Goal: Task Accomplishment & Management: Complete application form

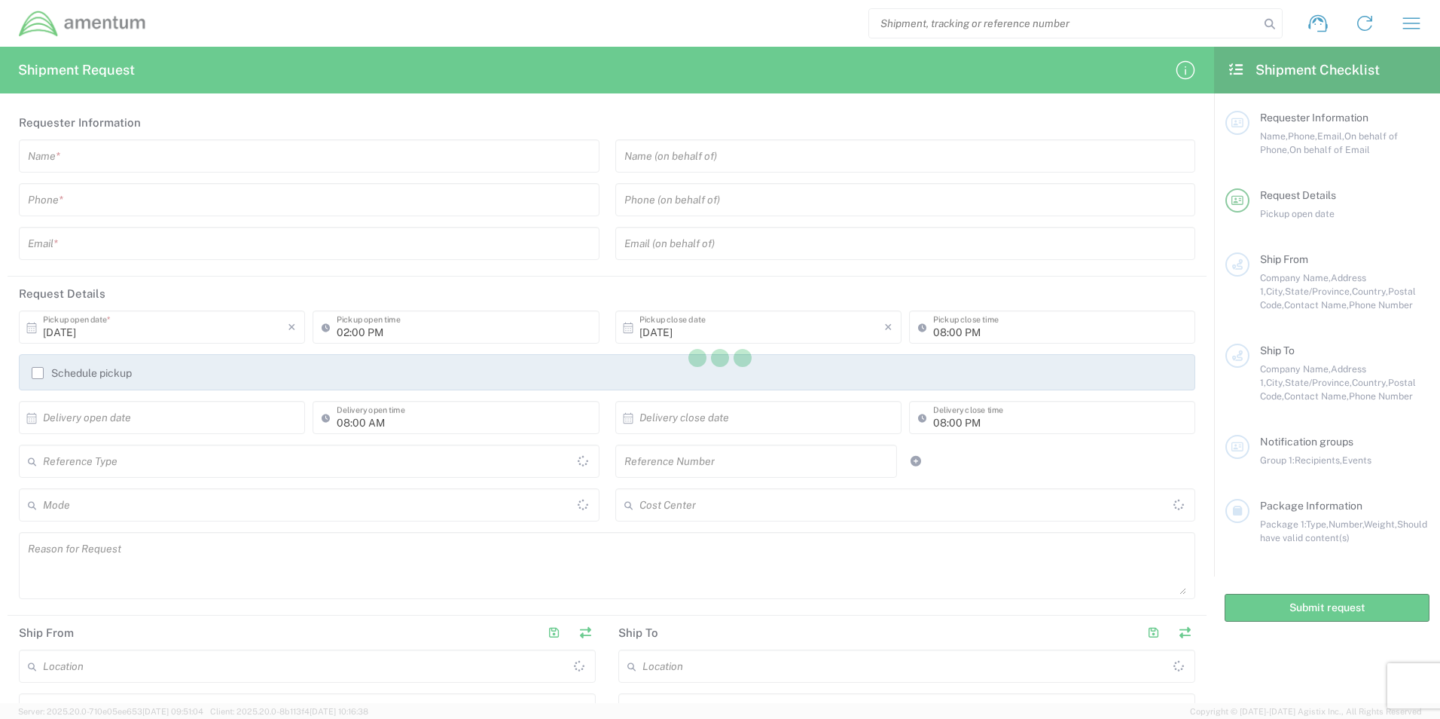
type input "[GEOGRAPHIC_DATA]"
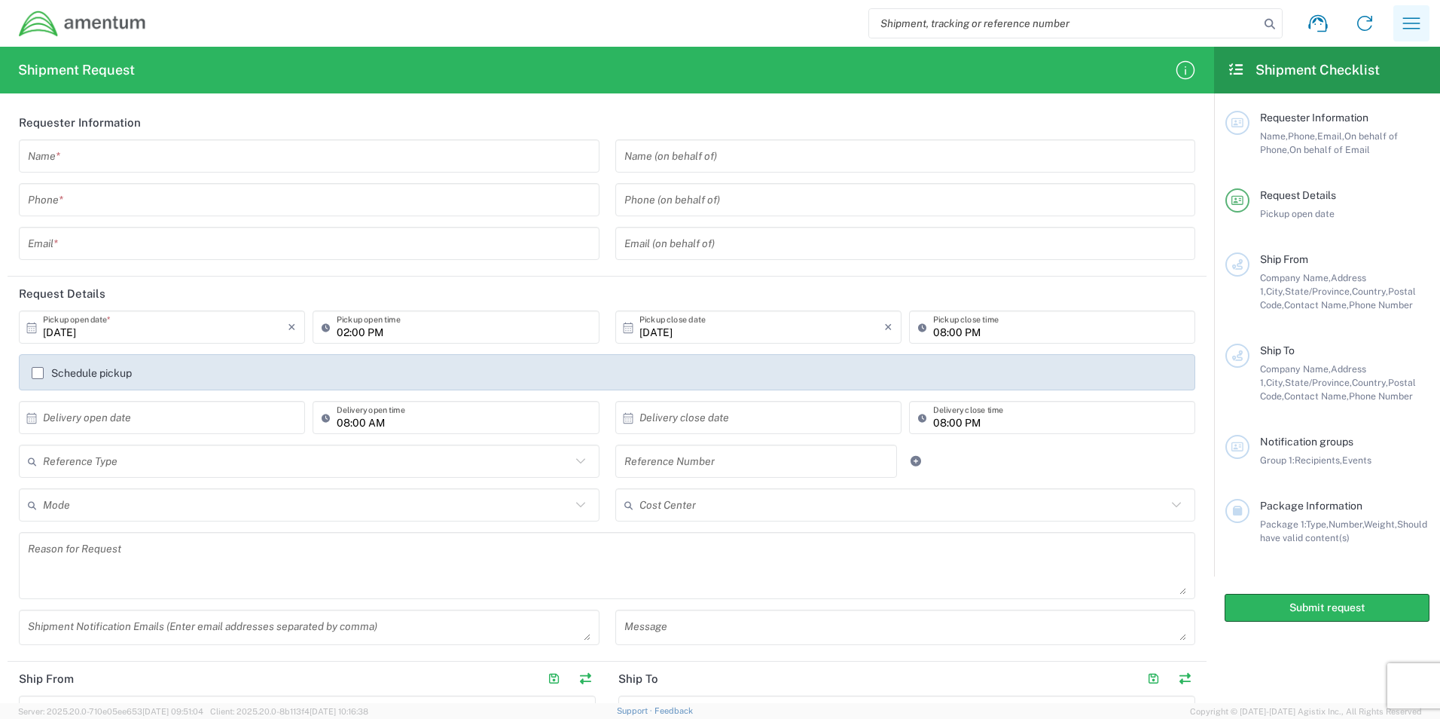
click at [1414, 23] on icon "button" at bounding box center [1411, 23] width 24 height 24
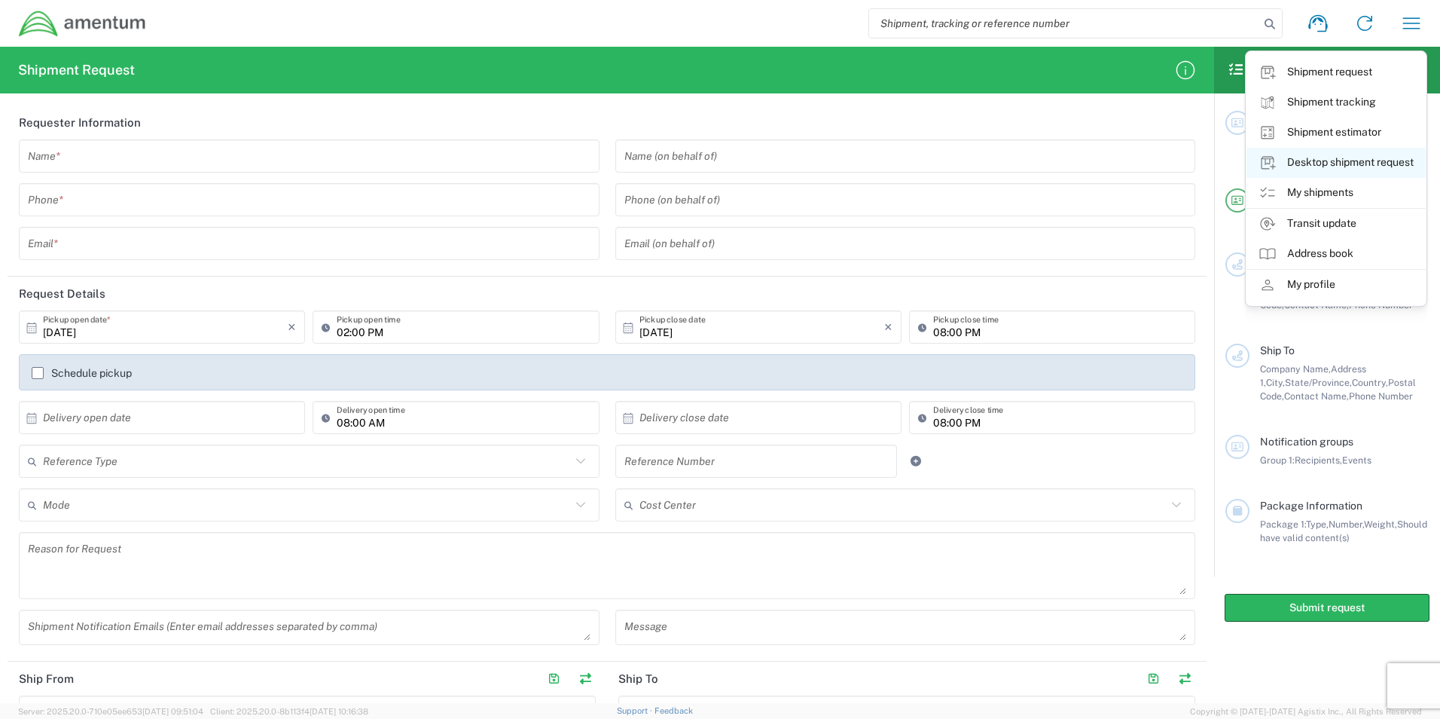
click at [1323, 159] on link "Desktop shipment request" at bounding box center [1335, 163] width 179 height 30
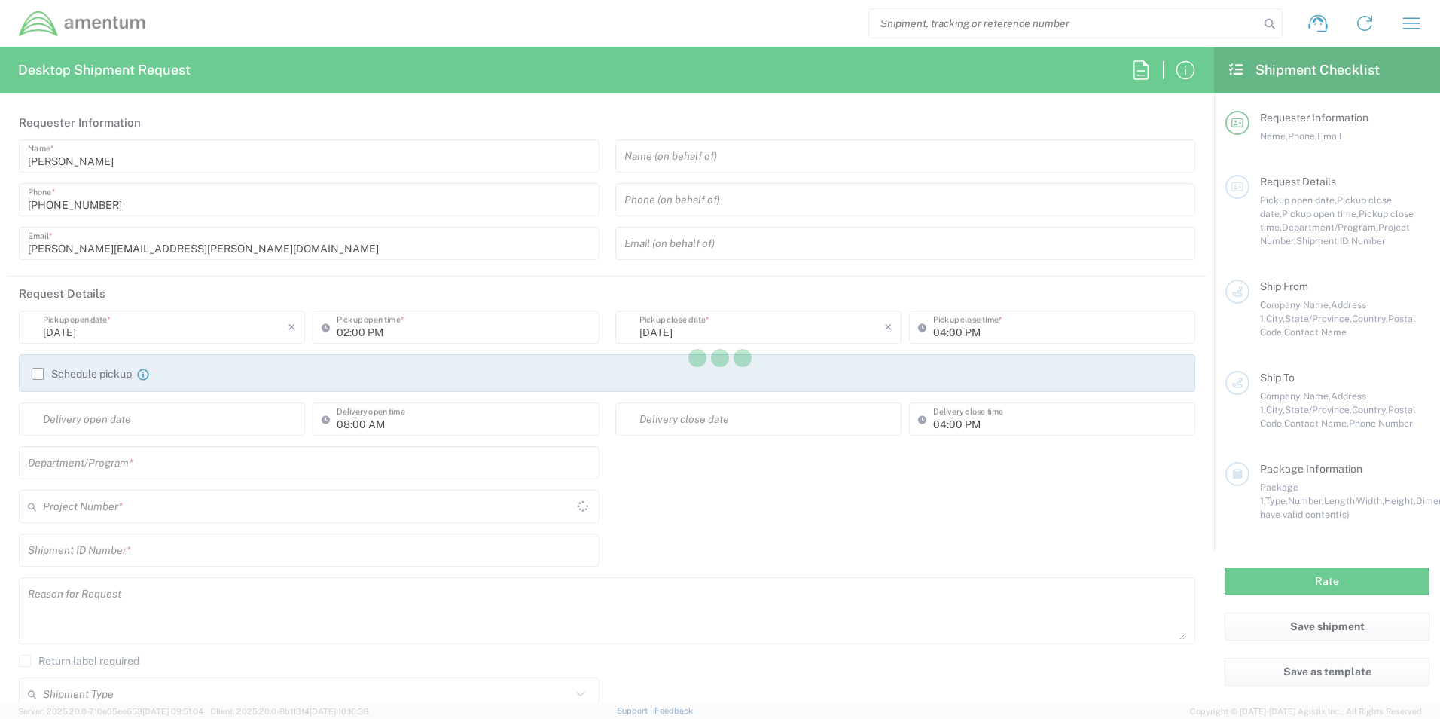
type input "[GEOGRAPHIC_DATA]"
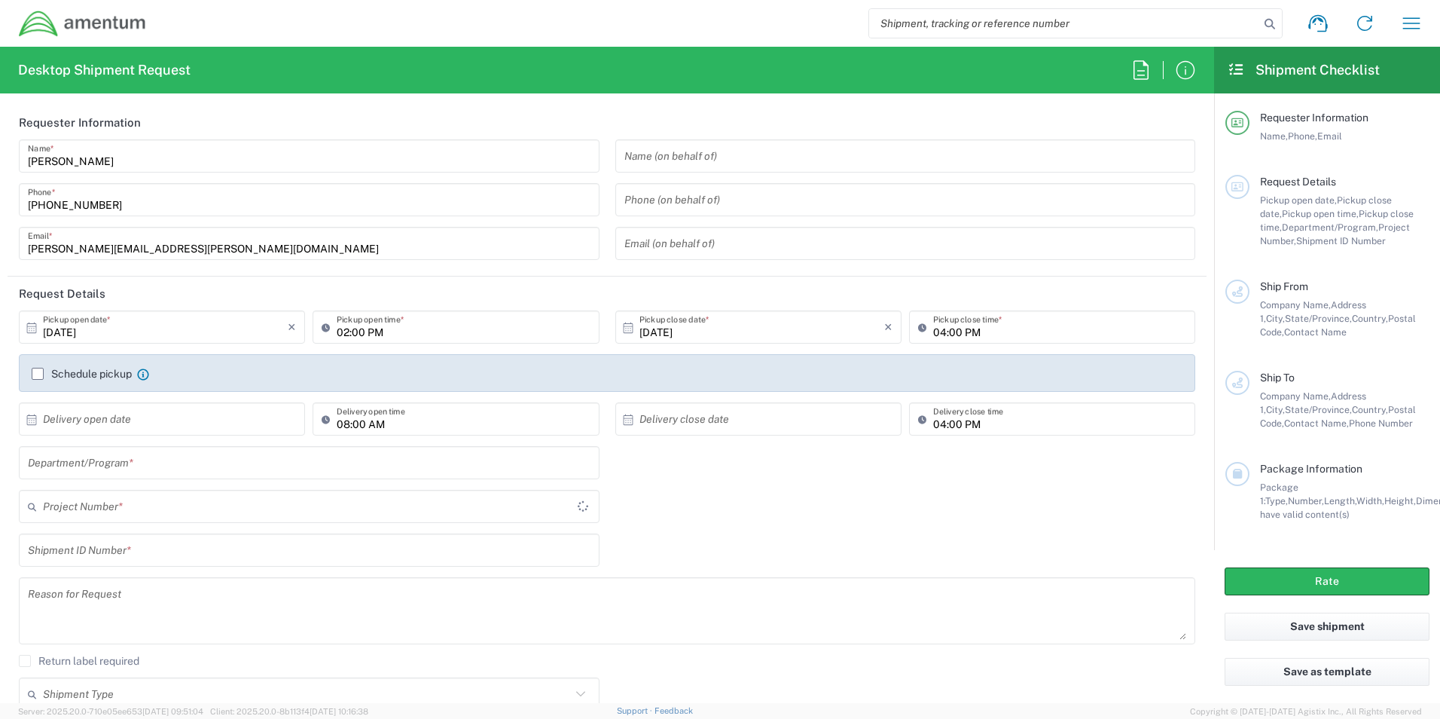
type input "OVHD.100548.OPSXX"
click at [437, 331] on input "02:00 PM" at bounding box center [463, 327] width 253 height 26
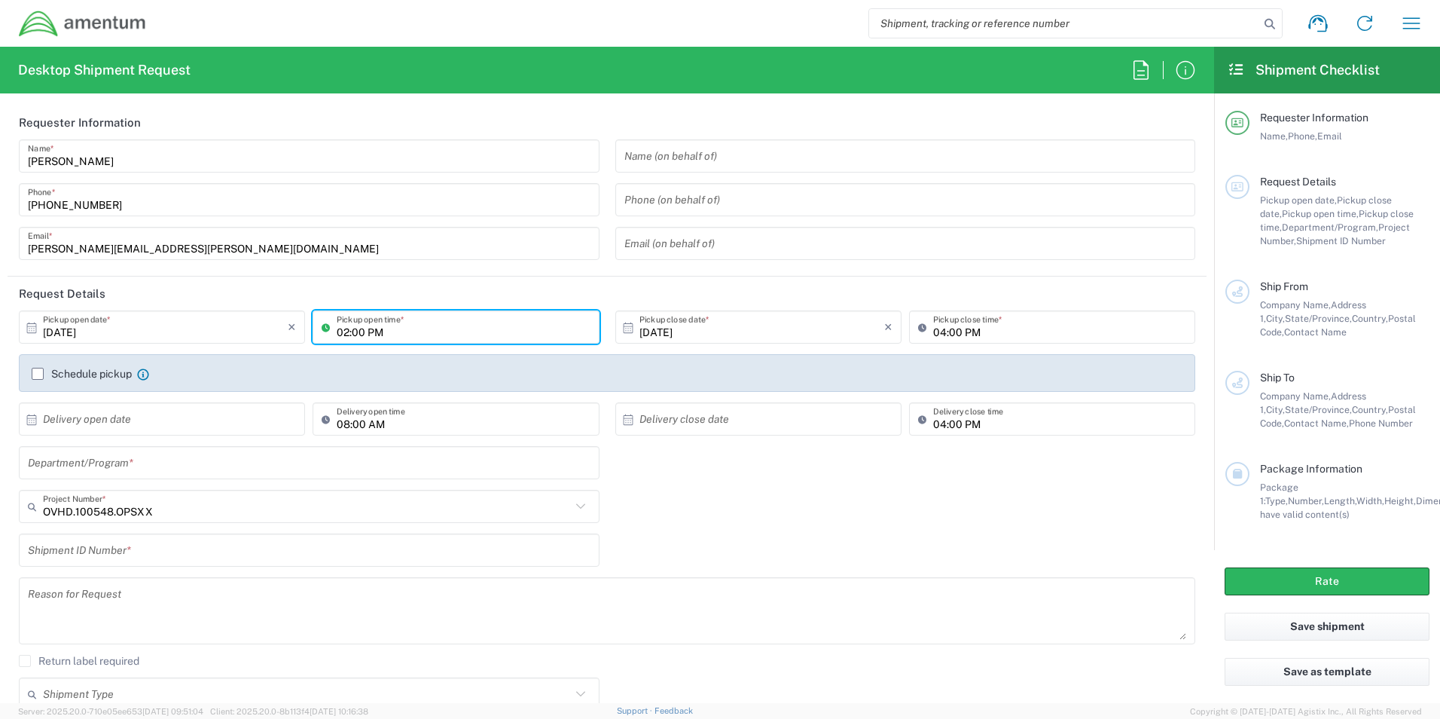
click at [433, 329] on input "02:00 PM" at bounding box center [463, 327] width 253 height 26
click at [322, 327] on icon at bounding box center [329, 327] width 15 height 24
type input "04:00 PM"
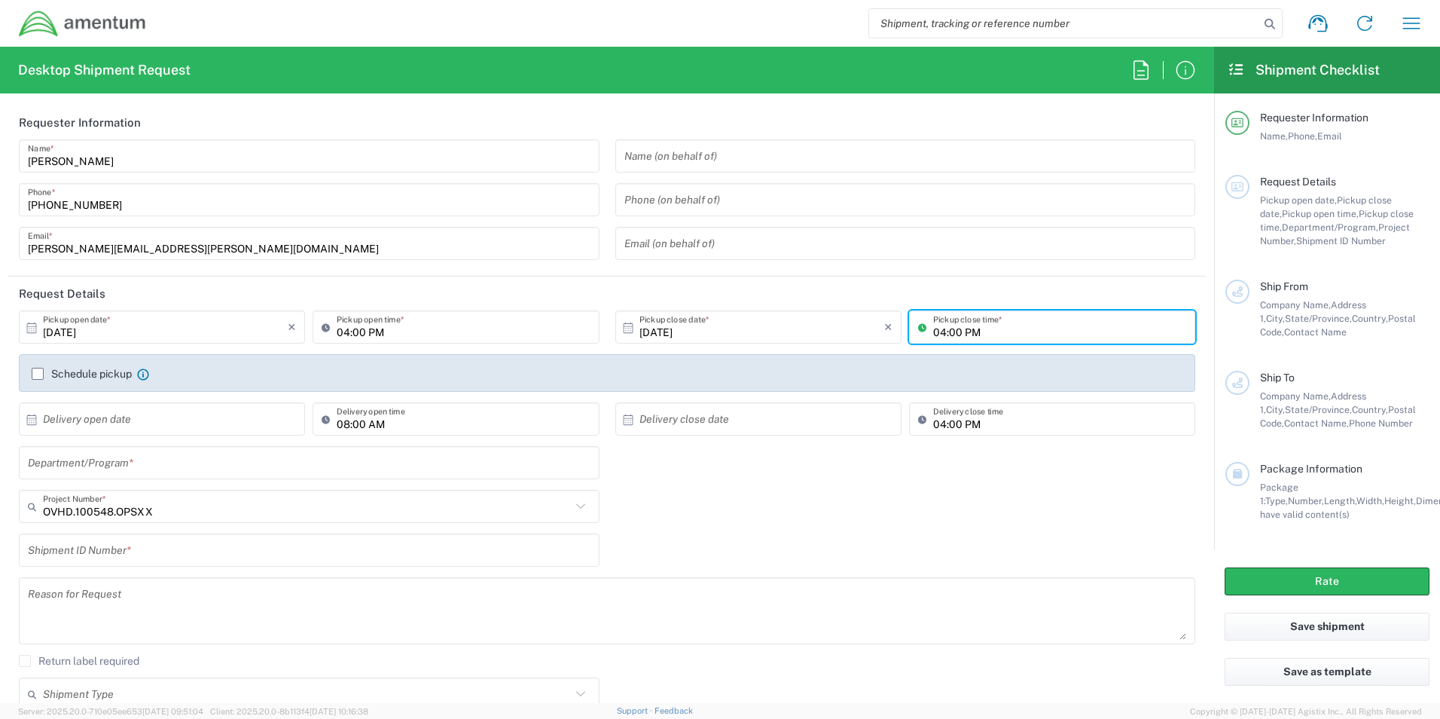
click at [985, 332] on input "04:00 PM" at bounding box center [1059, 327] width 253 height 26
drag, startPoint x: 980, startPoint y: 334, endPoint x: 914, endPoint y: 332, distance: 65.5
click at [914, 332] on div "04:00 PM Pickup close time *" at bounding box center [1052, 326] width 286 height 33
type input "06:00 PM"
click at [82, 424] on input "text" at bounding box center [165, 419] width 245 height 26
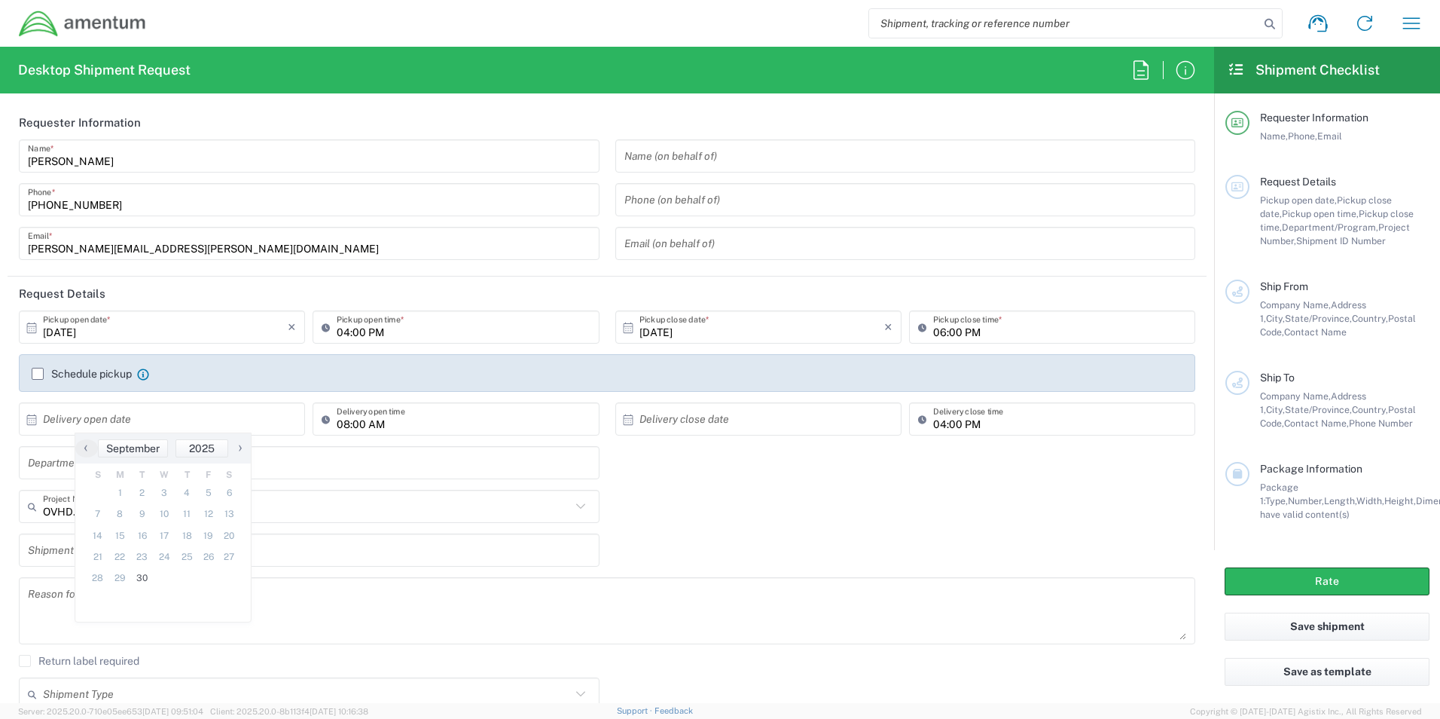
click at [244, 448] on span "›" at bounding box center [240, 447] width 23 height 18
click at [208, 493] on span "3" at bounding box center [207, 492] width 22 height 21
type input "[DATE]"
click at [627, 418] on icon at bounding box center [628, 420] width 14 height 14
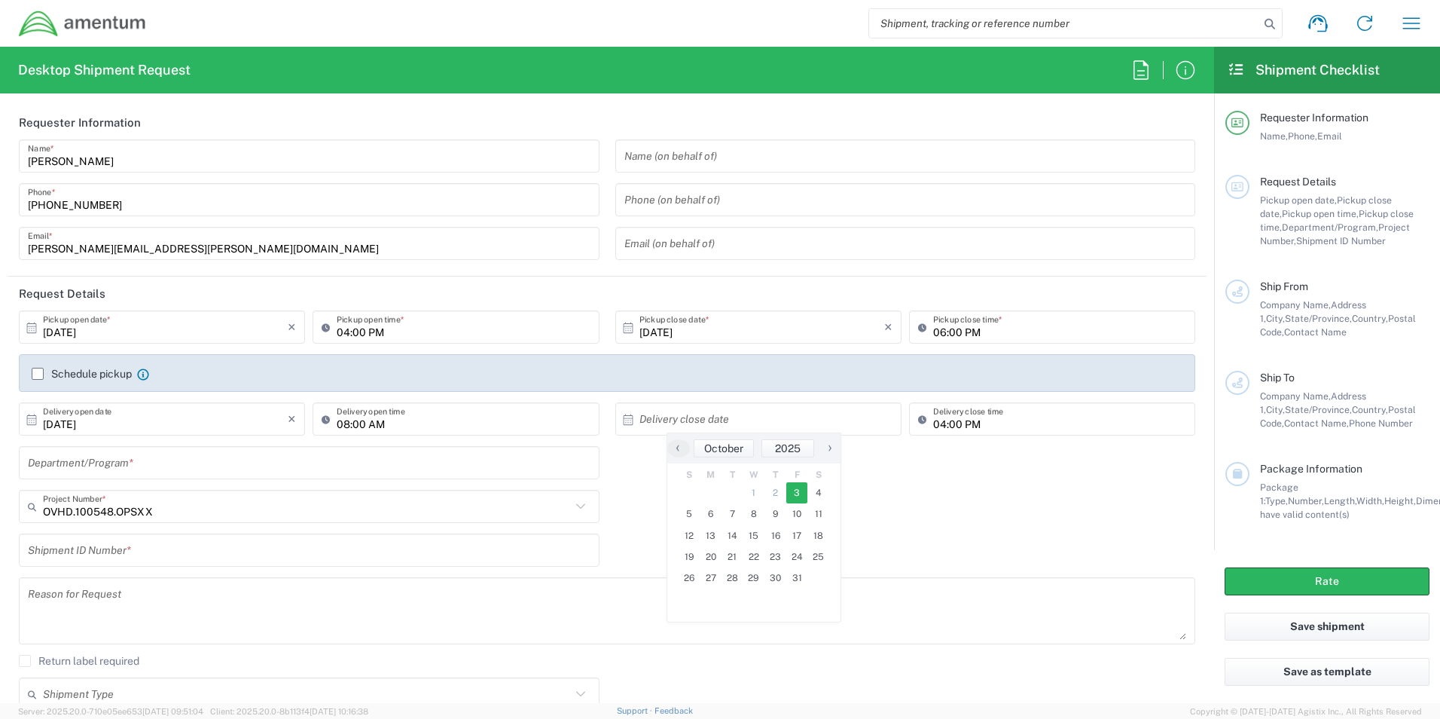
click at [797, 492] on span "3" at bounding box center [797, 492] width 22 height 21
type input "[DATE]"
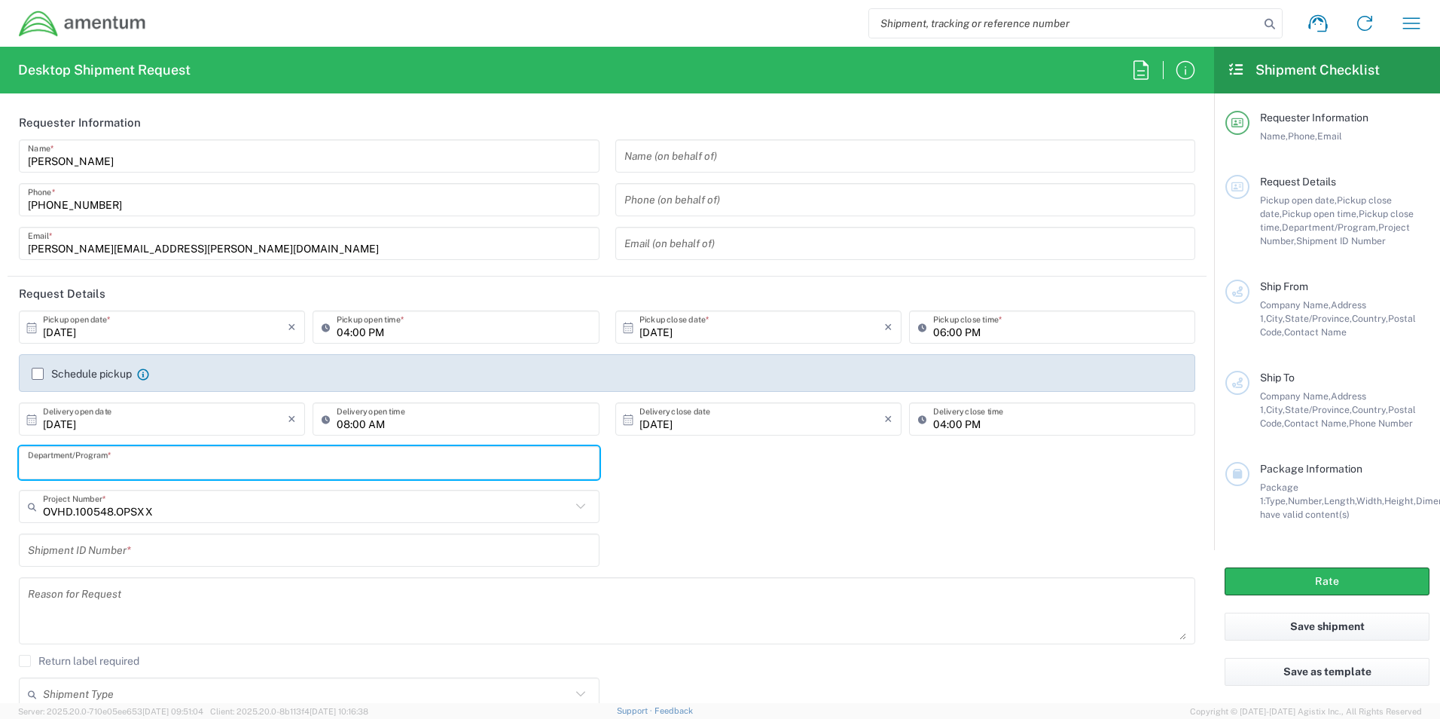
click at [168, 465] on input "text" at bounding box center [309, 463] width 563 height 26
type input "E&E [GEOGRAPHIC_DATA]"
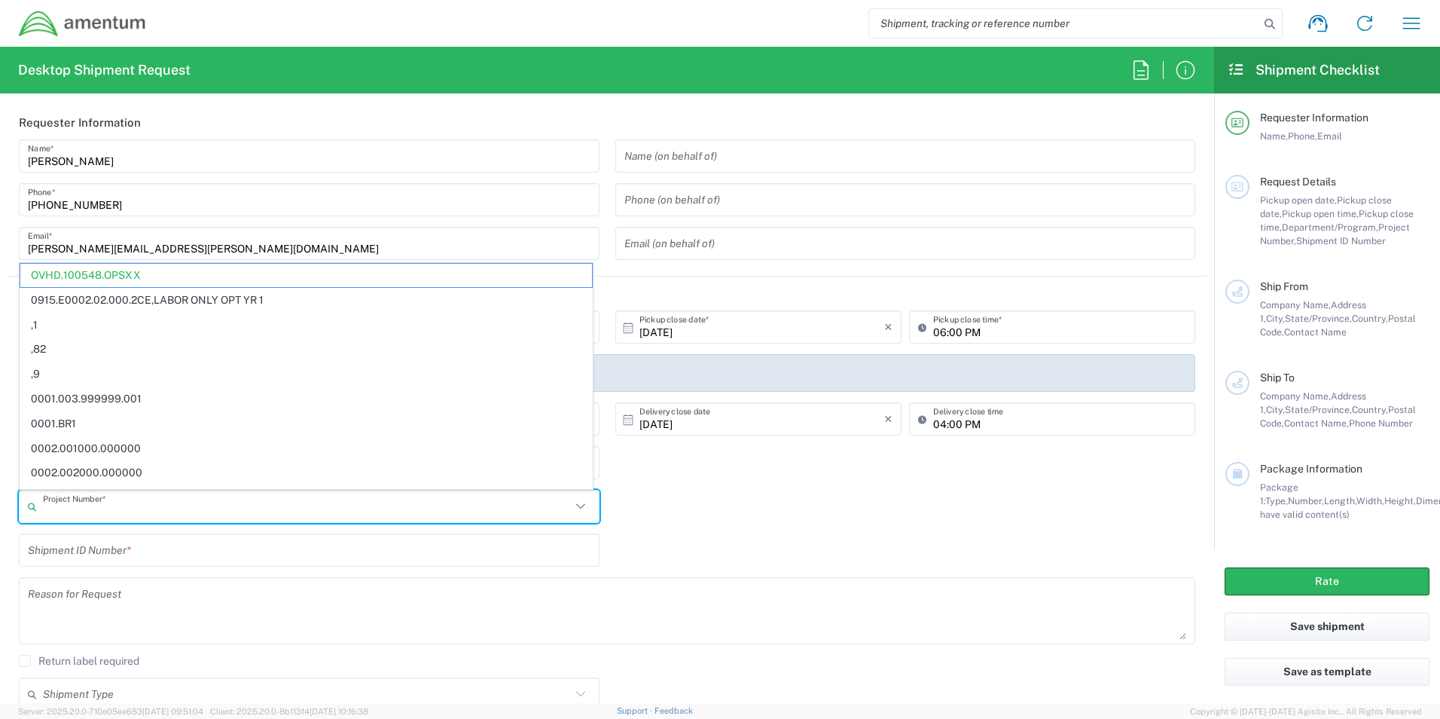
click at [149, 518] on input "text" at bounding box center [307, 506] width 528 height 26
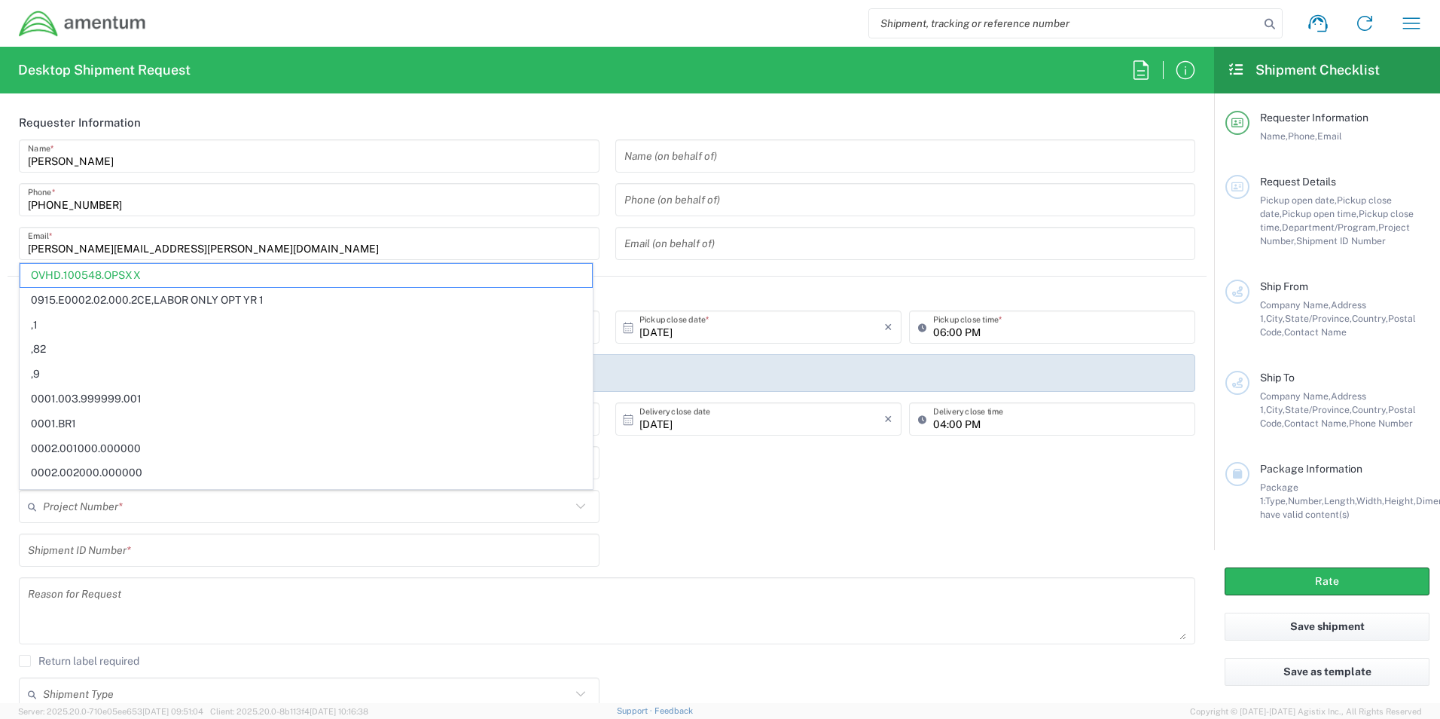
drag, startPoint x: 233, startPoint y: 566, endPoint x: 204, endPoint y: 557, distance: 31.0
click at [232, 566] on div "Shipment ID Number *" at bounding box center [309, 555] width 596 height 44
type input "OVHD.100548.OPSXX"
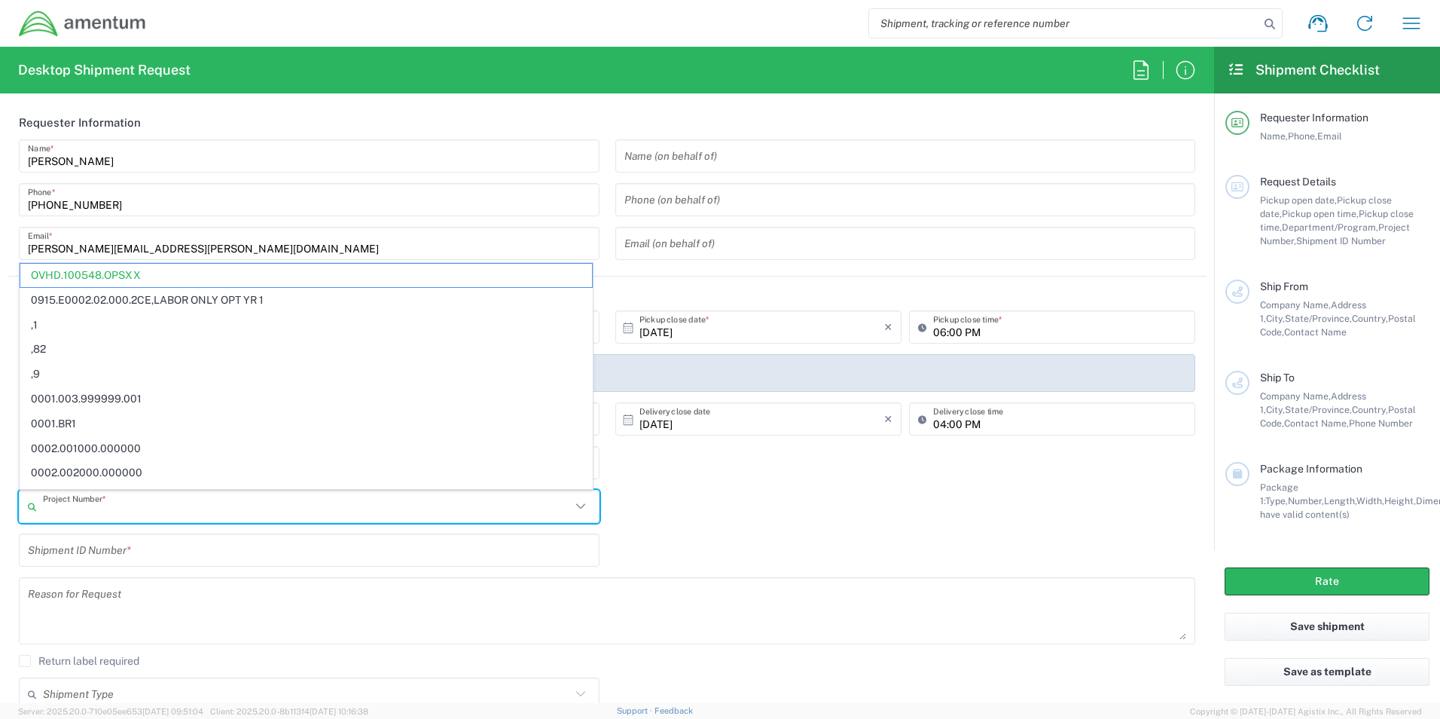
click at [162, 511] on input "text" at bounding box center [307, 506] width 528 height 26
click at [168, 541] on input "text" at bounding box center [309, 550] width 563 height 26
type input "OVHD.100548.OPSXX"
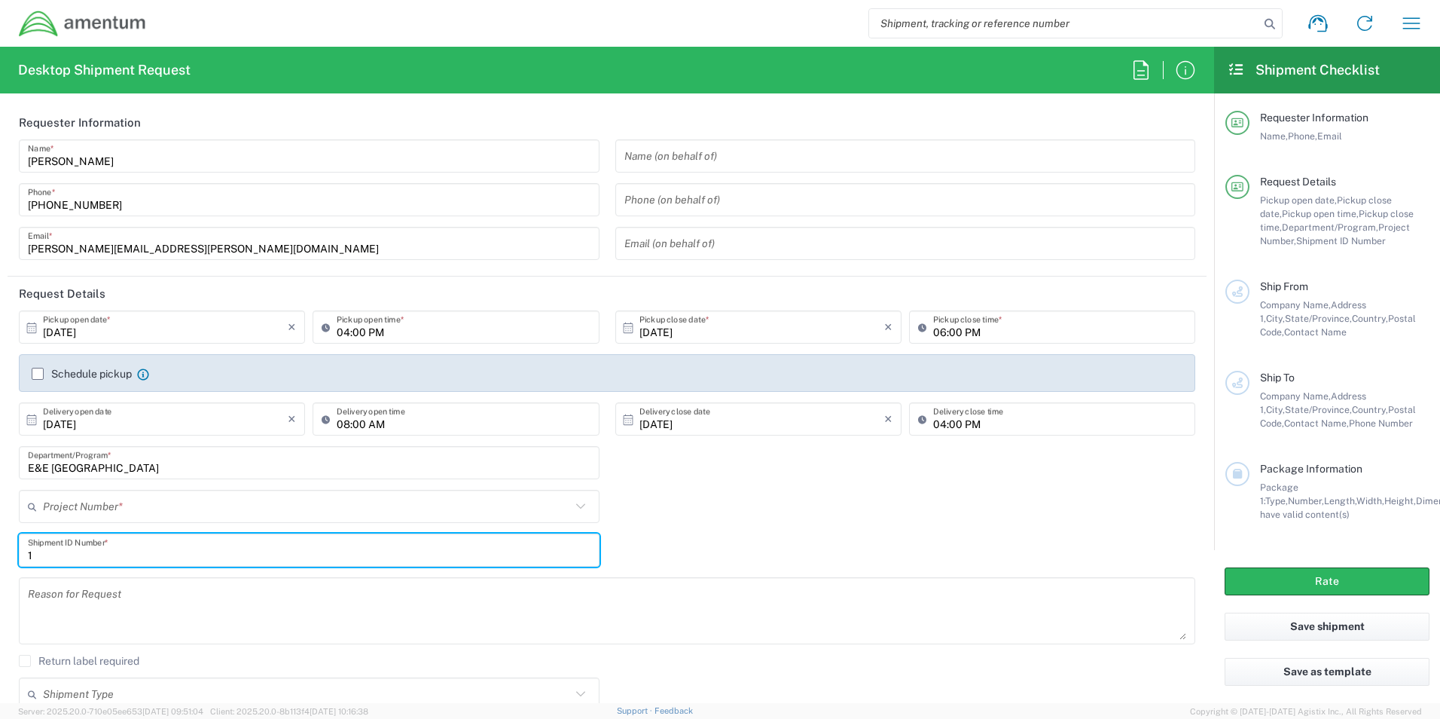
type input "1"
click at [145, 606] on textarea at bounding box center [607, 610] width 1158 height 58
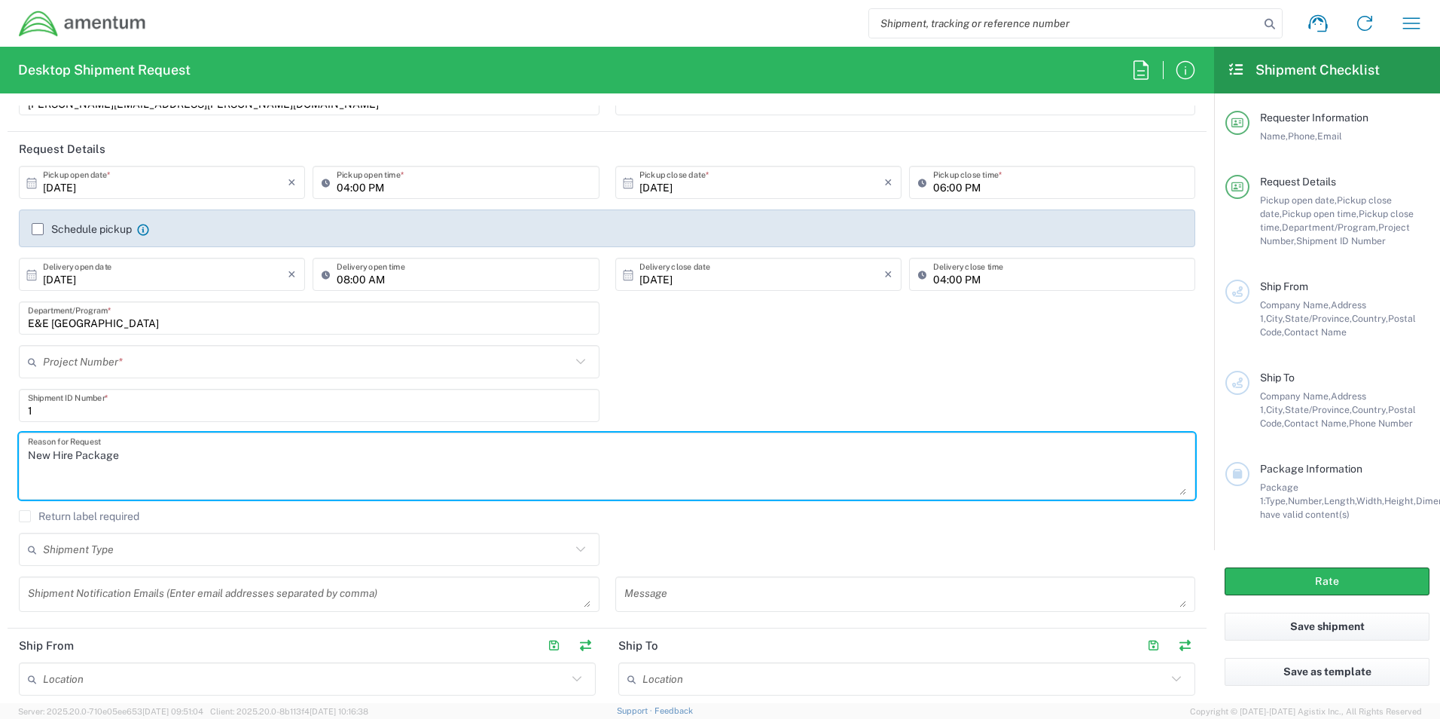
scroll to position [151, 0]
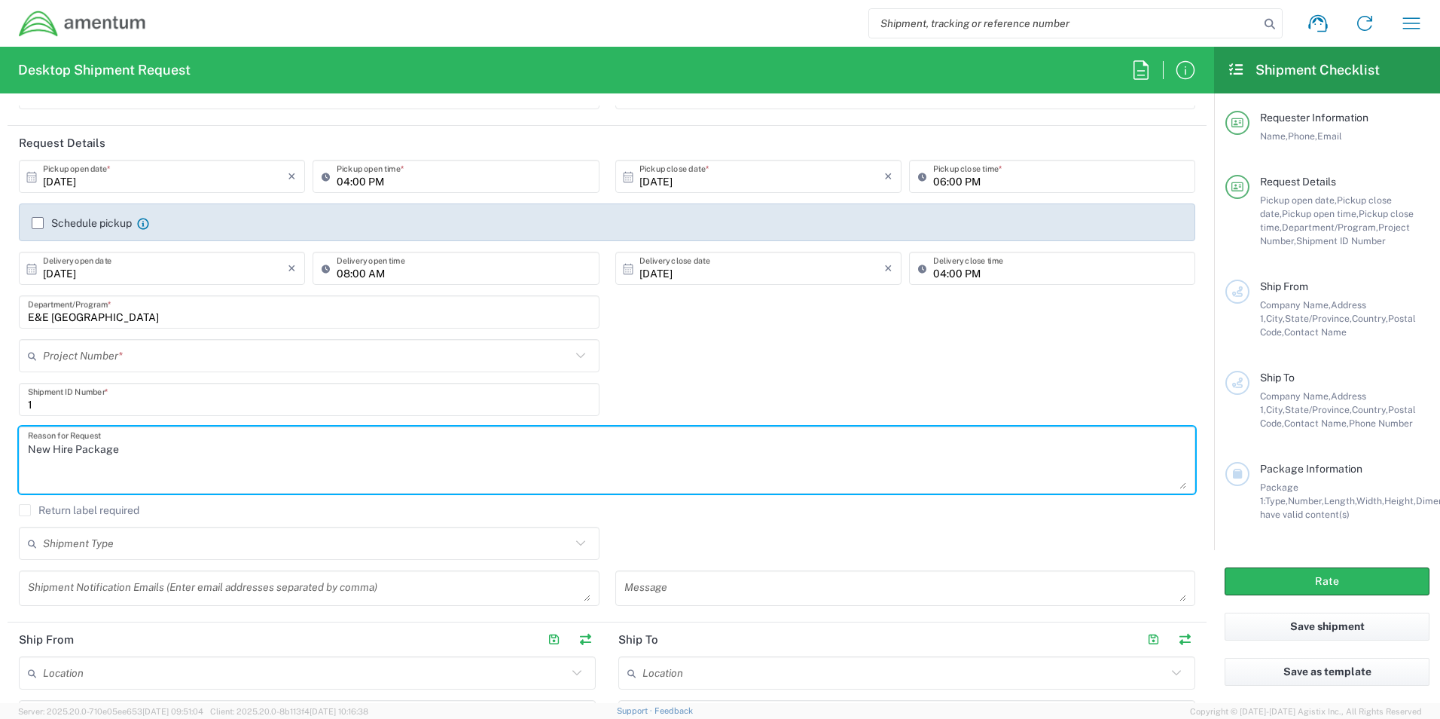
drag, startPoint x: 138, startPoint y: 448, endPoint x: 75, endPoint y: 447, distance: 62.5
click at [75, 447] on textarea "New Hire Package" at bounding box center [607, 460] width 1158 height 58
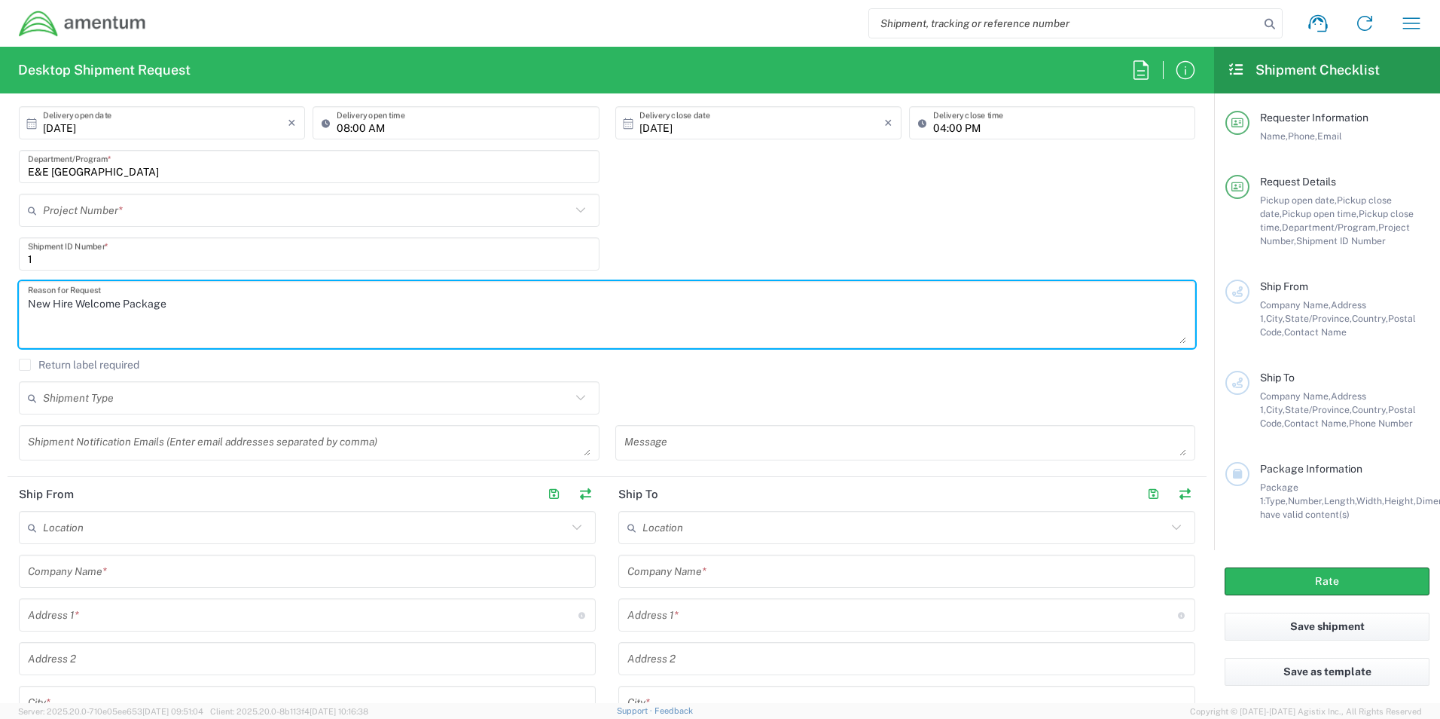
scroll to position [301, 0]
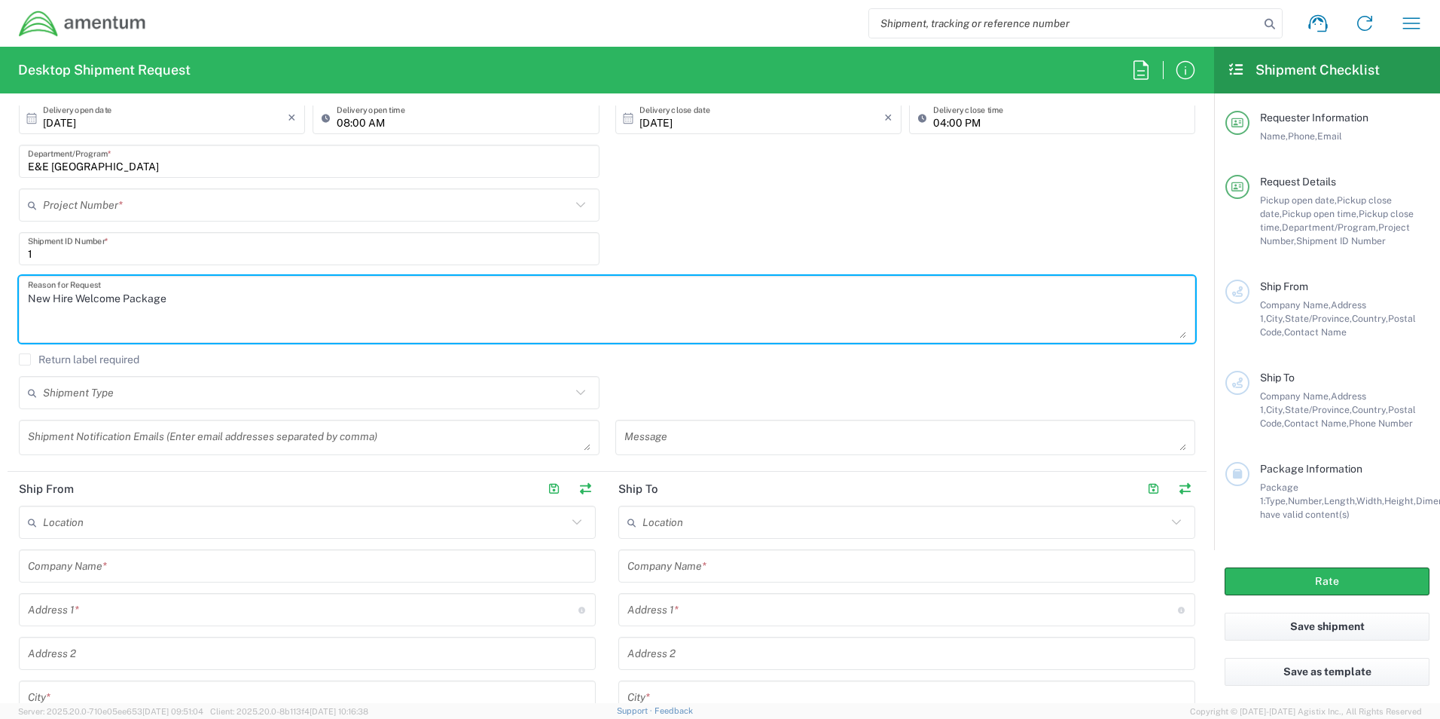
type textarea "New Hire Welcome Package"
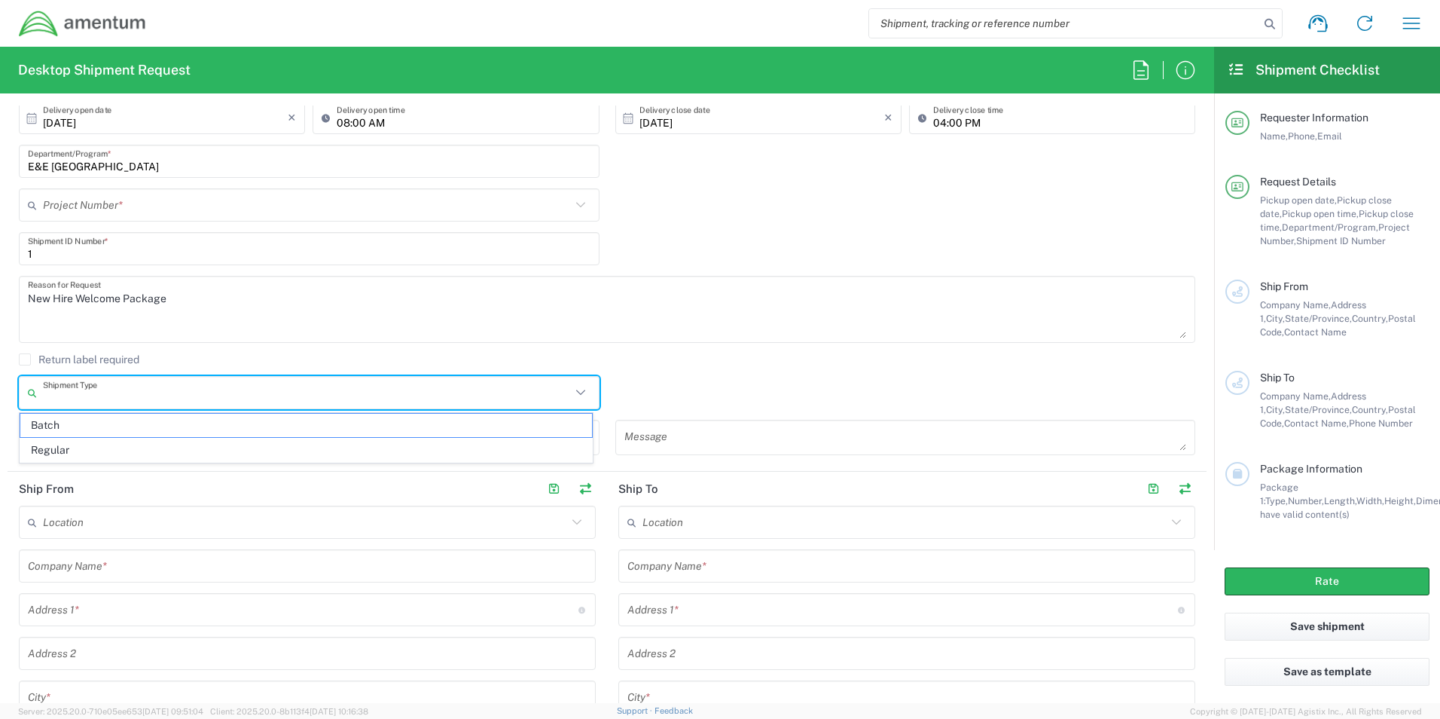
click at [55, 392] on input "text" at bounding box center [307, 393] width 528 height 26
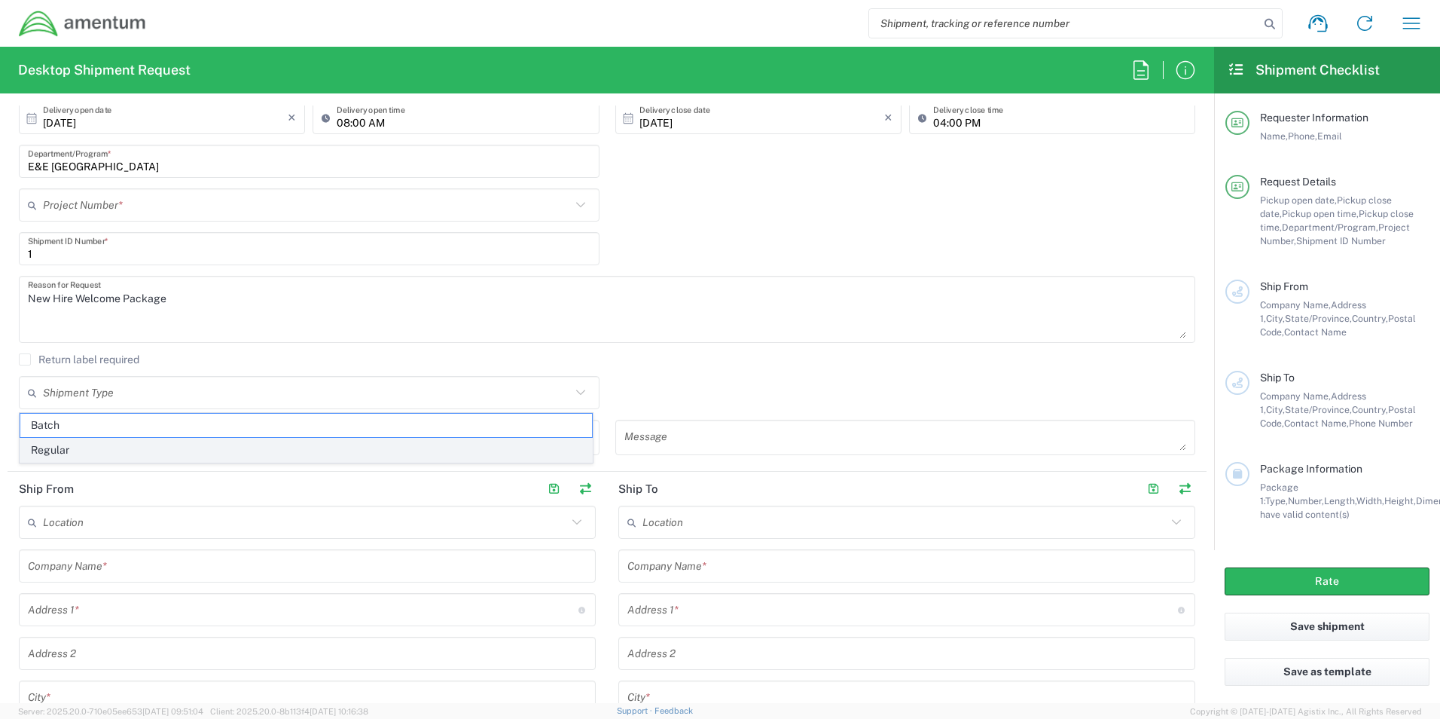
click at [53, 452] on span "Regular" at bounding box center [306, 449] width 572 height 23
type input "Regular"
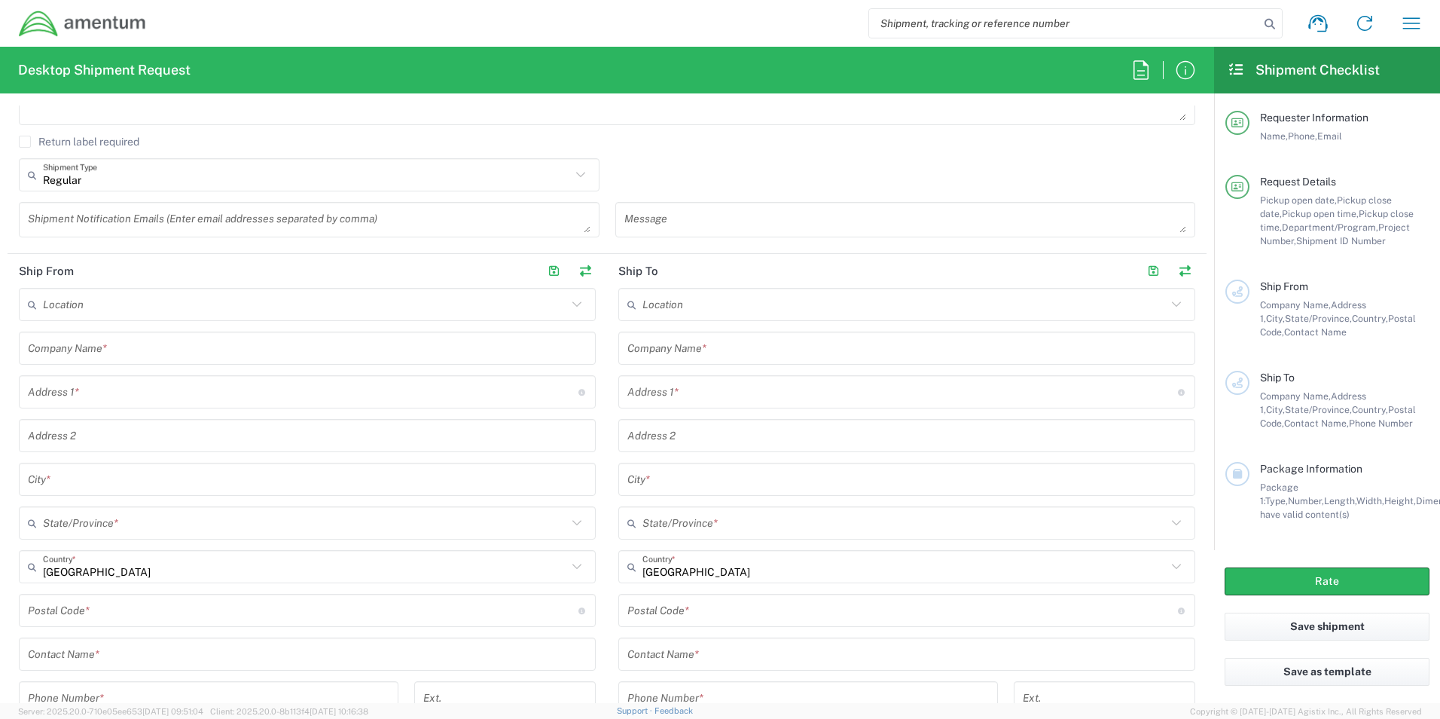
scroll to position [527, 0]
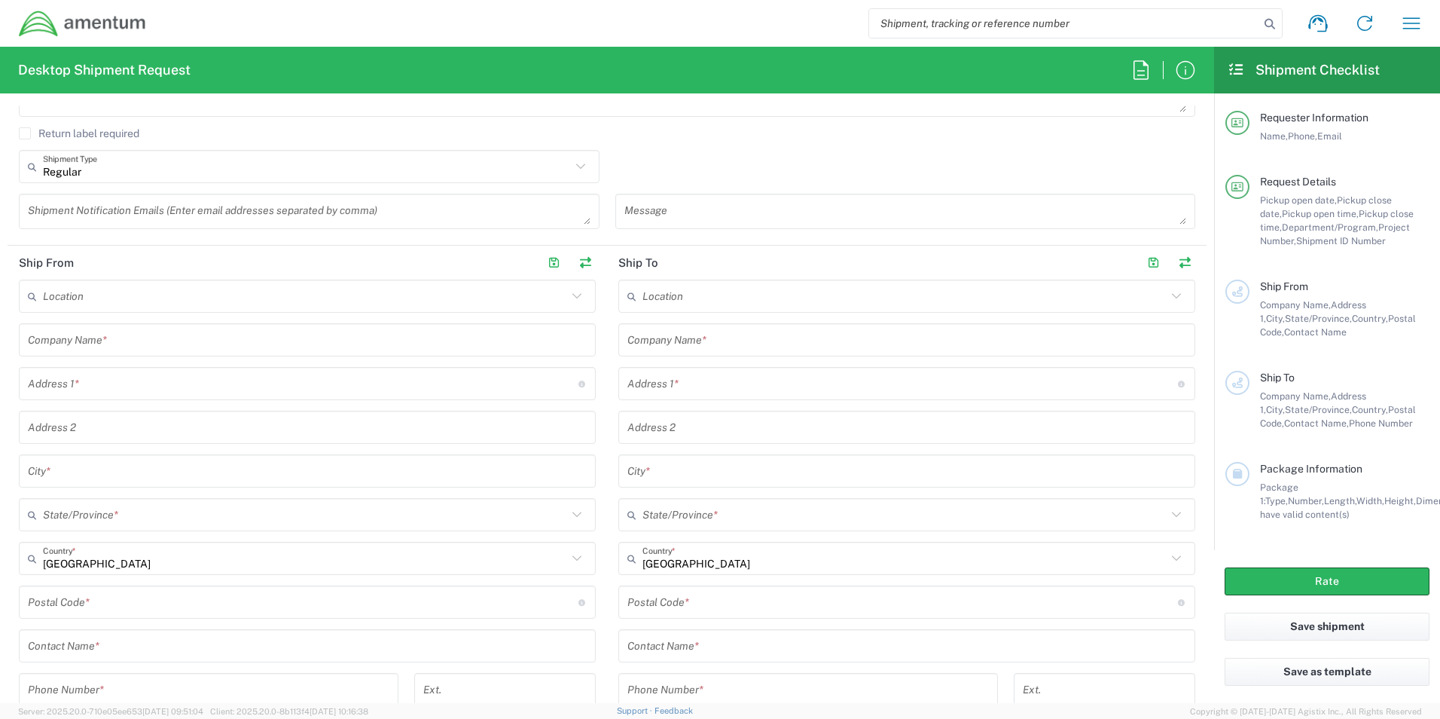
click at [127, 343] on input "text" at bounding box center [307, 340] width 559 height 26
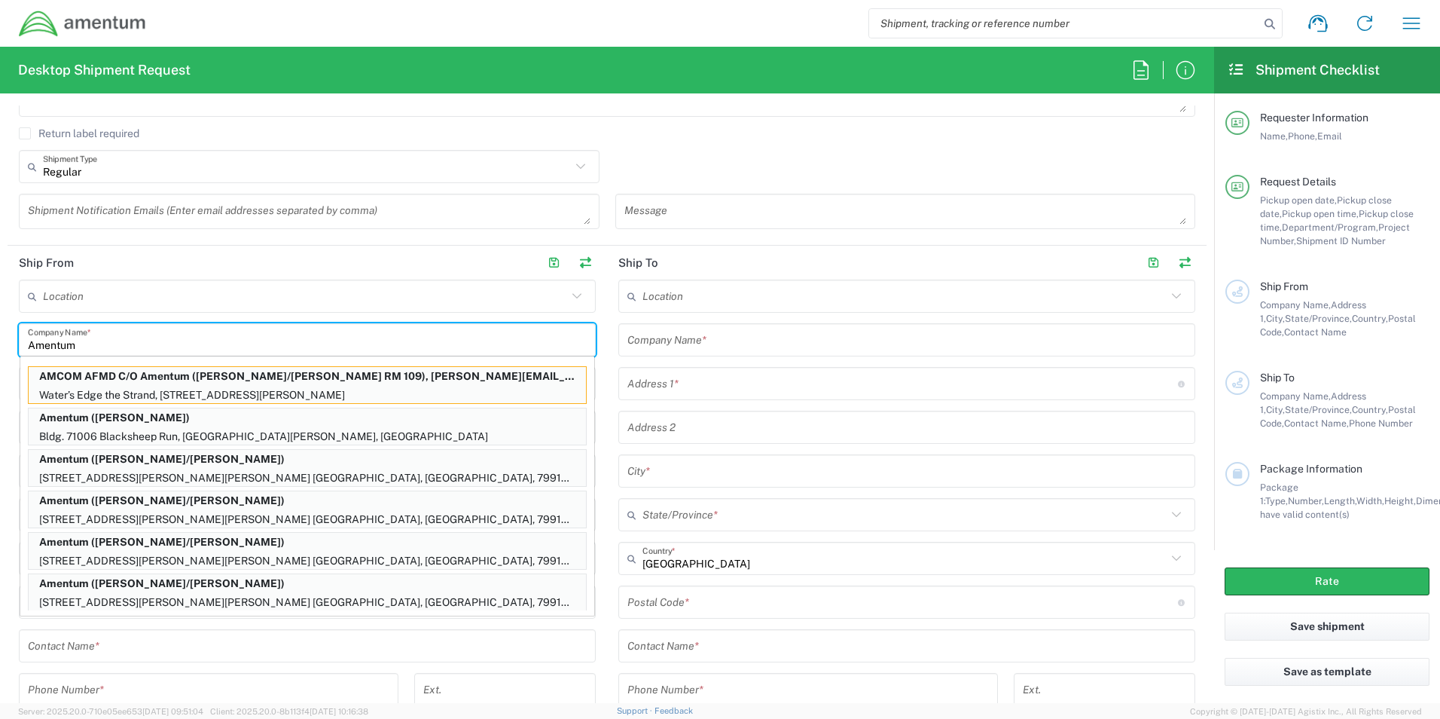
type input "Amentum"
click at [5, 490] on form "Requester Information [PERSON_NAME] Name * [PHONE_NUMBER] Phone * [PERSON_NAME]…" at bounding box center [607, 403] width 1214 height 597
click at [334, 262] on header "Ship From" at bounding box center [308, 263] width 600 height 34
click at [600, 374] on main "Location [PHONE_NUMBER] [PHONE_NUMBER] [PHONE_NUMBER] [PHONE_NUMBER] [PHONE_NUM…" at bounding box center [308, 553] width 600 height 548
click at [169, 682] on input "tel" at bounding box center [209, 689] width 362 height 26
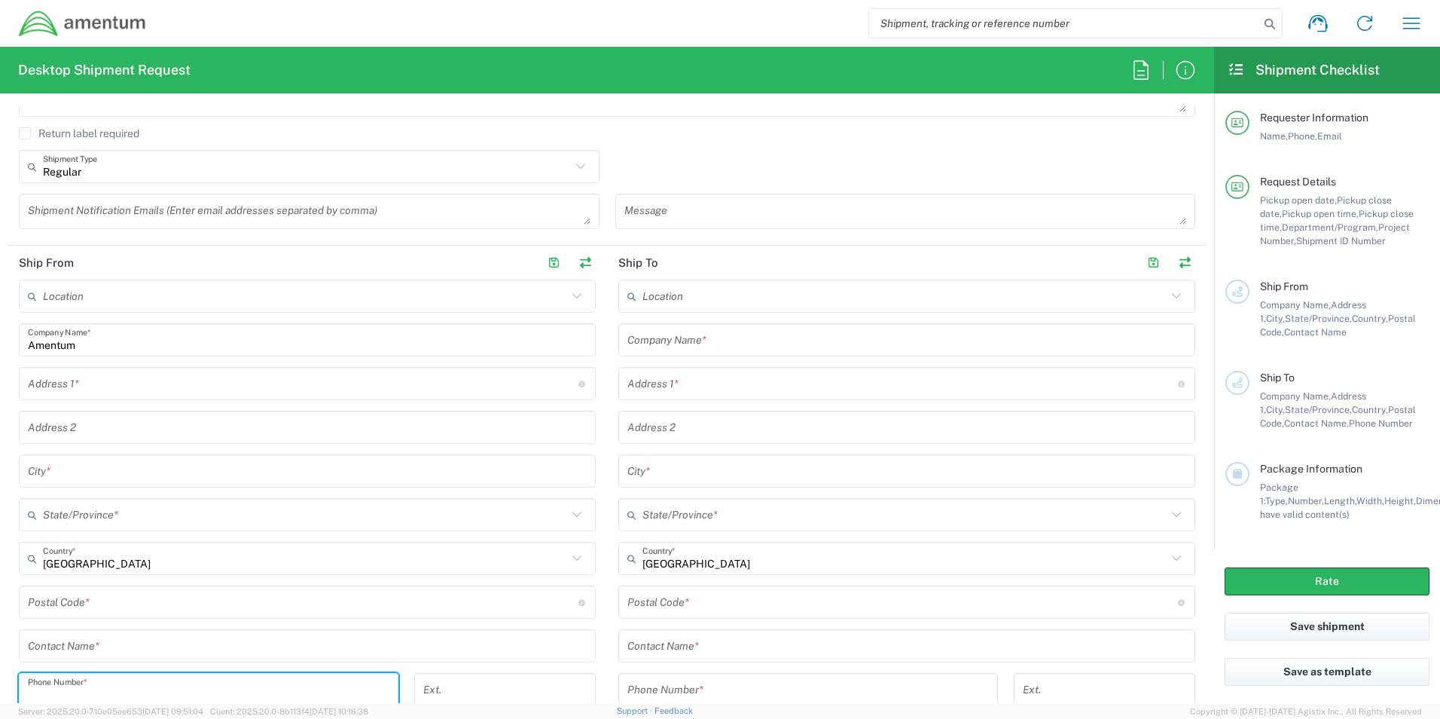
click at [84, 393] on input "text" at bounding box center [303, 384] width 551 height 26
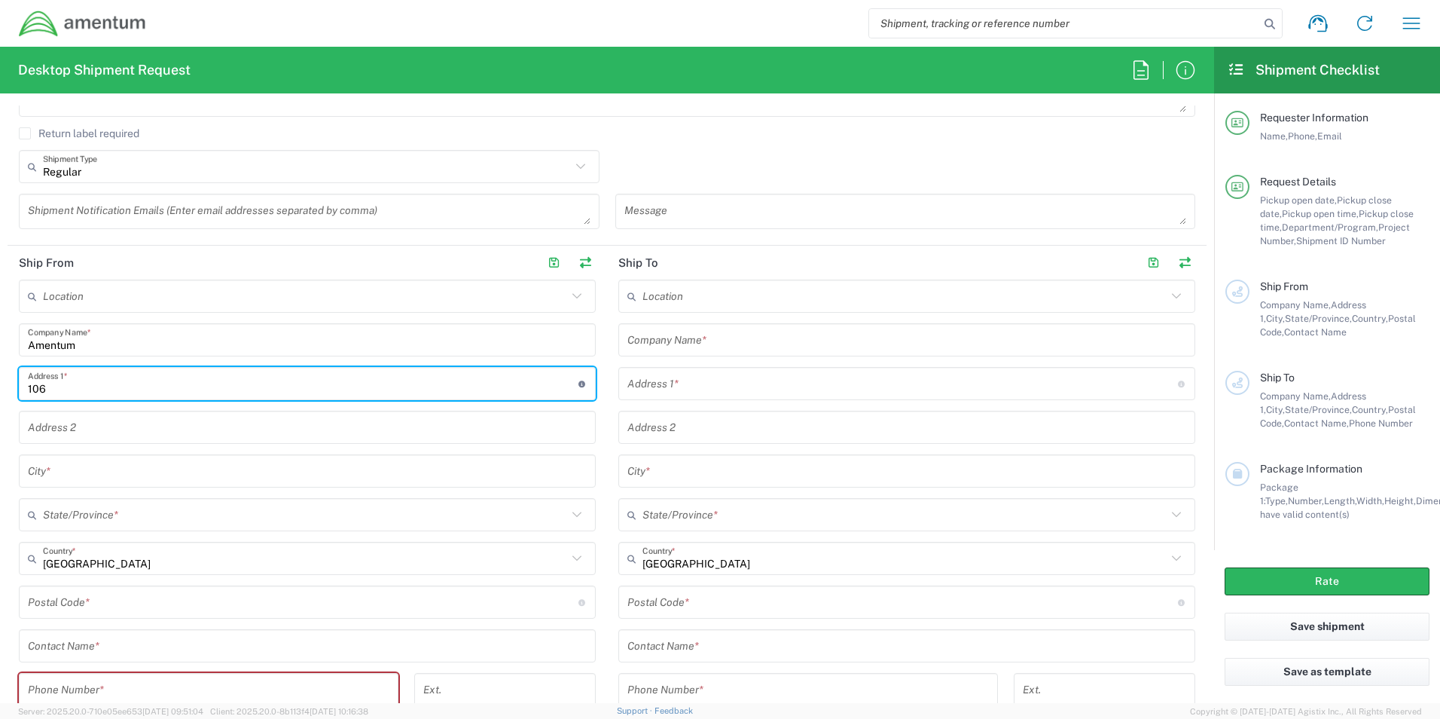
type input "[STREET_ADDRESS][PERSON_NAME]"
type input "[PERSON_NAME][EMAIL_ADDRESS][PERSON_NAME][DOMAIN_NAME]"
type input "Aiken"
type input "[US_STATE]"
type input "29801"
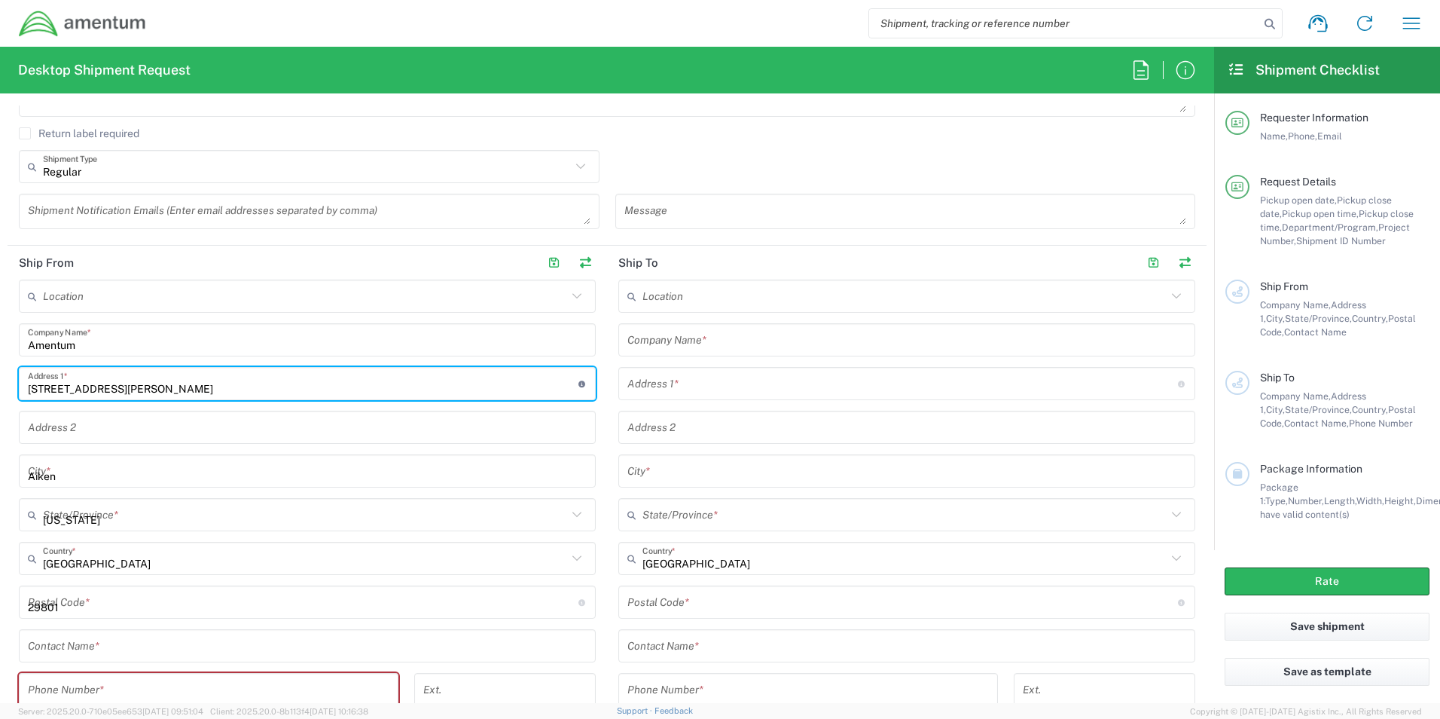
type input "8035223082"
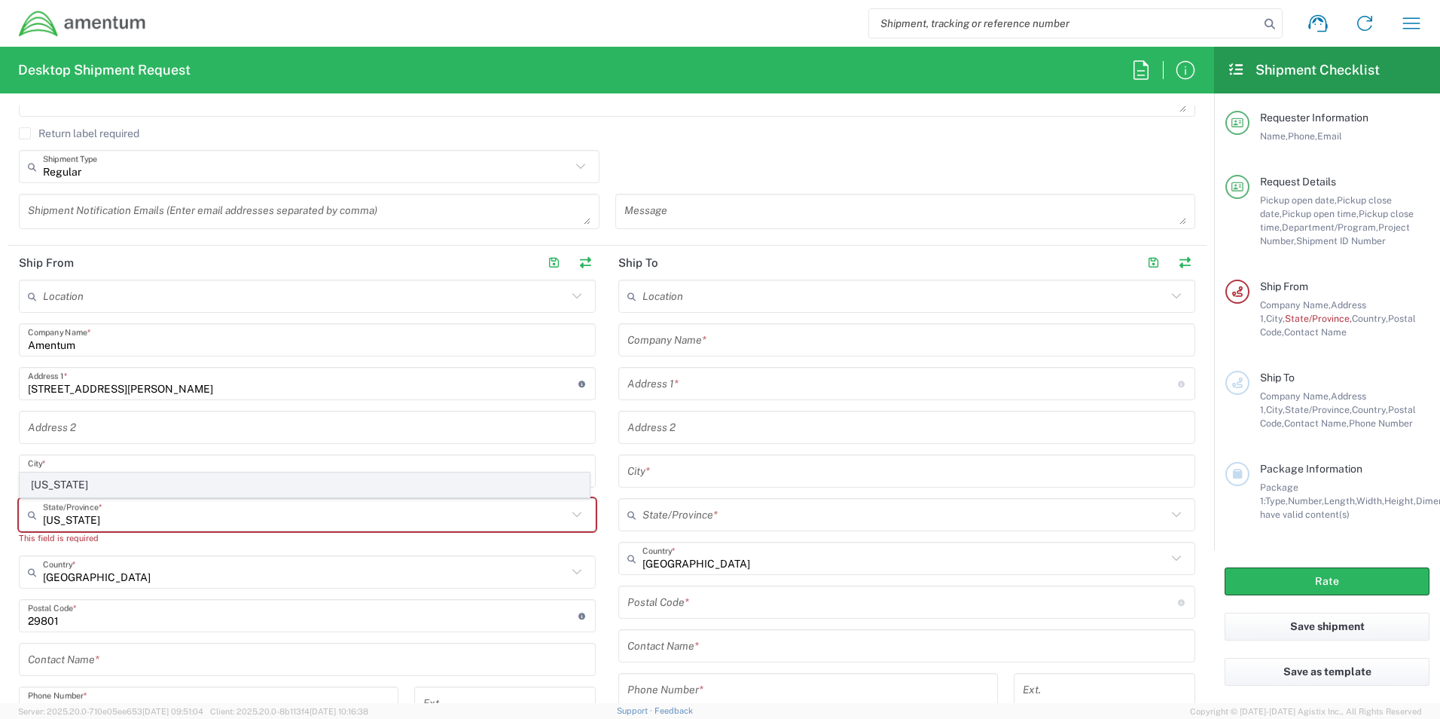
click at [62, 485] on span "[US_STATE]" at bounding box center [304, 484] width 569 height 23
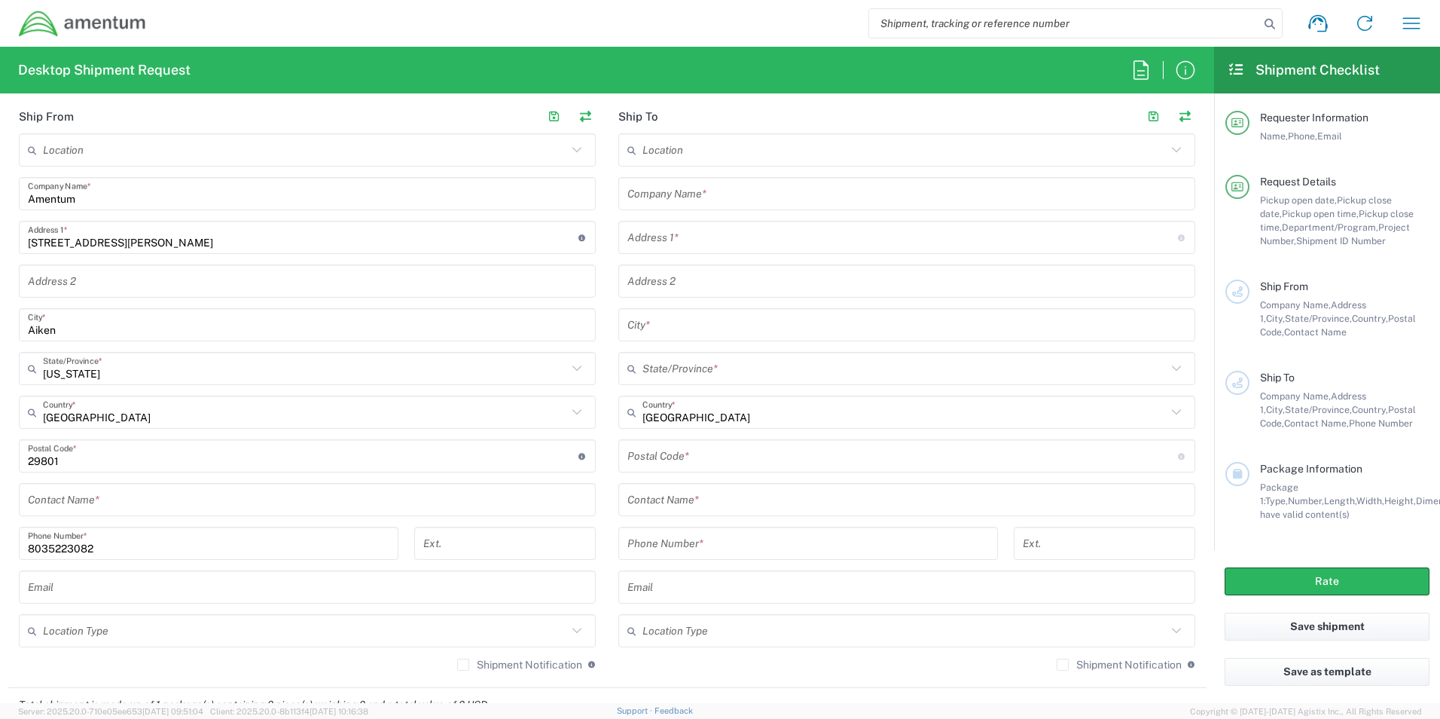
scroll to position [678, 0]
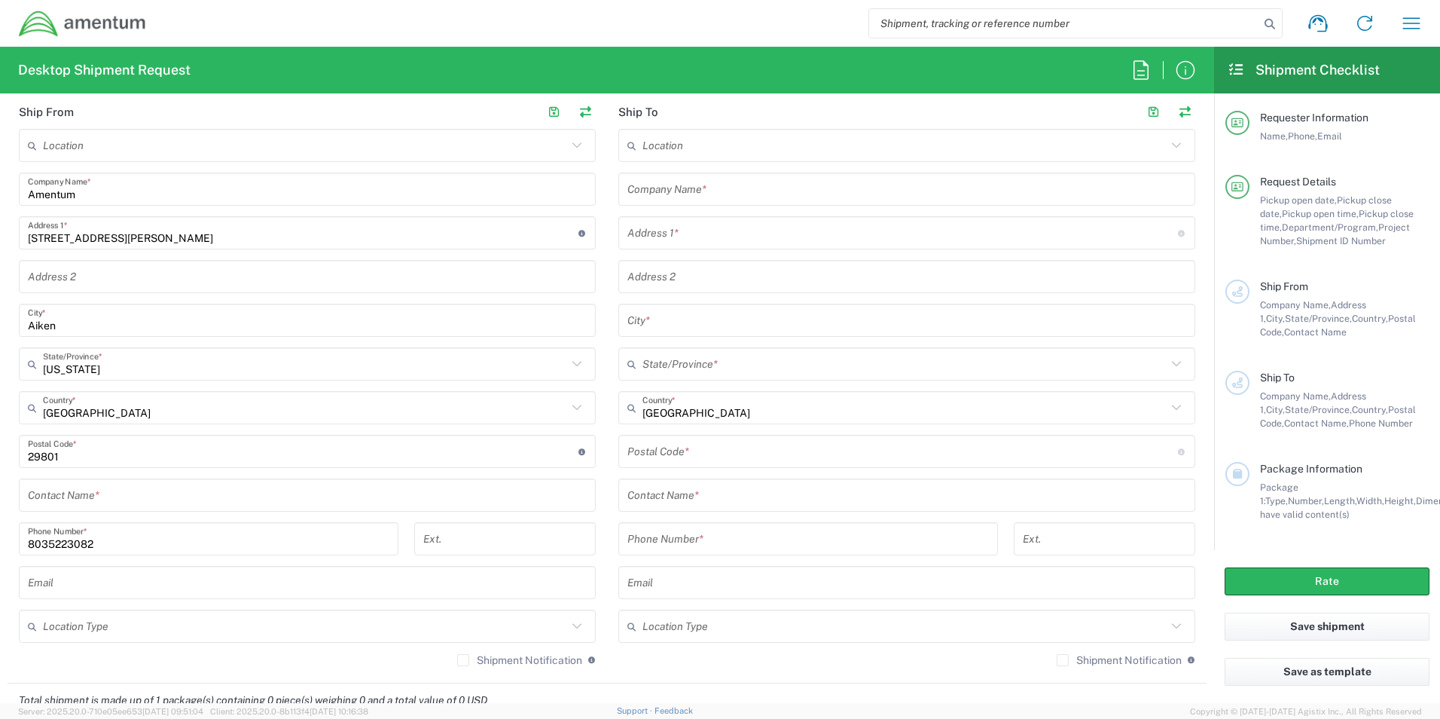
click at [577, 625] on icon at bounding box center [577, 626] width 20 height 20
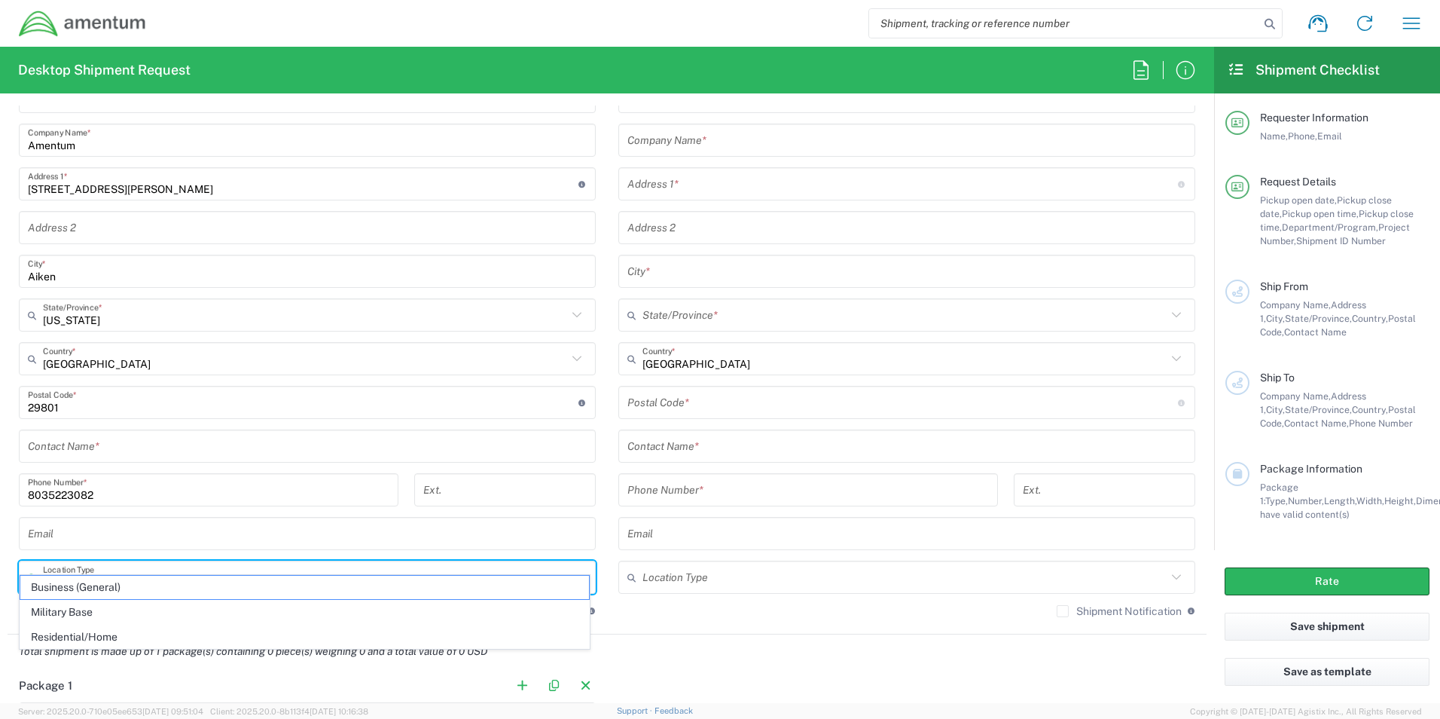
scroll to position [753, 0]
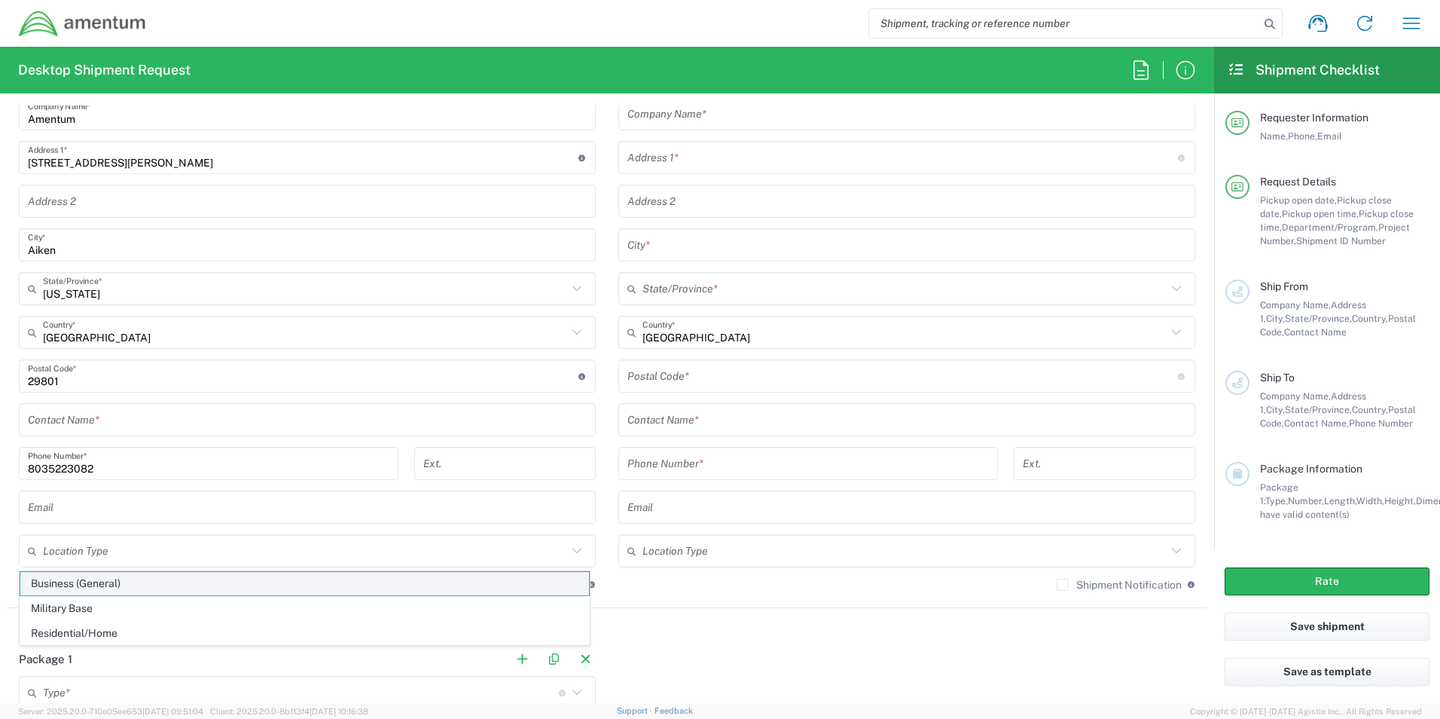
click at [50, 584] on span "Business (General)" at bounding box center [304, 583] width 569 height 23
type input "Business (General)"
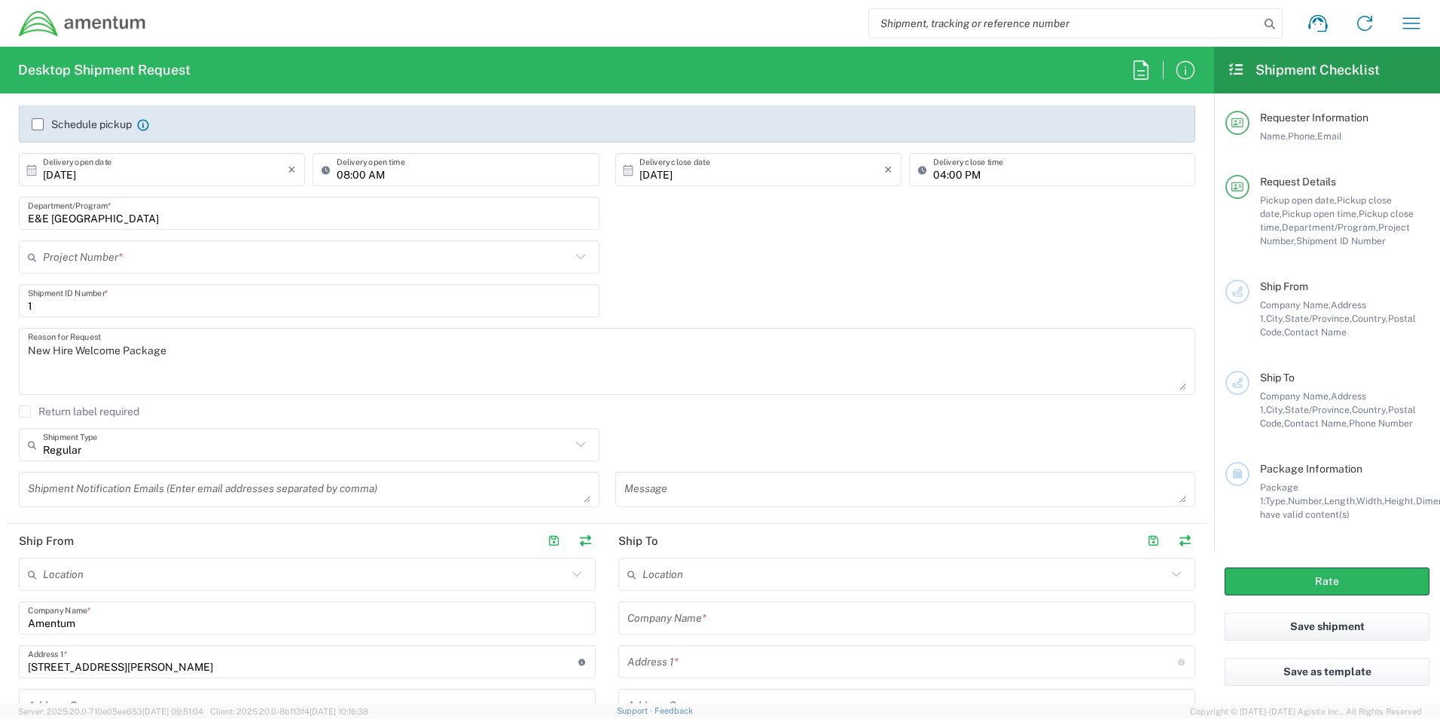
scroll to position [226, 0]
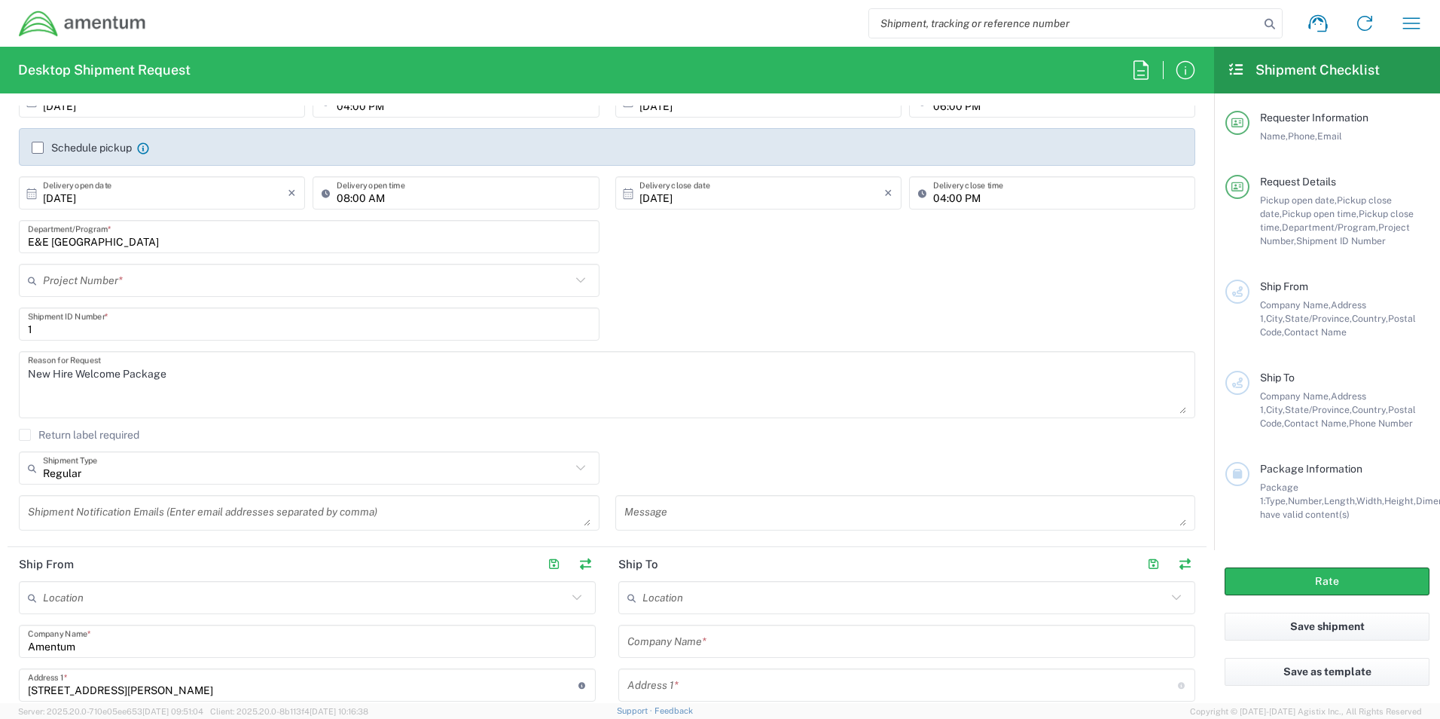
click at [182, 288] on input "text" at bounding box center [307, 280] width 528 height 26
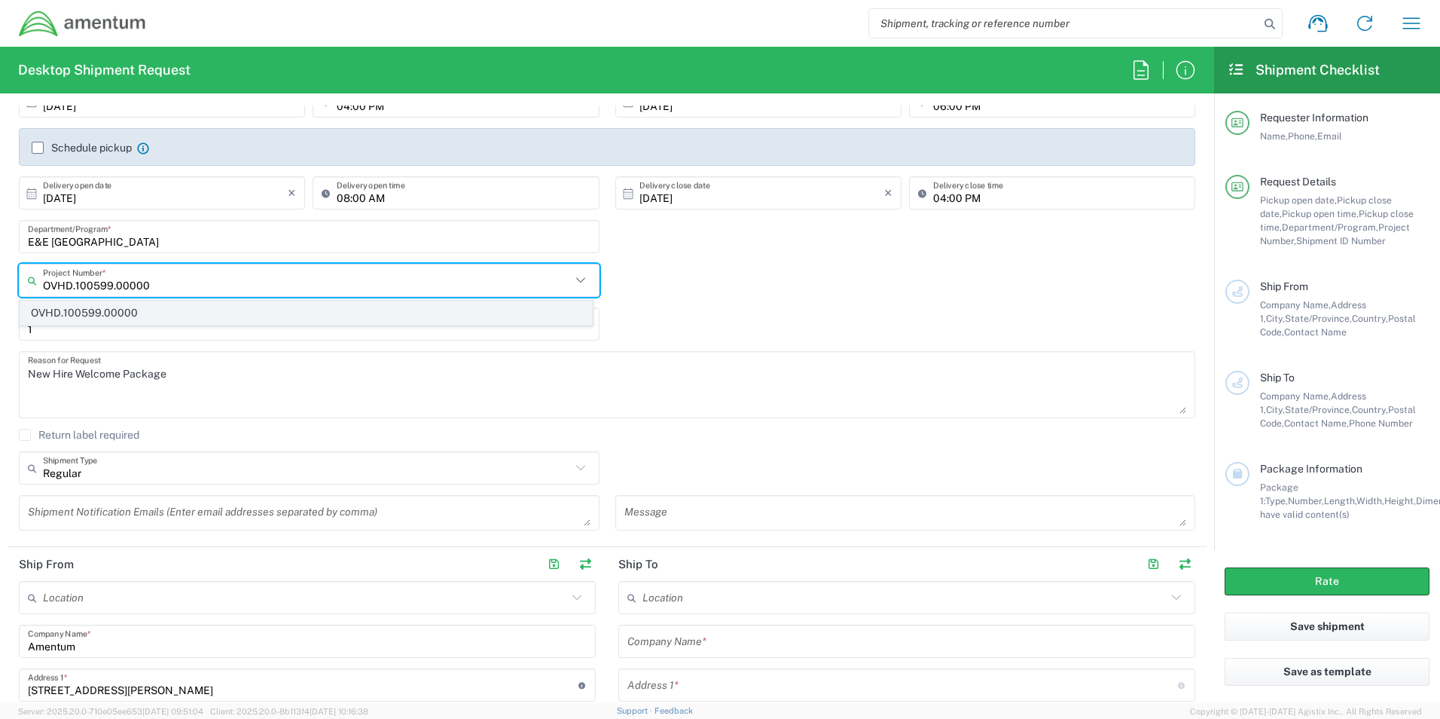
type input "OVHD.100599.00000"
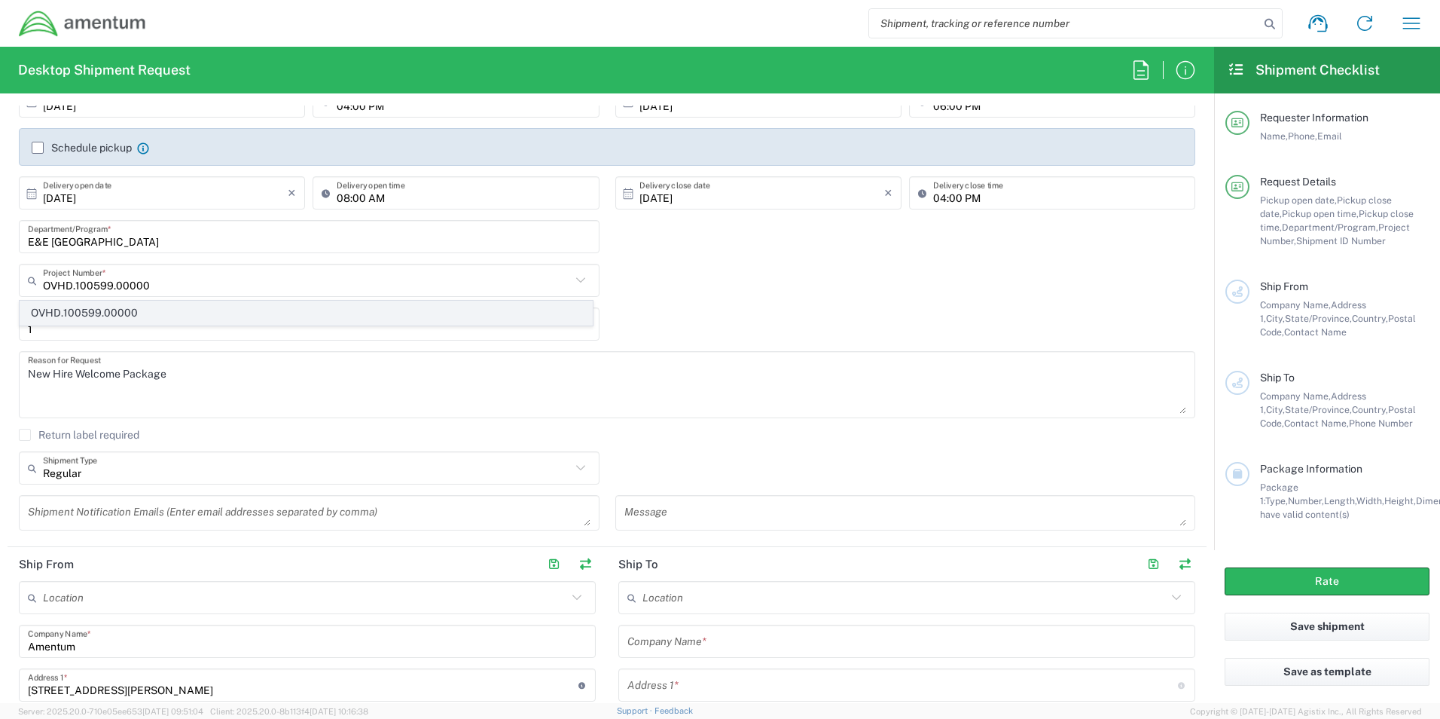
click at [108, 314] on span "OVHD.100599.00000" at bounding box center [306, 312] width 572 height 23
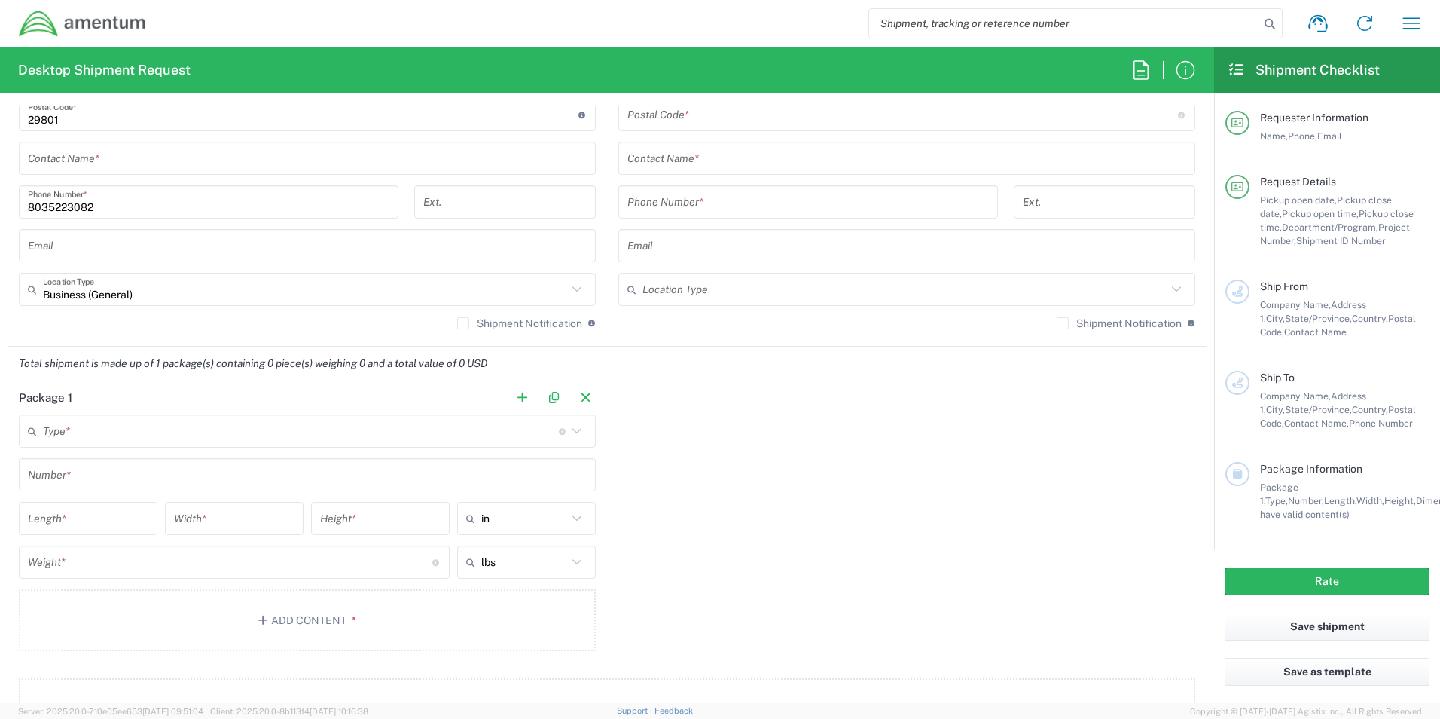
scroll to position [1054, 0]
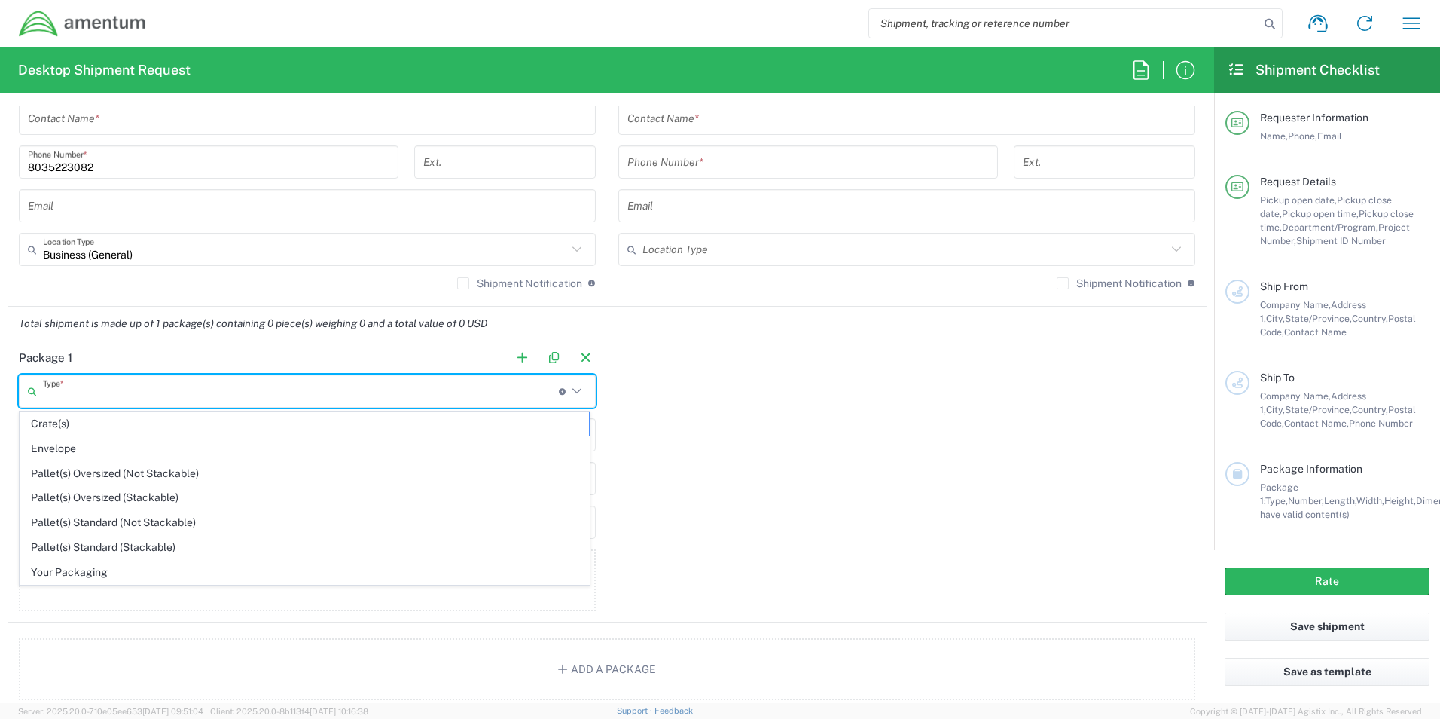
click at [116, 384] on input "text" at bounding box center [301, 391] width 516 height 26
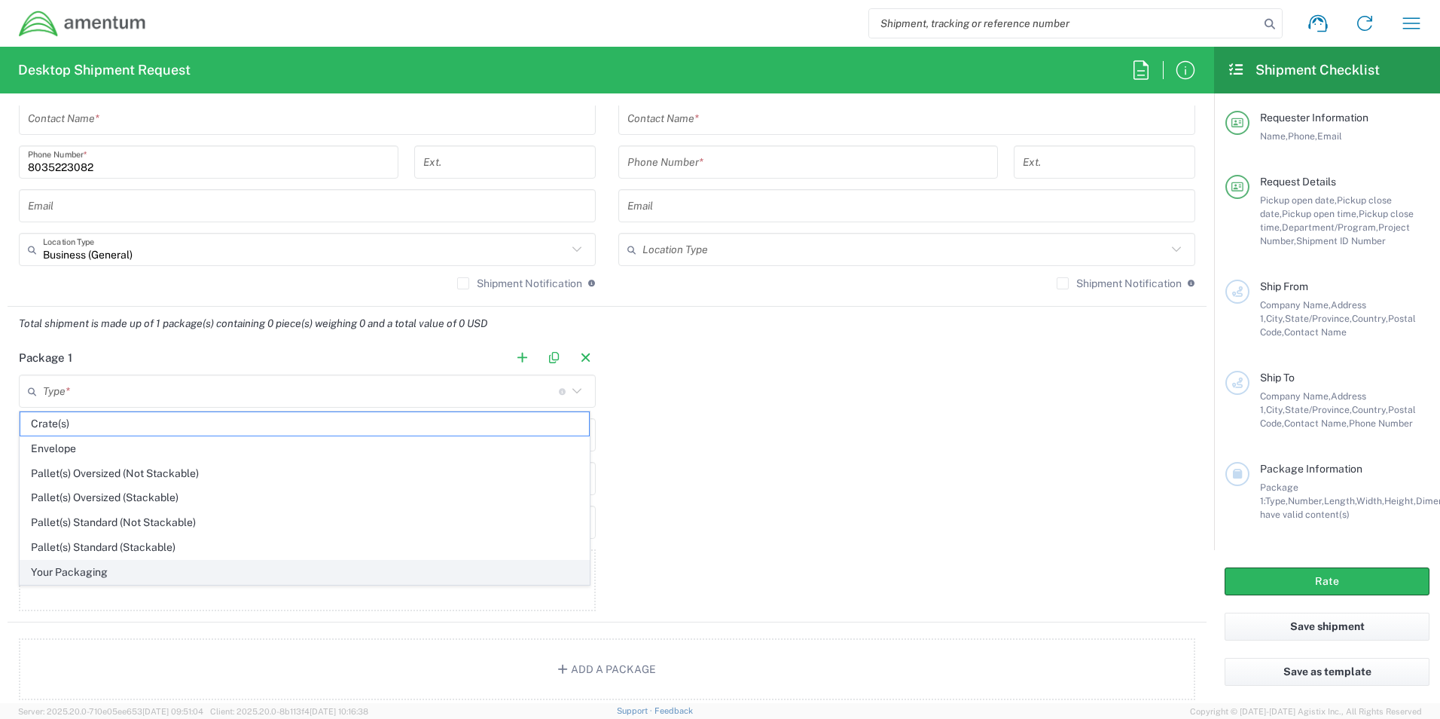
click at [93, 566] on span "Your Packaging" at bounding box center [304, 571] width 569 height 23
type input "Your Packaging"
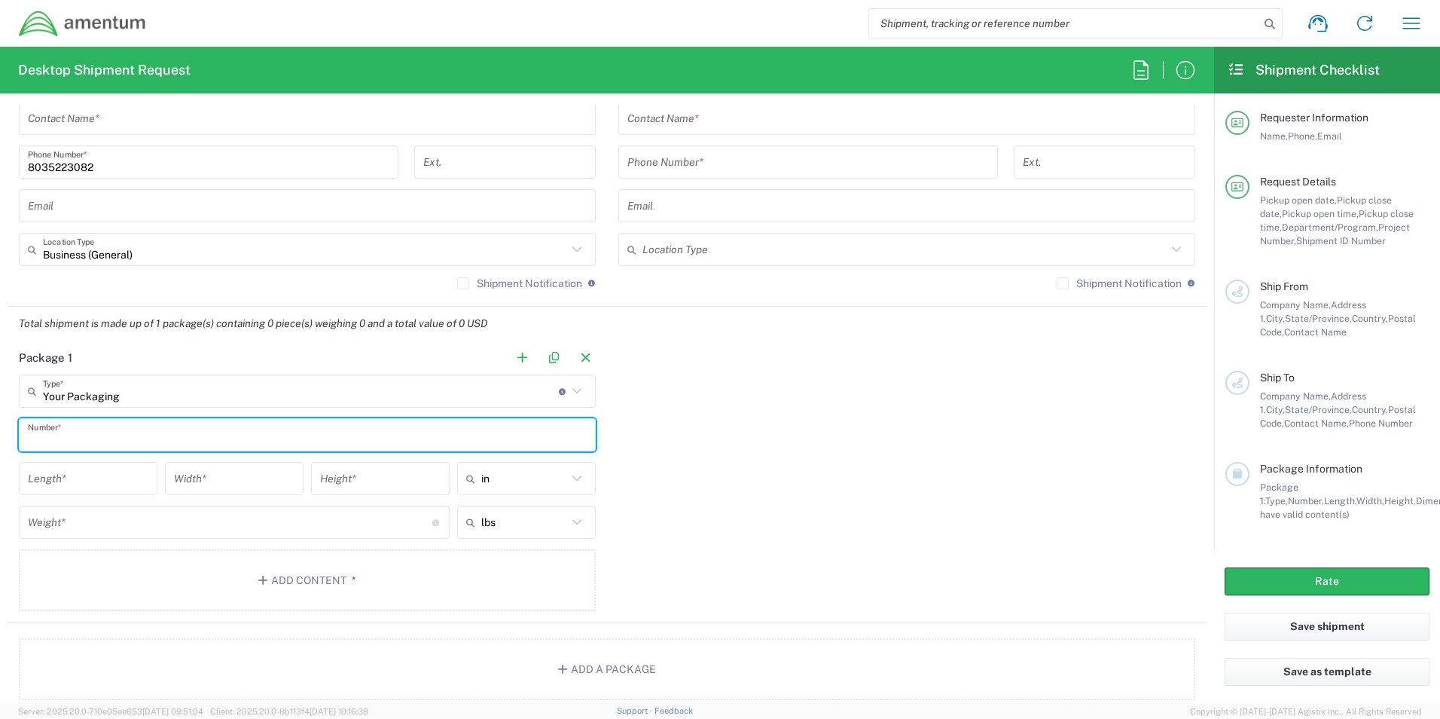
click at [81, 436] on input "text" at bounding box center [307, 435] width 559 height 26
type input "1"
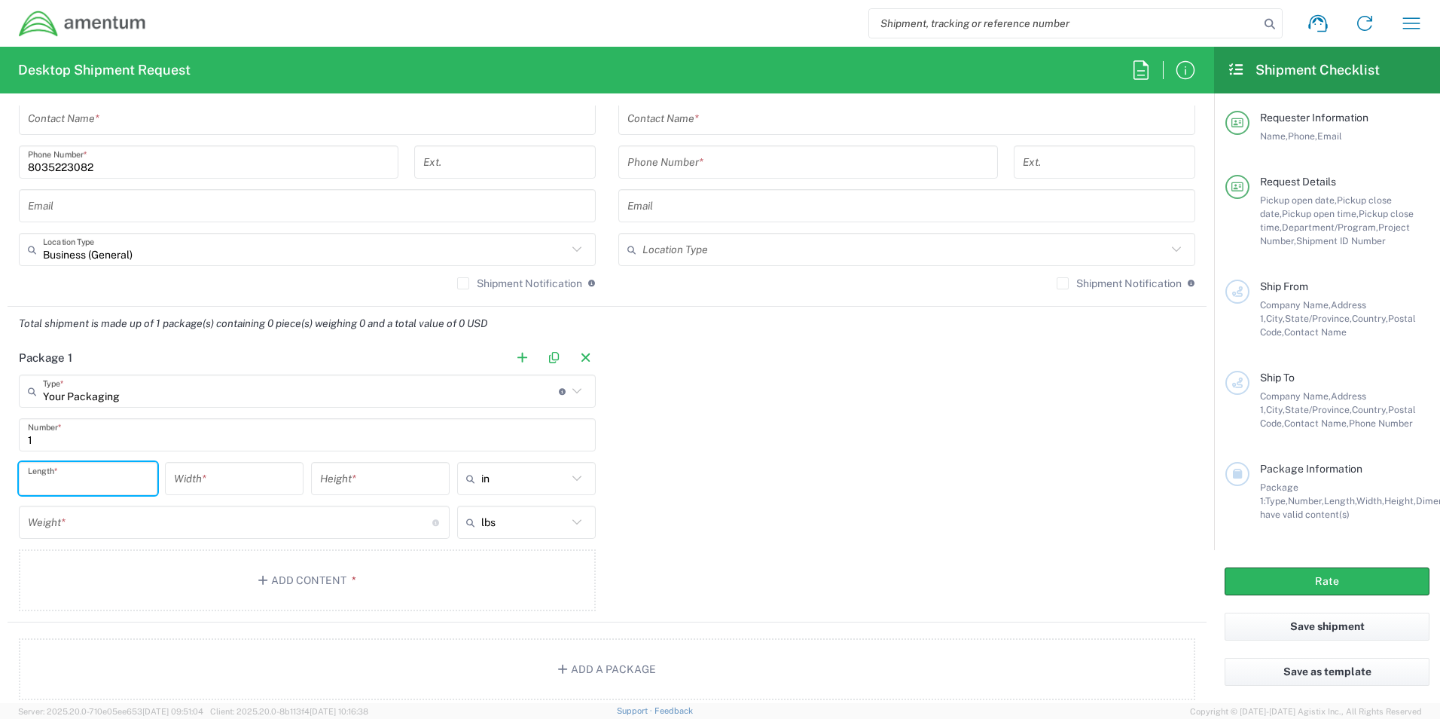
click at [107, 479] on input "number" at bounding box center [88, 478] width 121 height 26
type input "13"
click at [237, 482] on input "number" at bounding box center [234, 478] width 121 height 26
type input "10"
click at [356, 481] on input "number" at bounding box center [380, 478] width 121 height 26
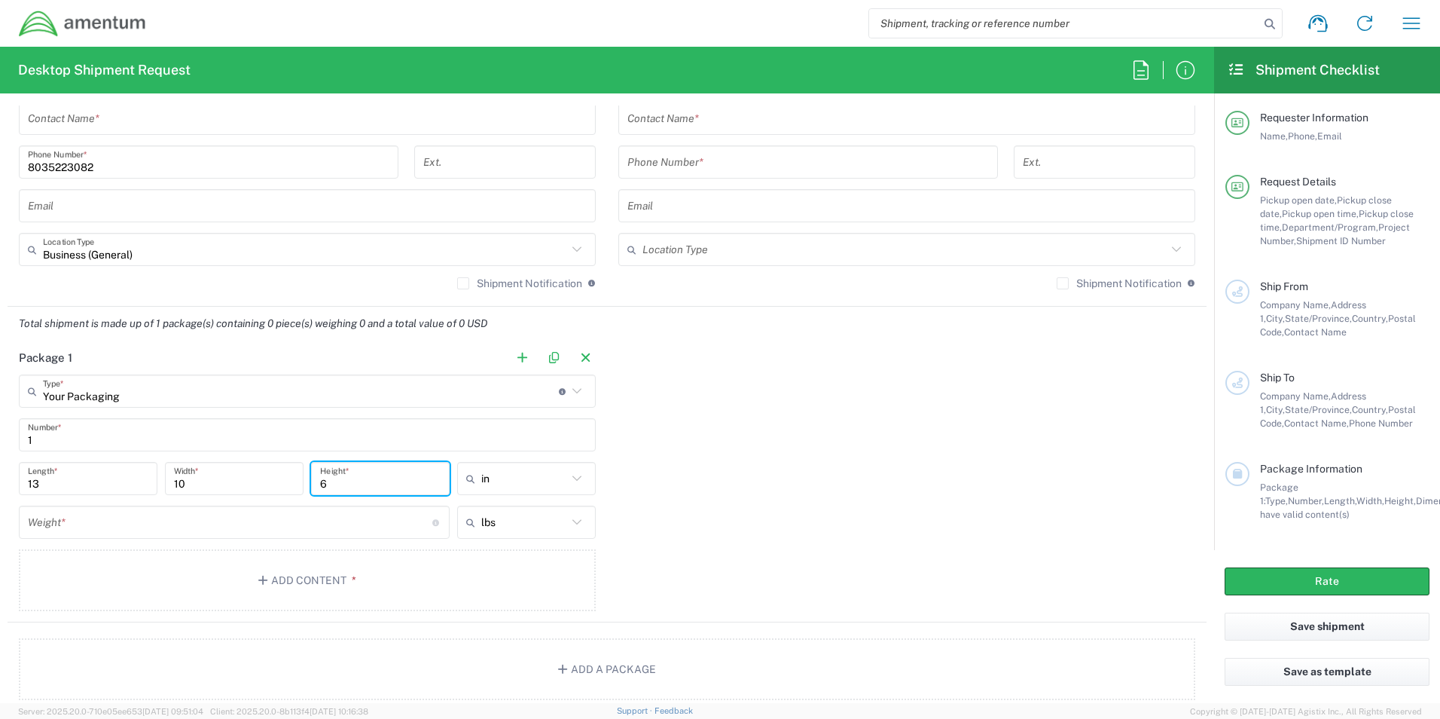
type input "6"
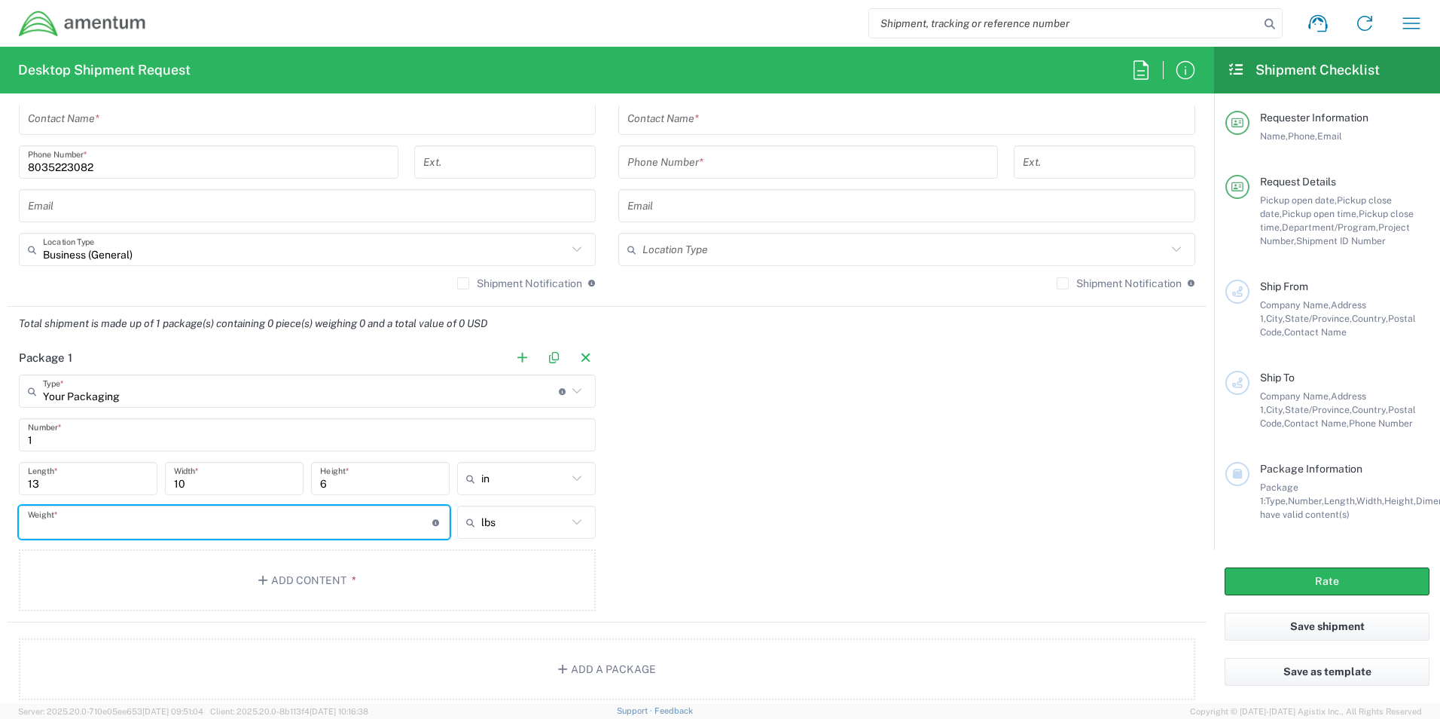
click at [68, 524] on input "number" at bounding box center [230, 522] width 404 height 26
type input "8"
click at [249, 579] on button "Add Content *" at bounding box center [307, 580] width 577 height 62
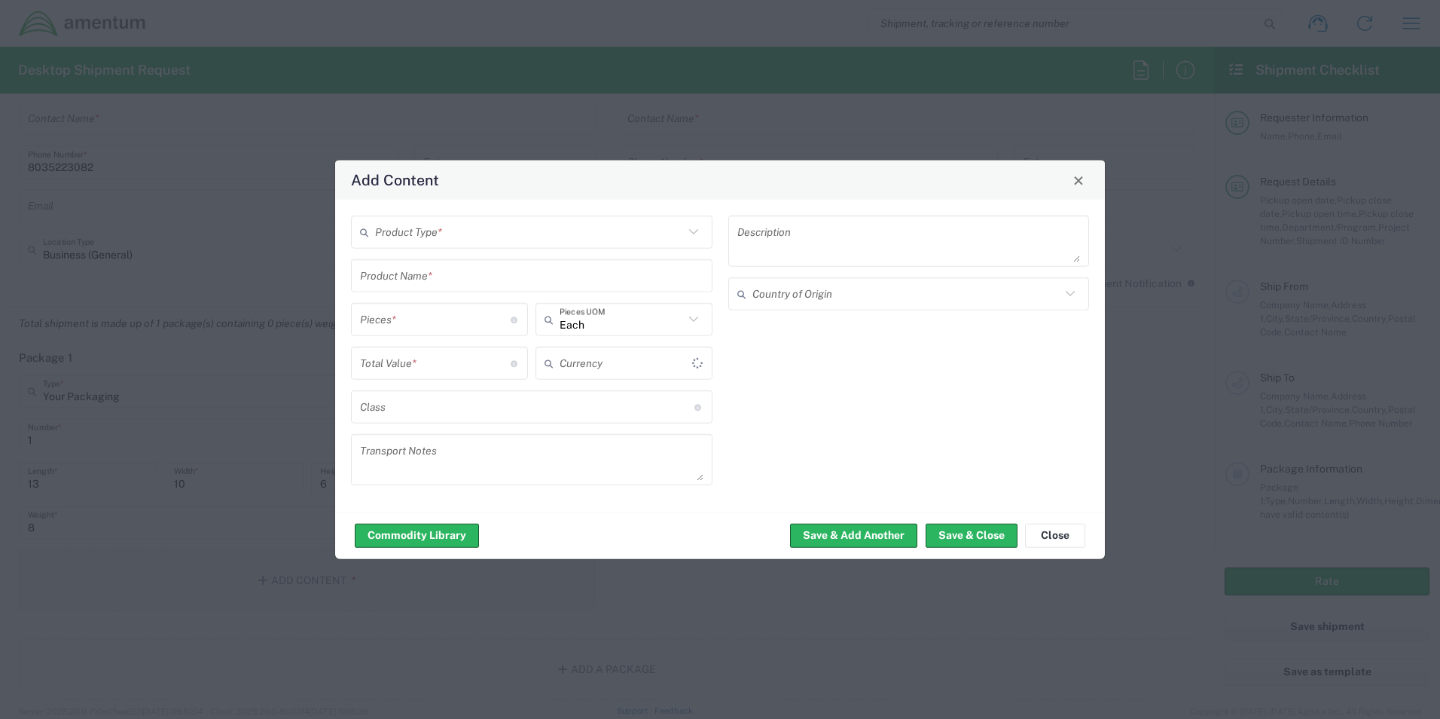
type input "US Dollar"
click at [722, 249] on div "Description Country of Origin" at bounding box center [908, 355] width 377 height 280
click at [688, 232] on icon at bounding box center [694, 232] width 20 height 20
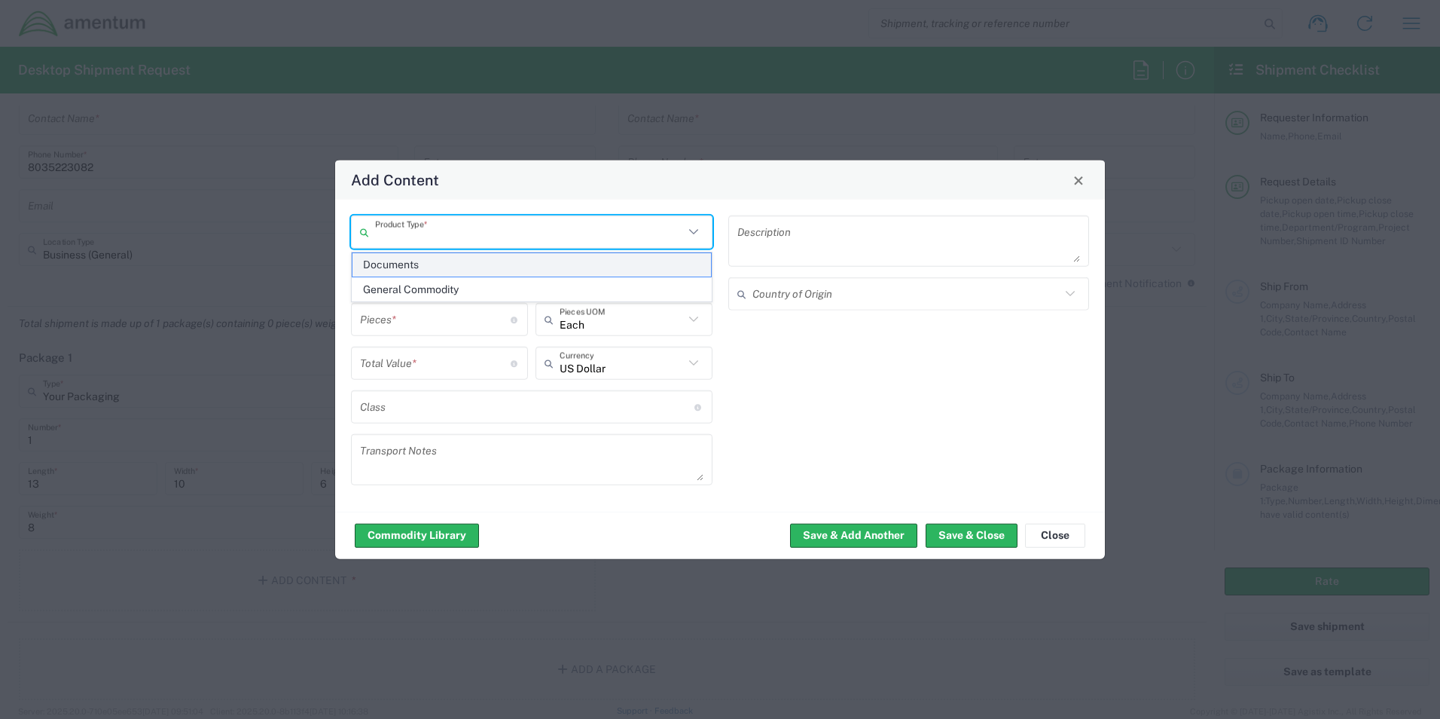
click at [368, 267] on span "Documents" at bounding box center [531, 264] width 359 height 23
type input "Documents"
type input "1"
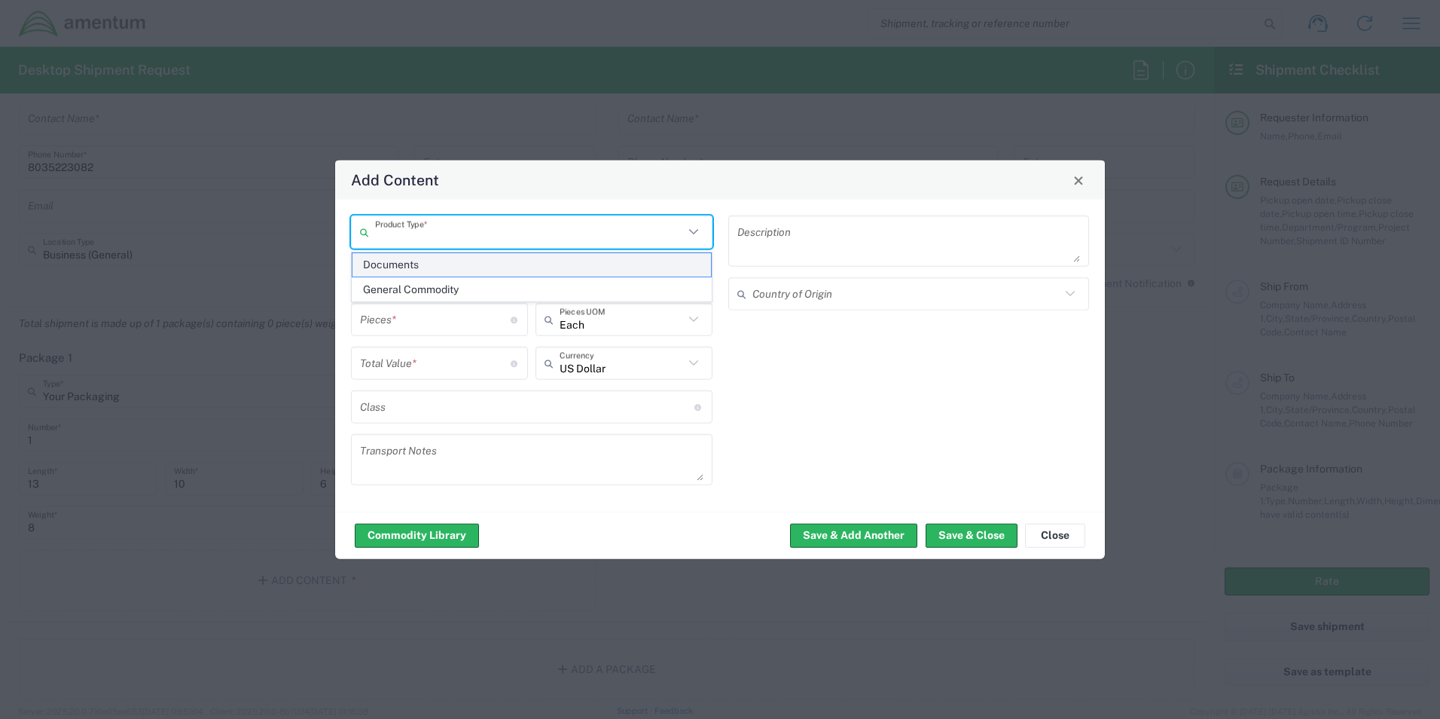
type textarea "Documents"
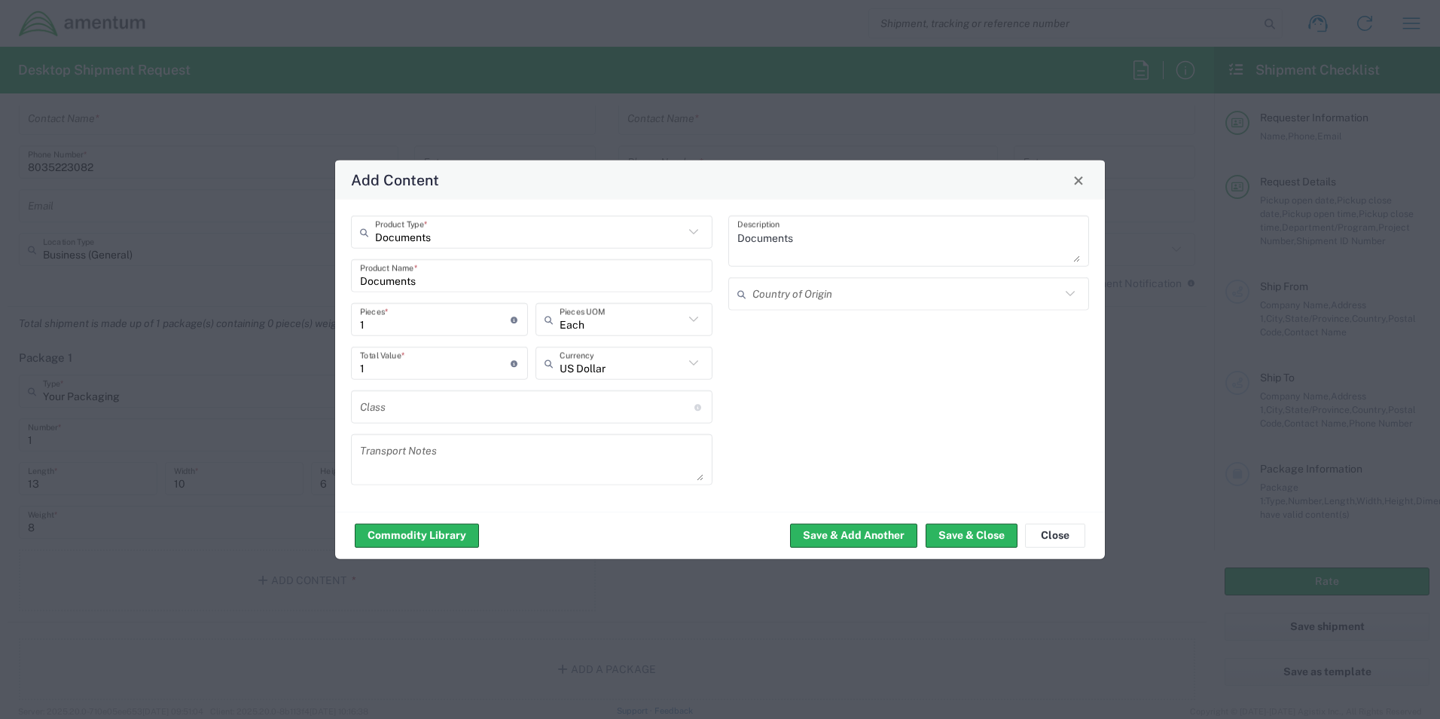
click at [372, 323] on input "1" at bounding box center [435, 319] width 151 height 26
type input "15"
type input "150"
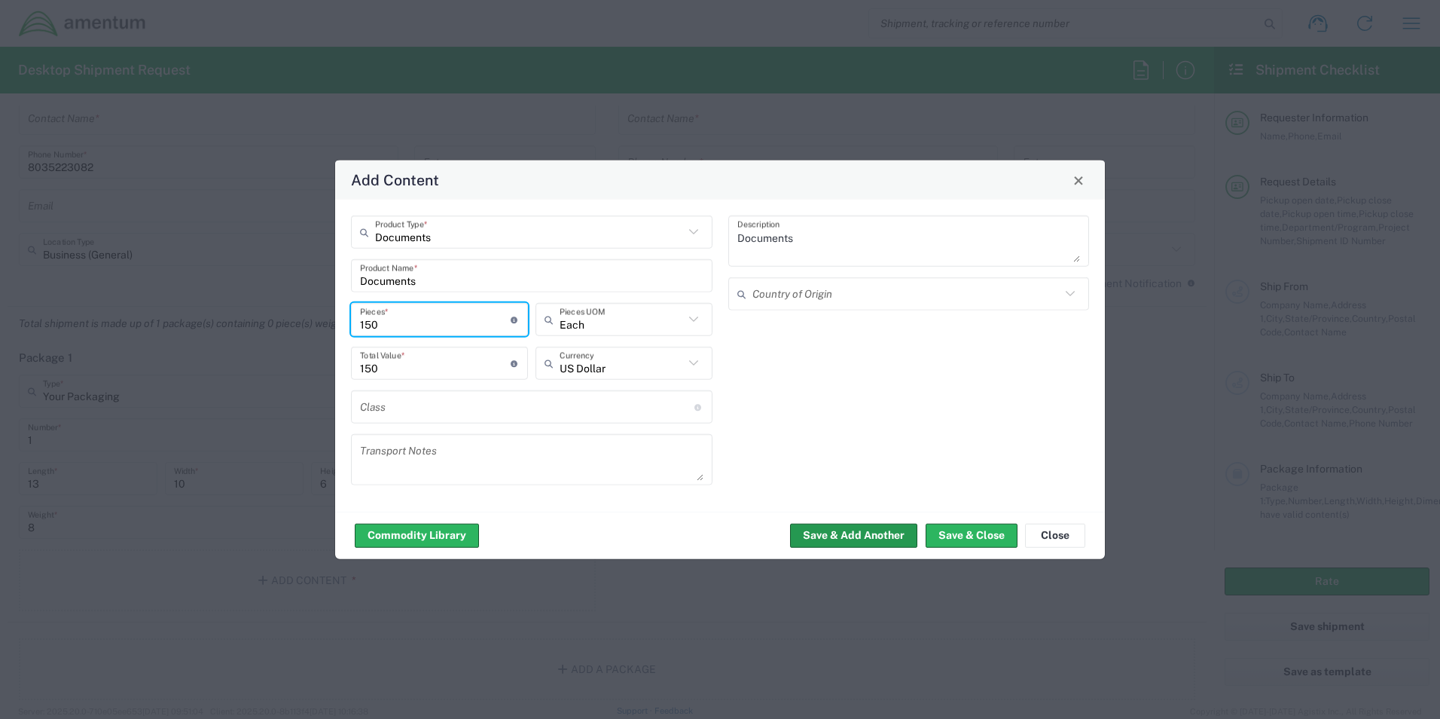
type input "150"
click at [852, 534] on button "Save & Add Another" at bounding box center [853, 535] width 127 height 24
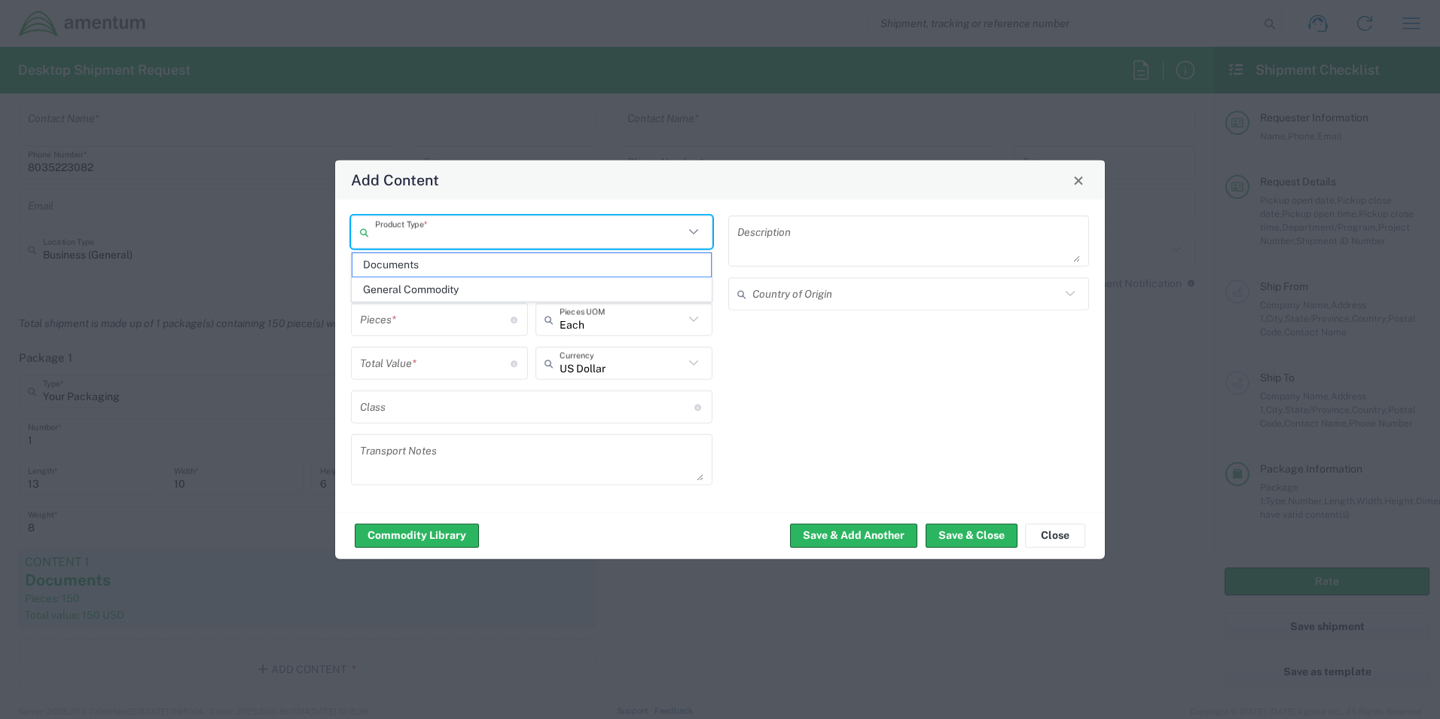
click at [528, 233] on input "text" at bounding box center [529, 231] width 309 height 26
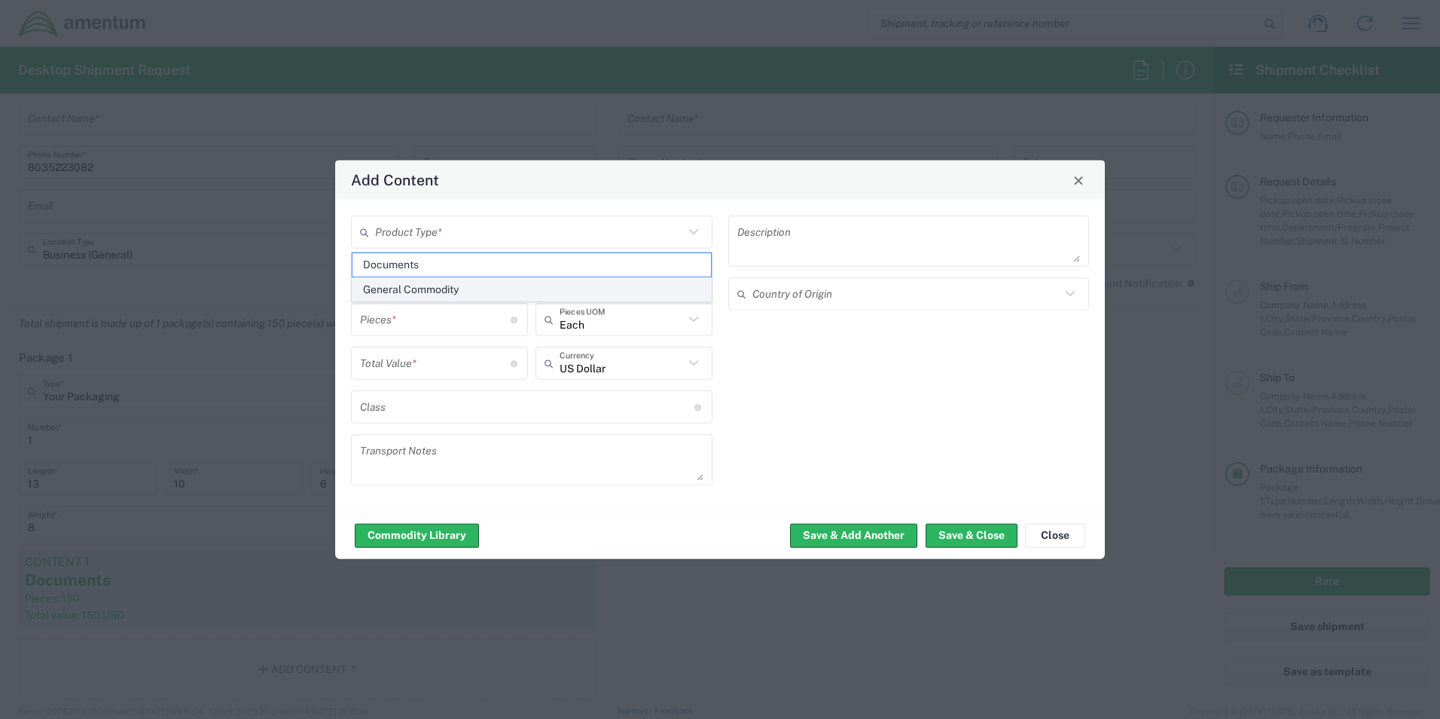
click at [412, 288] on span "General Commodity" at bounding box center [531, 289] width 359 height 23
type input "General Commodity"
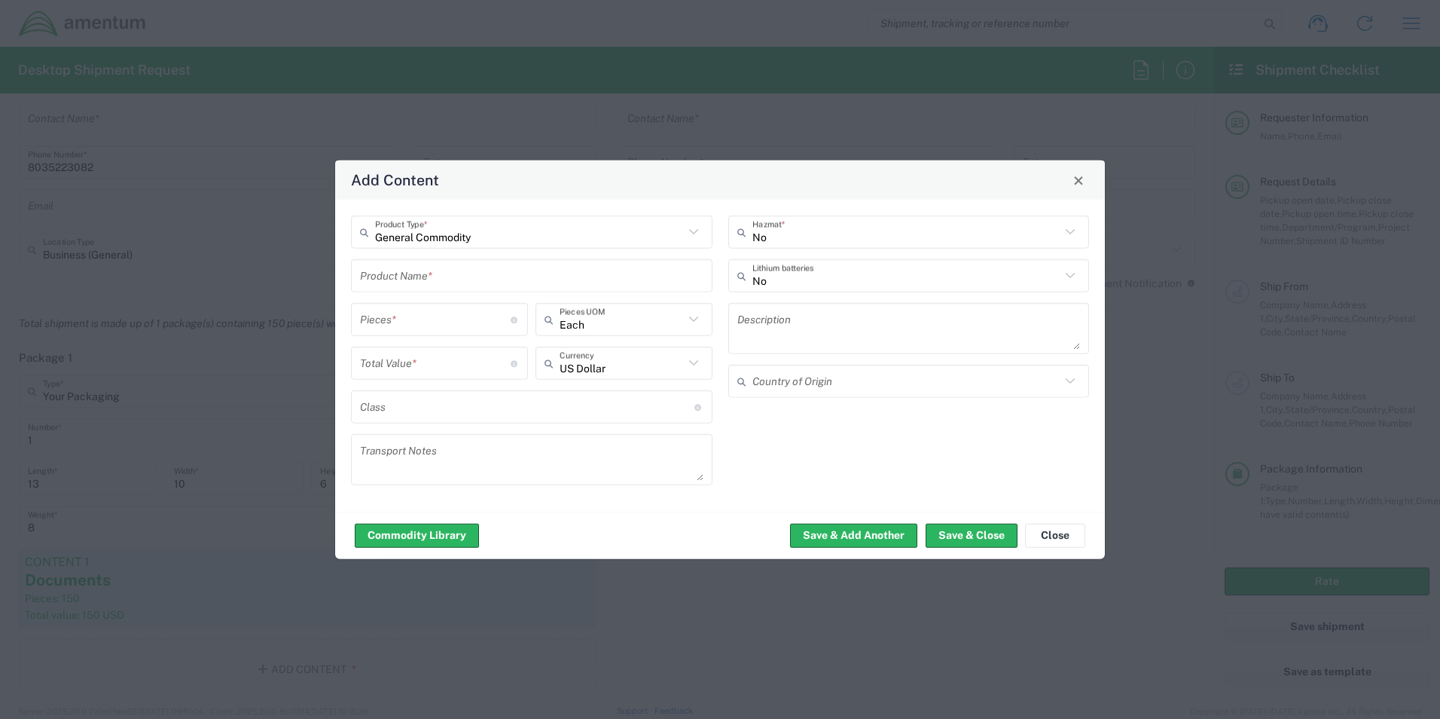
click at [421, 277] on input "text" at bounding box center [531, 275] width 343 height 26
type input "Amentum Swag"
click at [427, 359] on input "number" at bounding box center [435, 362] width 151 height 26
type input "100"
click at [953, 532] on button "Save & Close" at bounding box center [972, 535] width 92 height 24
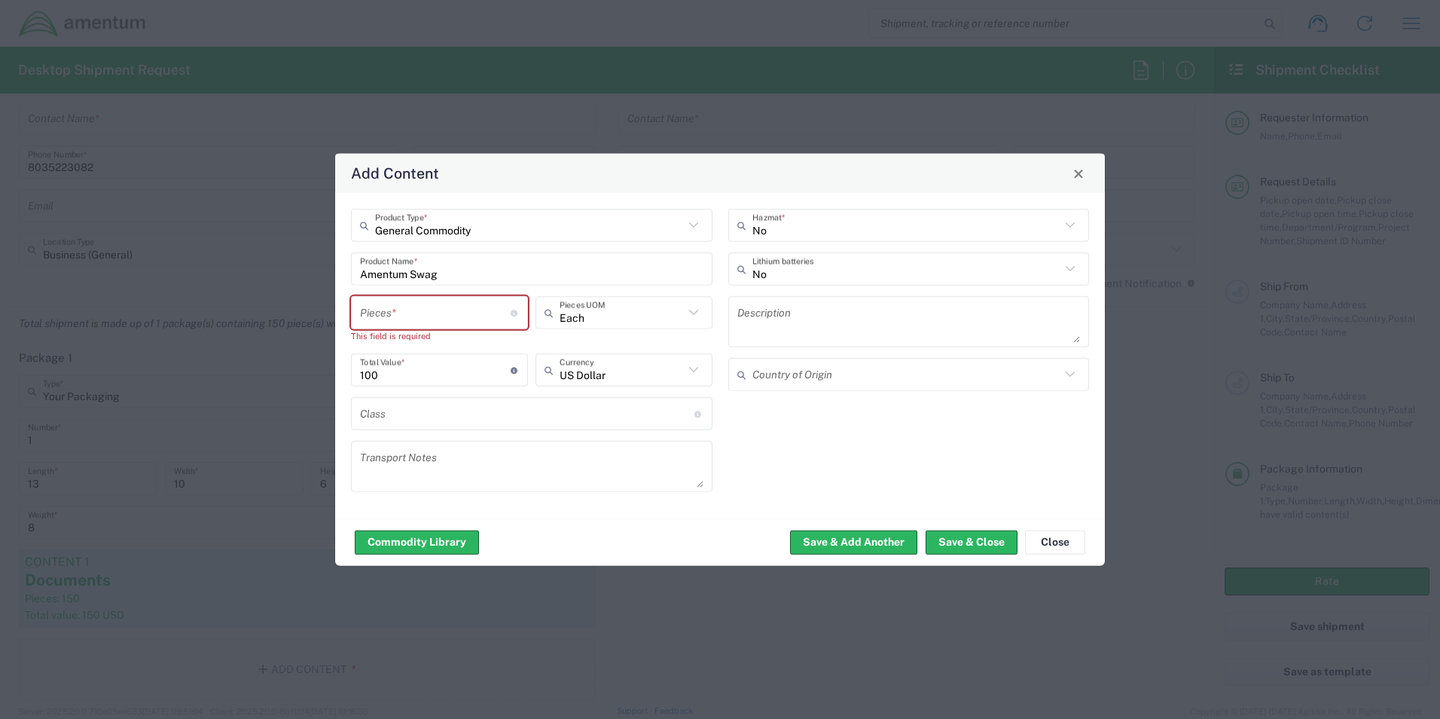
click at [402, 319] on input "number" at bounding box center [435, 312] width 151 height 26
type input "8"
type input "800"
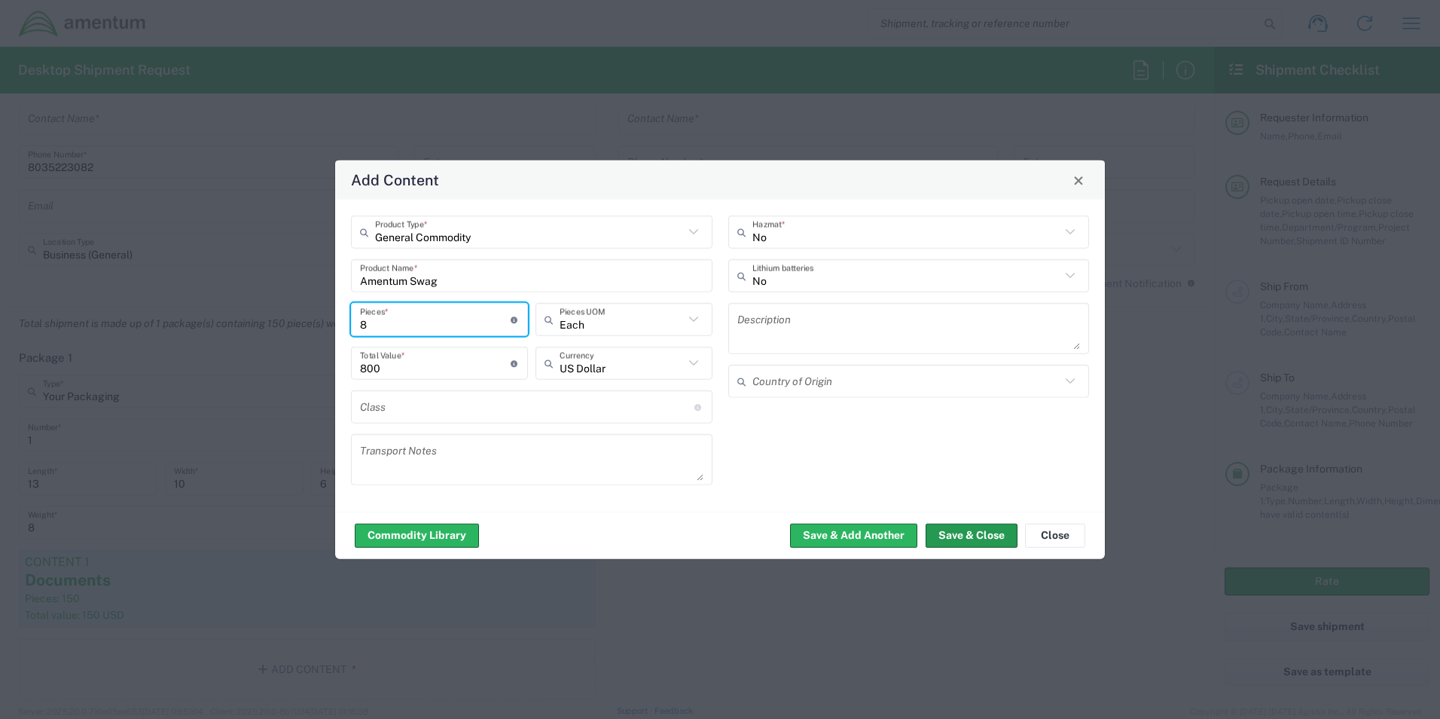
type input "8"
click at [967, 538] on button "Save & Close" at bounding box center [972, 535] width 92 height 24
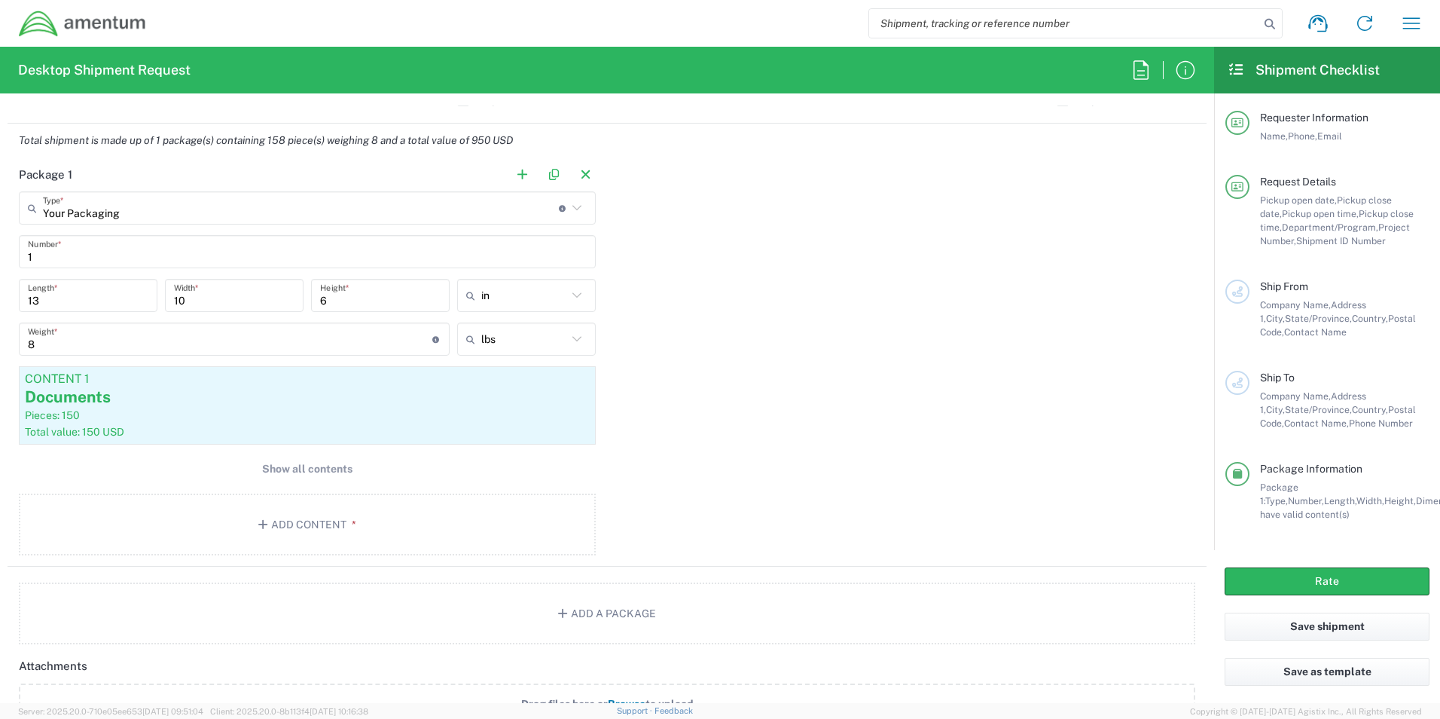
scroll to position [1205, 0]
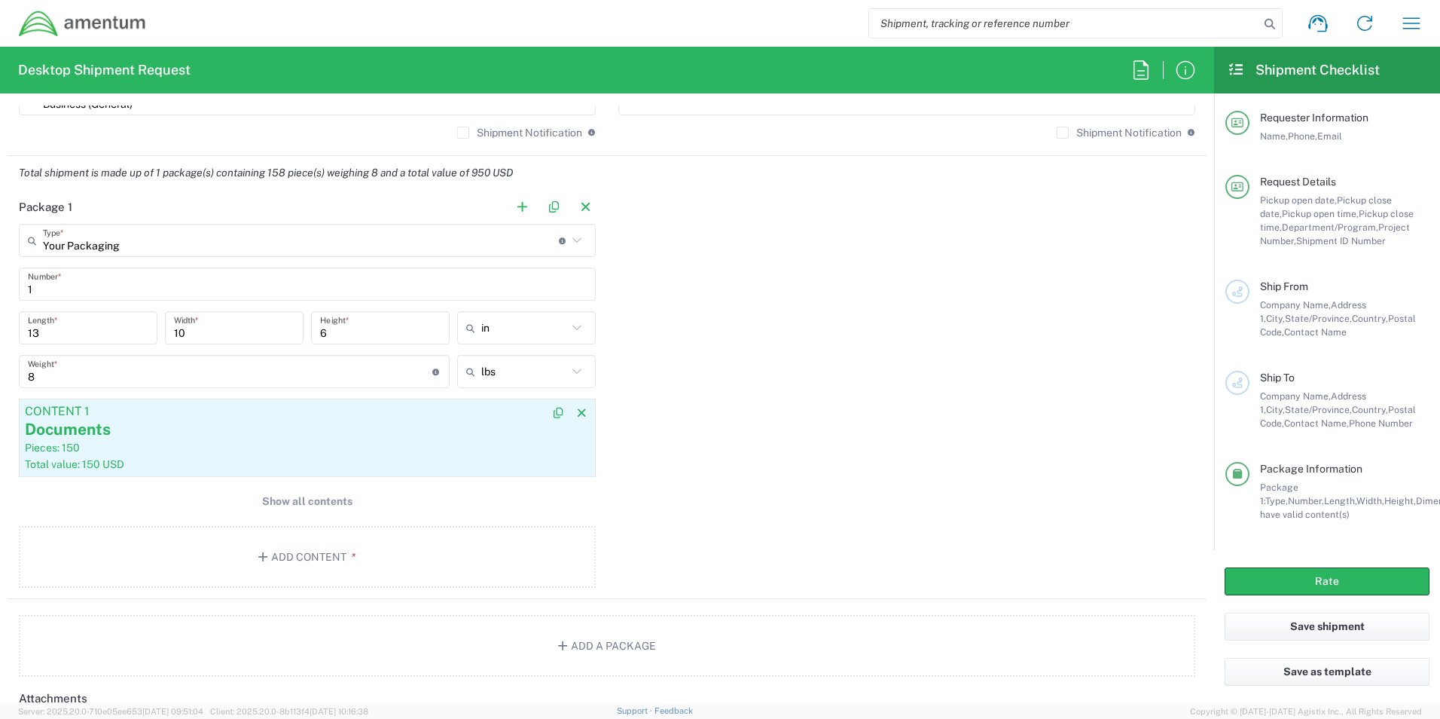
click at [78, 441] on div "Pieces: 150" at bounding box center [307, 448] width 565 height 14
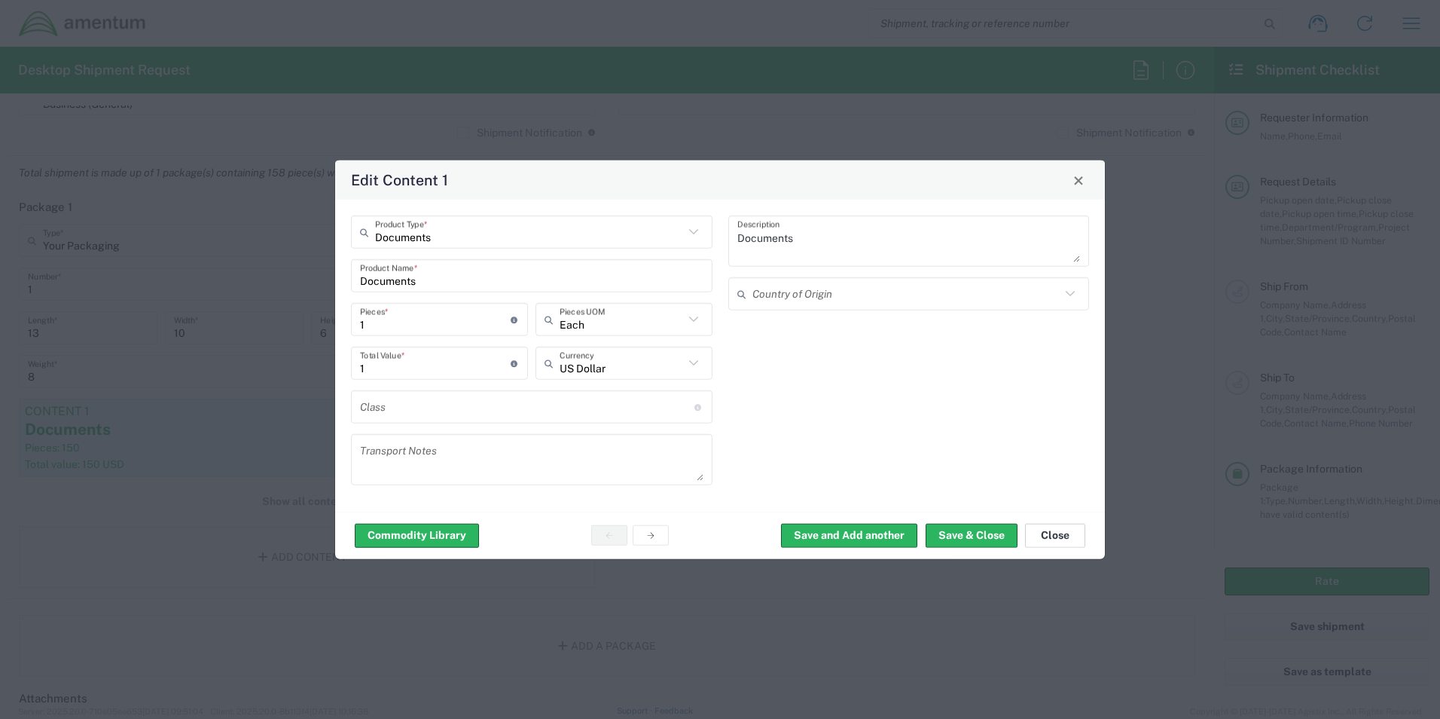
click at [1063, 539] on button "Close" at bounding box center [1055, 535] width 60 height 24
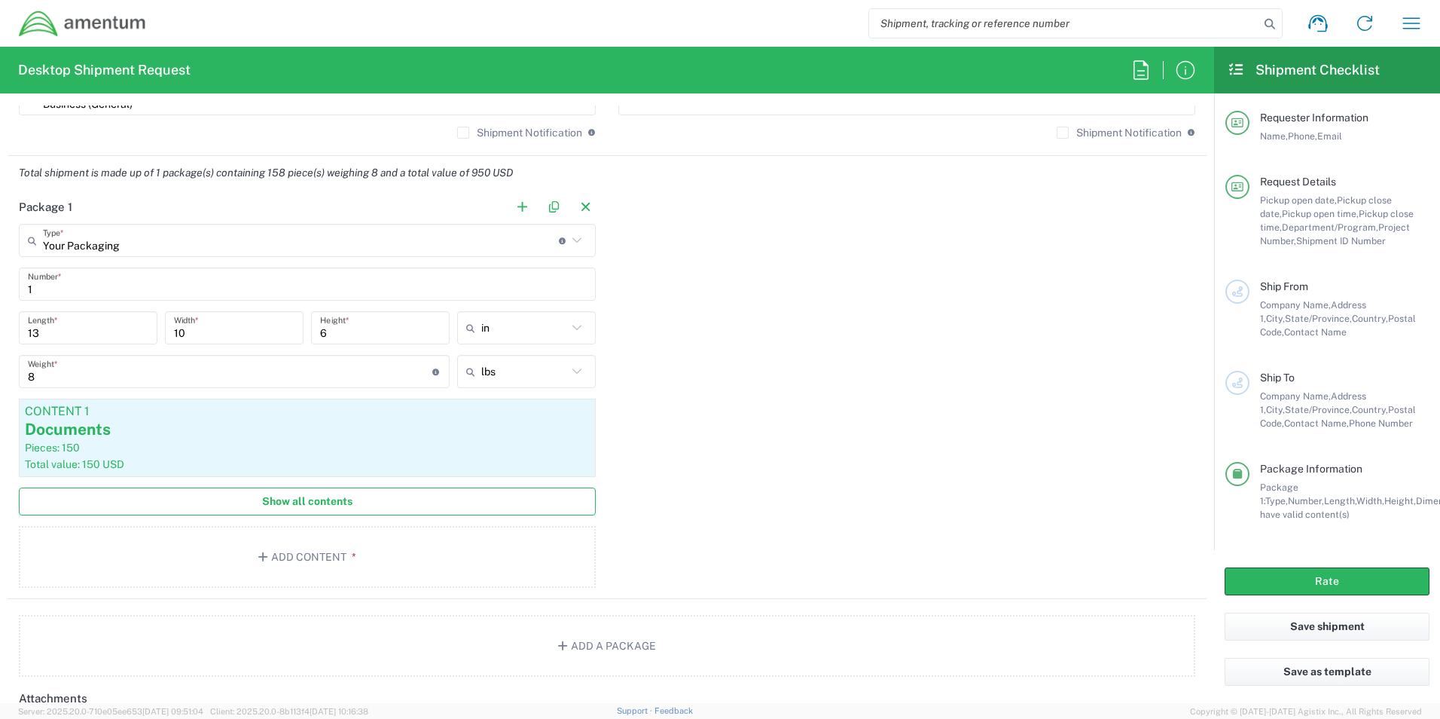
click at [247, 495] on button "Show all contents" at bounding box center [307, 501] width 577 height 28
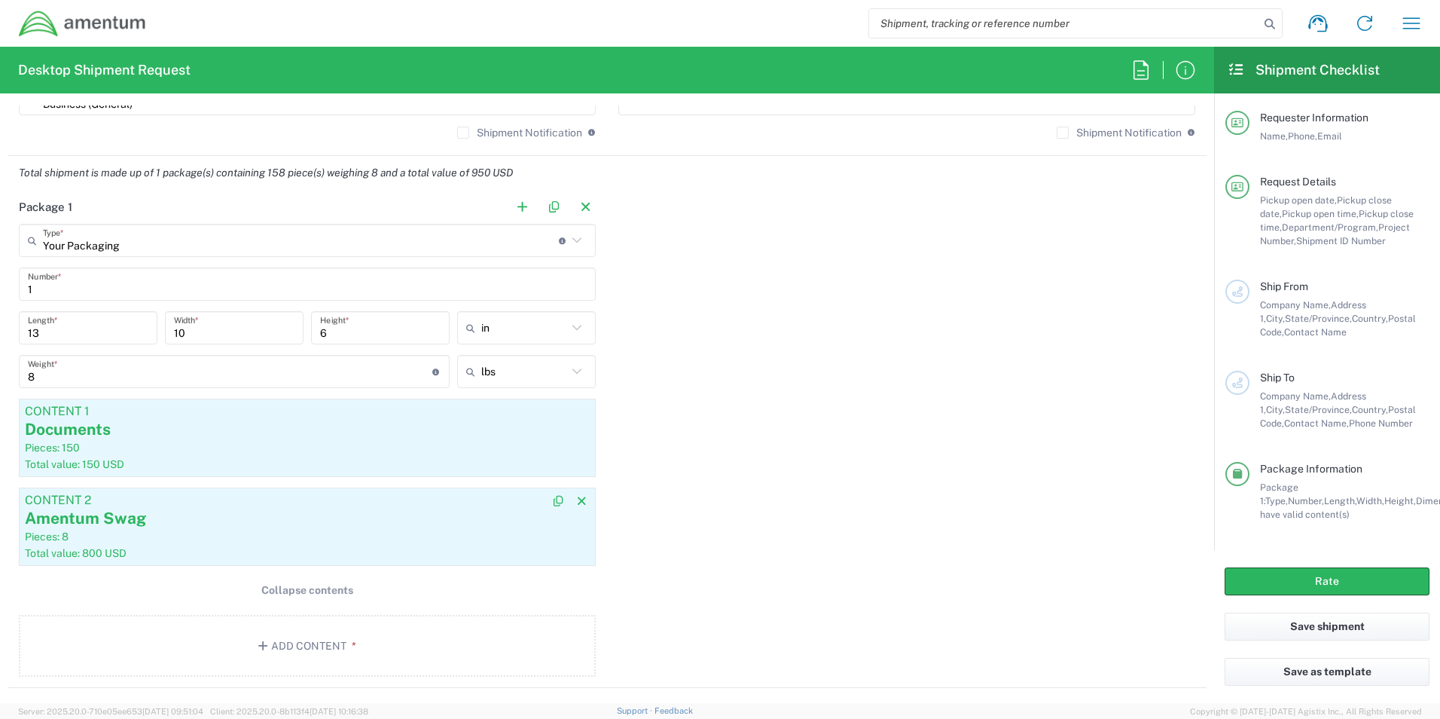
click at [242, 519] on div "Amentum Swag" at bounding box center [307, 518] width 565 height 23
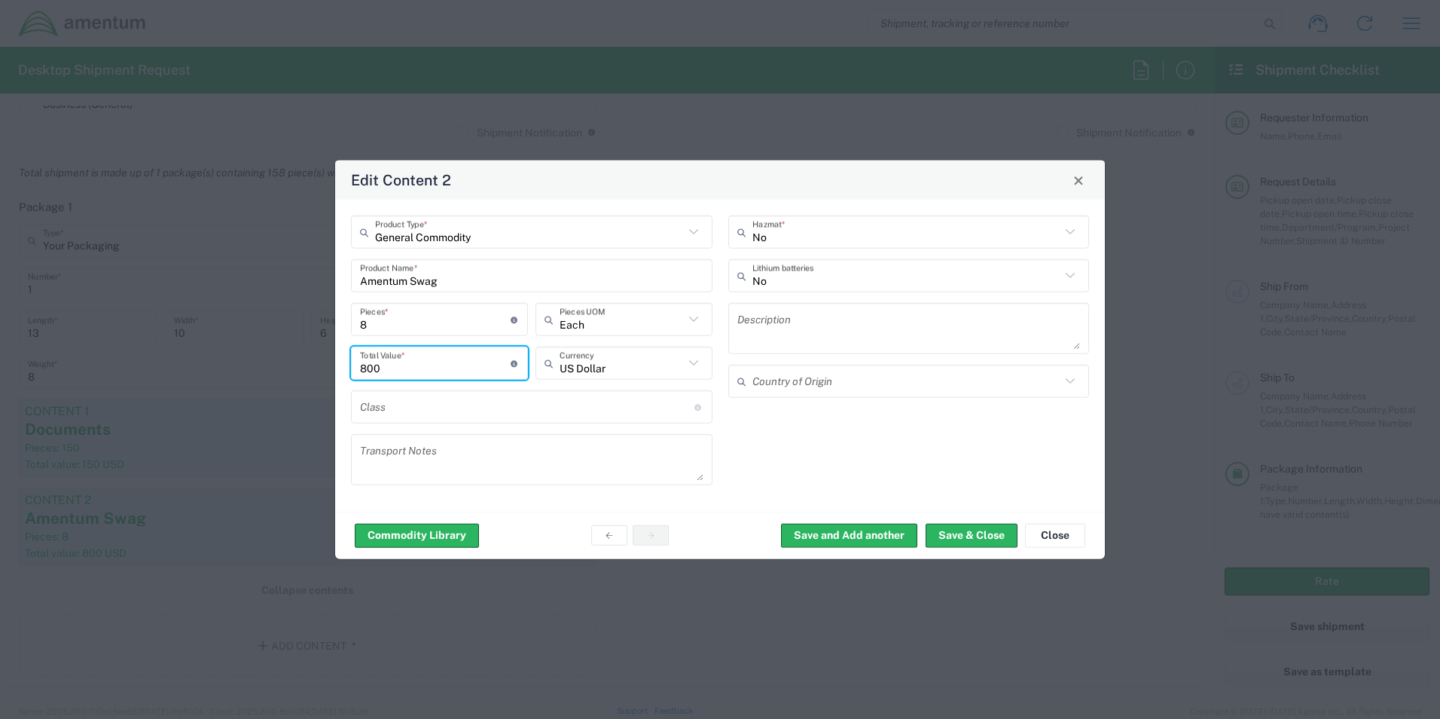
click at [408, 364] on input "800" at bounding box center [435, 362] width 151 height 26
drag, startPoint x: 408, startPoint y: 364, endPoint x: 332, endPoint y: 365, distance: 76.1
click at [333, 365] on div "Edit Content 2 General Commodity Product Type * Amentum Swag Product Name * 8 P…" at bounding box center [720, 359] width 1440 height 719
type input "100"
click at [389, 319] on input "8" at bounding box center [435, 319] width 151 height 26
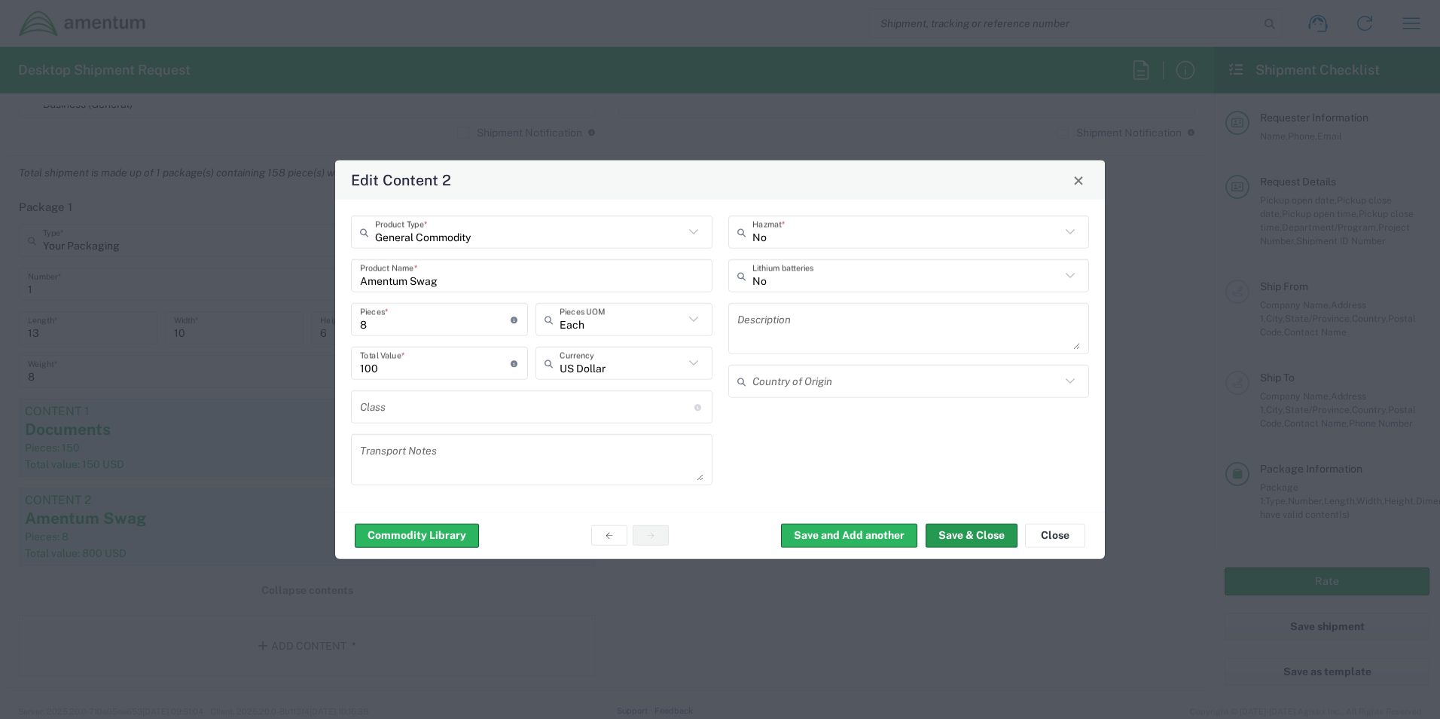
click at [945, 532] on button "Save & Close" at bounding box center [972, 535] width 92 height 24
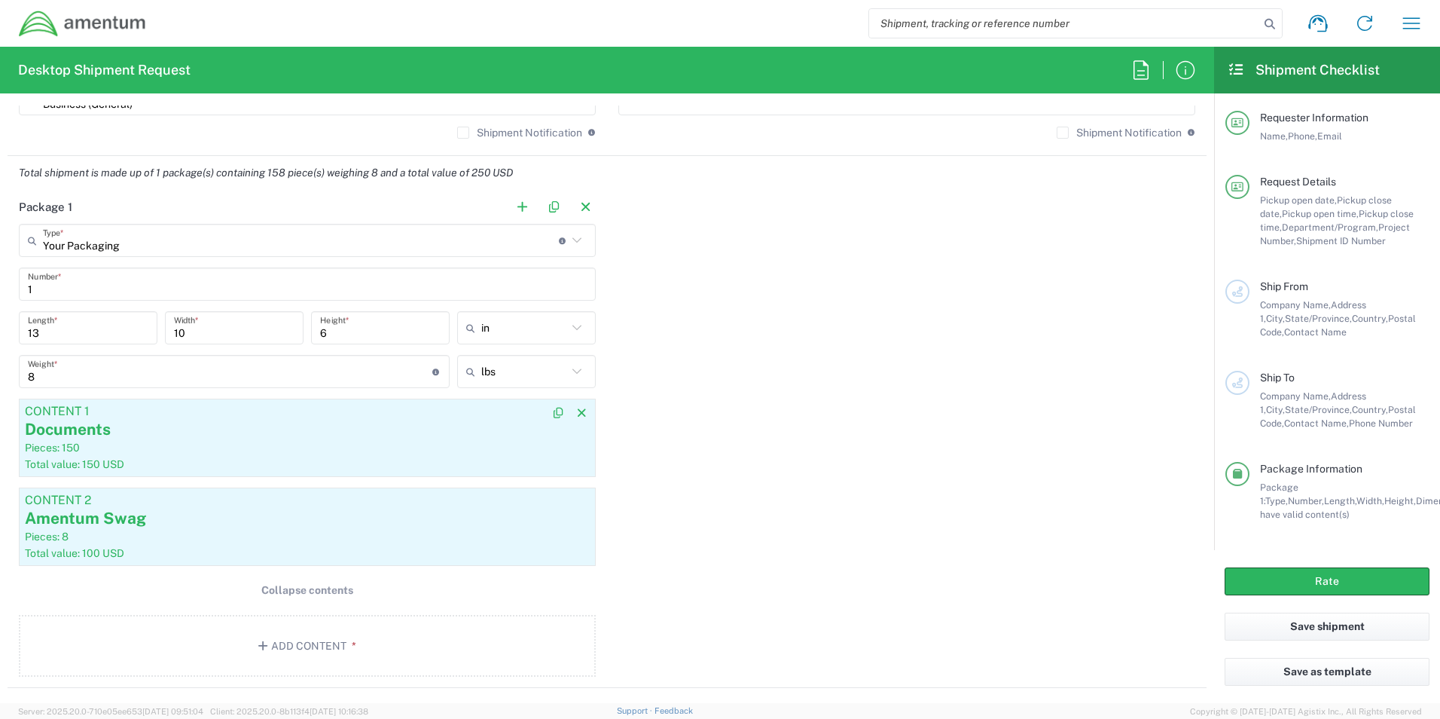
click at [156, 459] on div "Total value: 150 USD" at bounding box center [307, 464] width 565 height 14
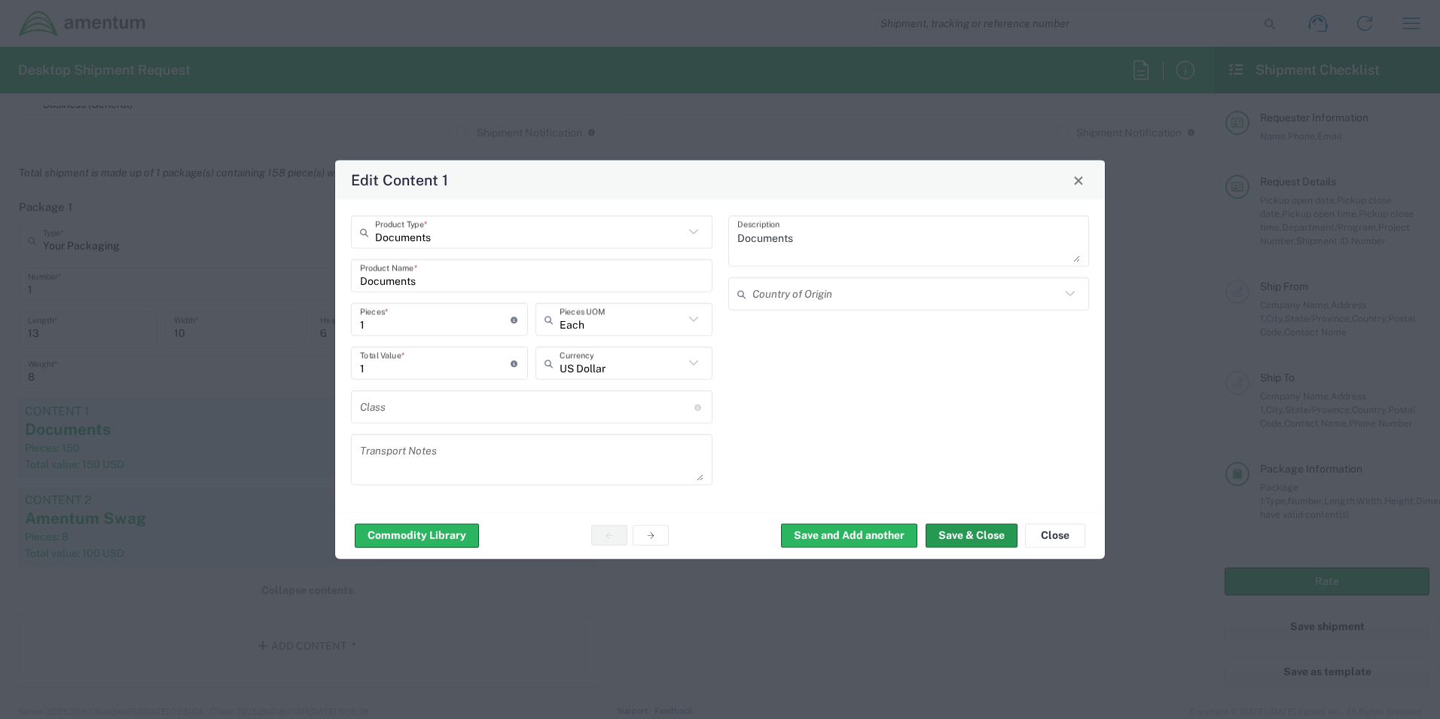
click at [952, 534] on button "Save & Close" at bounding box center [972, 535] width 92 height 24
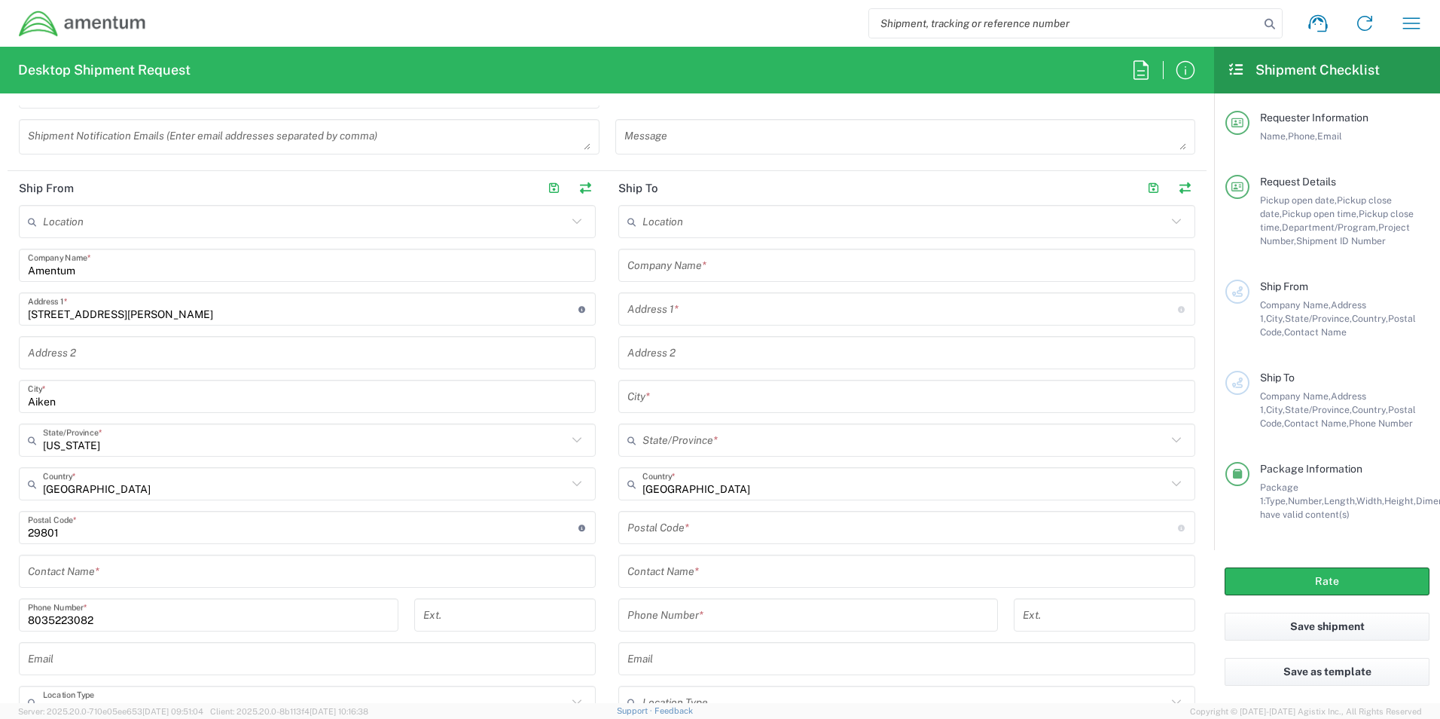
scroll to position [526, 0]
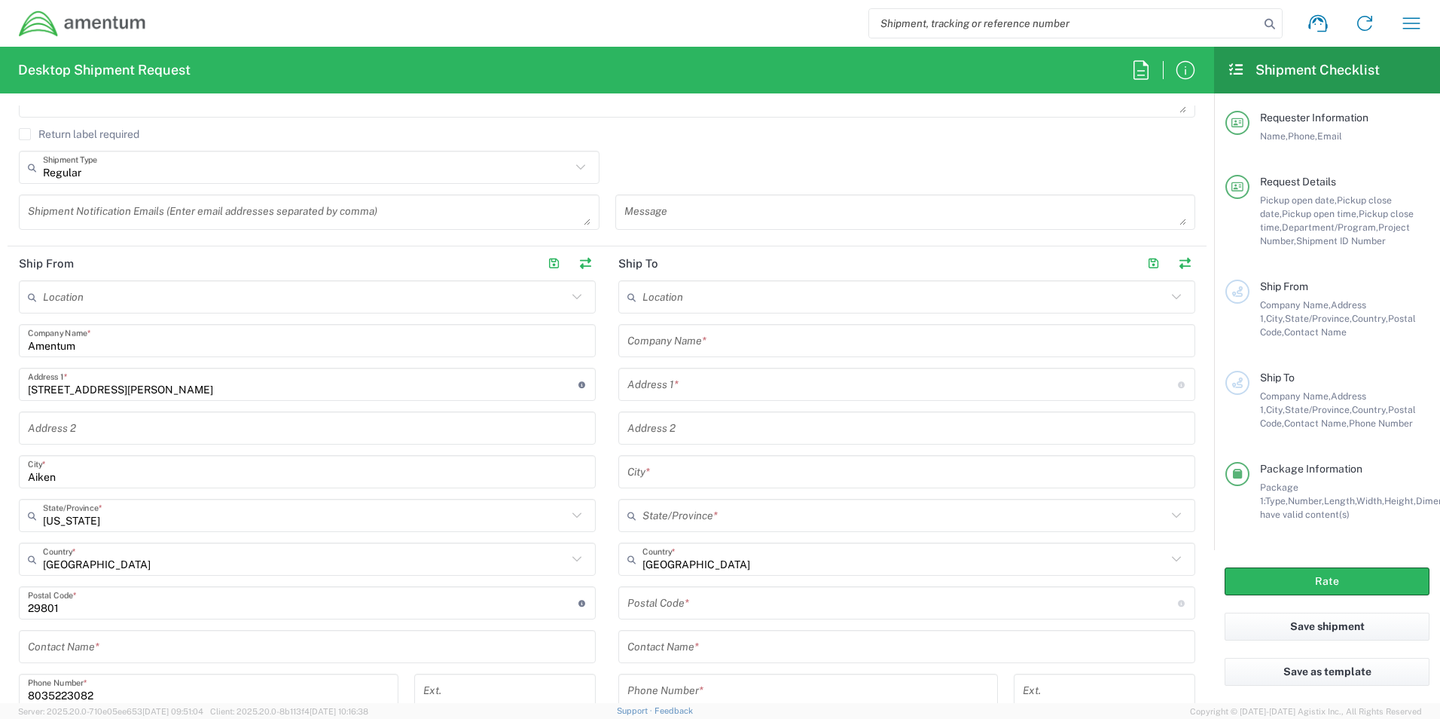
click at [703, 340] on input "text" at bounding box center [906, 341] width 559 height 26
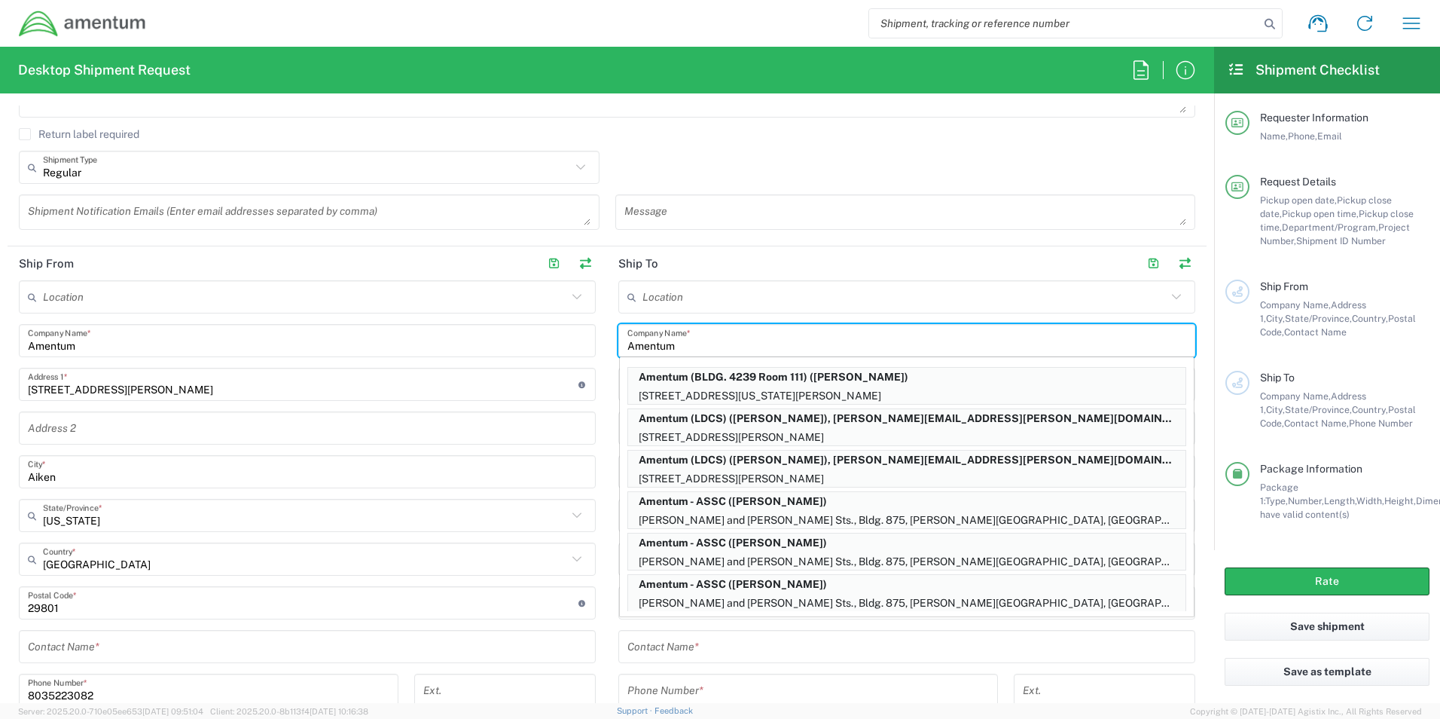
type input "Amentum"
click at [639, 156] on div "Regular Shipment Type Batch Regular" at bounding box center [607, 173] width 1192 height 44
click at [763, 167] on div "Regular Shipment Type Batch Regular" at bounding box center [607, 173] width 1192 height 44
click at [981, 317] on div "Location [PHONE_NUMBER] [PHONE_NUMBER] [PHONE_NUMBER] [PHONE_NUMBER] [PHONE_NUM…" at bounding box center [906, 554] width 577 height 548
click at [1197, 398] on form "Requester Information [PERSON_NAME] Name * [PHONE_NUMBER] Phone * [PERSON_NAME]…" at bounding box center [607, 403] width 1214 height 597
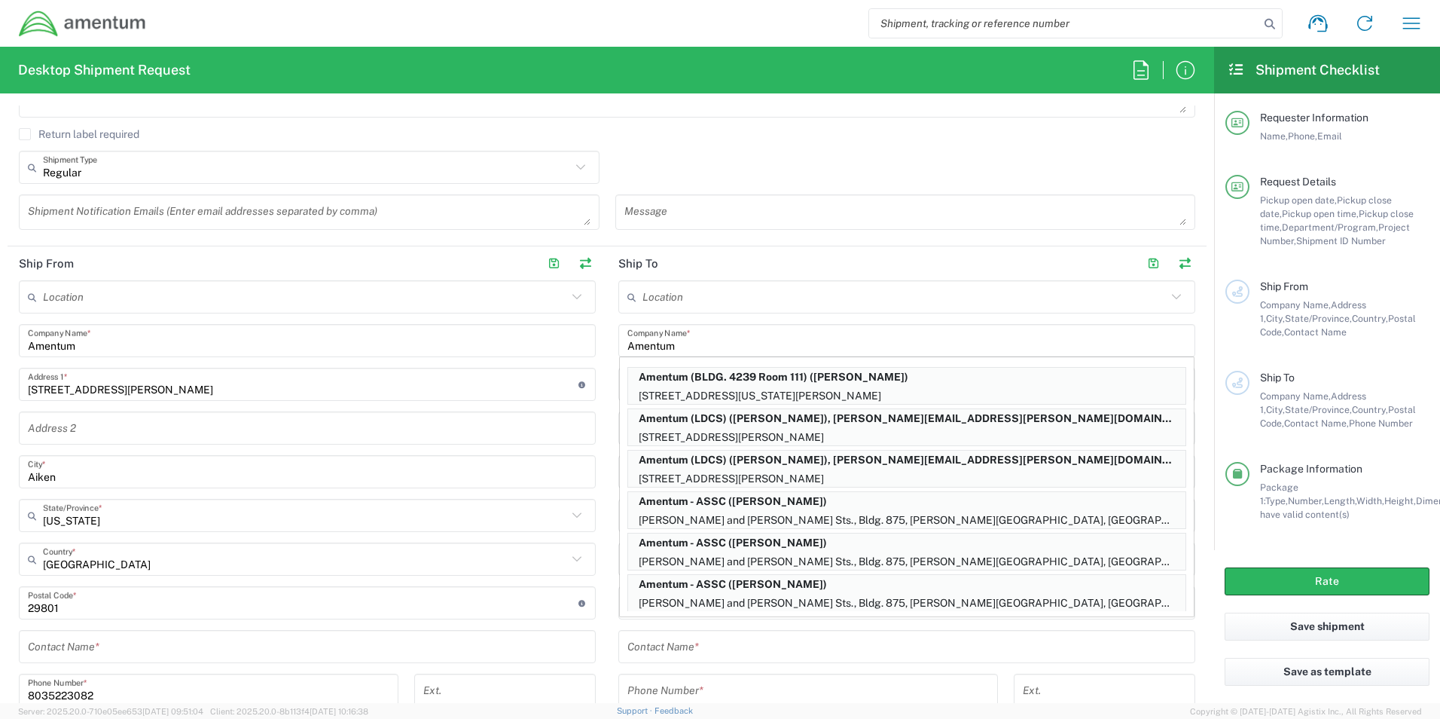
click at [1037, 661] on div "Contact Name *" at bounding box center [906, 646] width 577 height 33
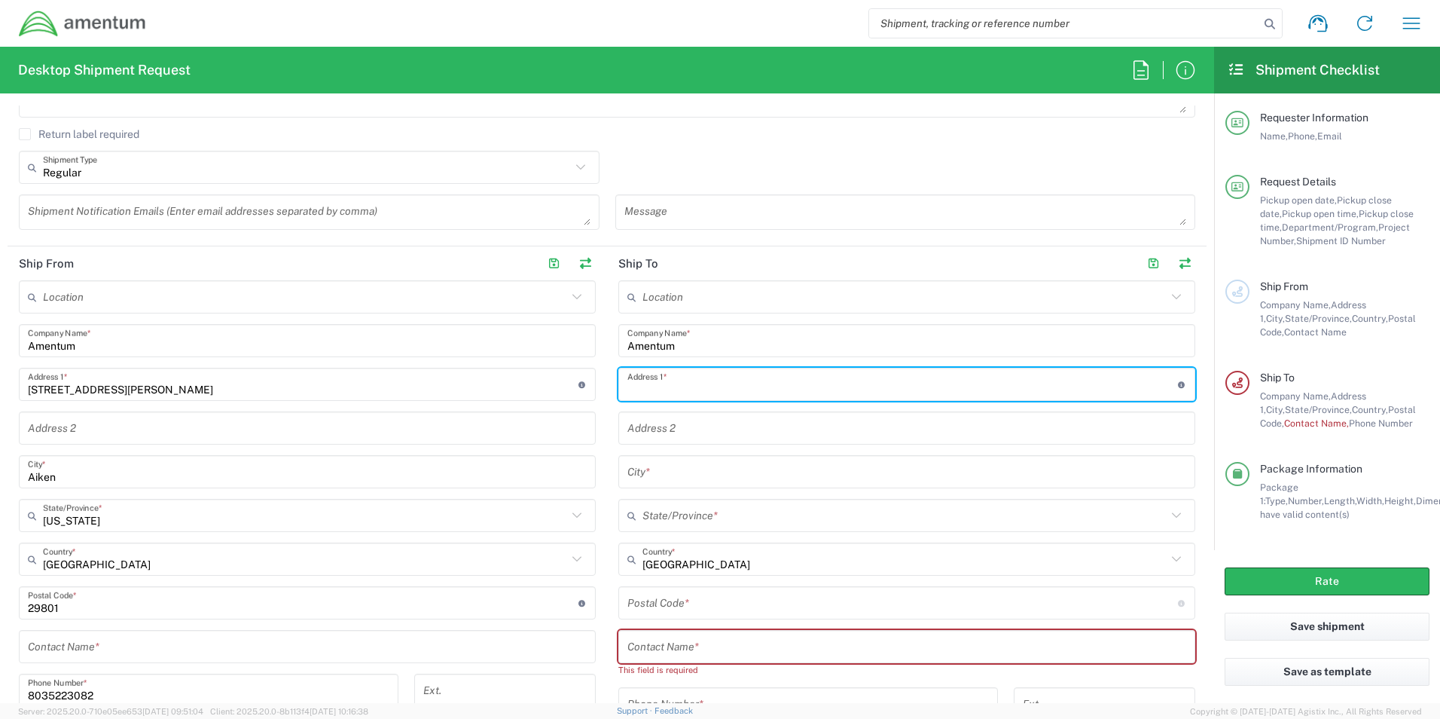
click at [665, 386] on input "text" at bounding box center [902, 384] width 551 height 26
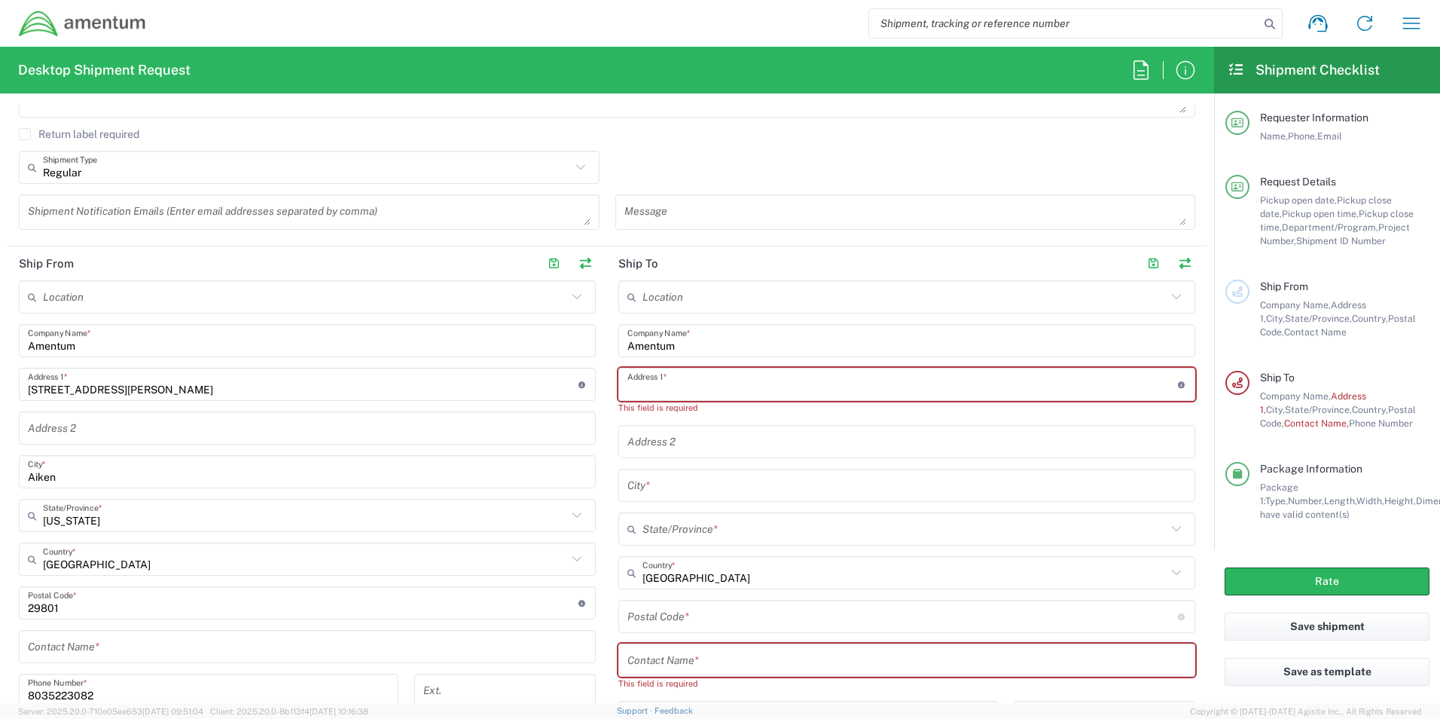
click at [661, 375] on input "text" at bounding box center [902, 384] width 551 height 26
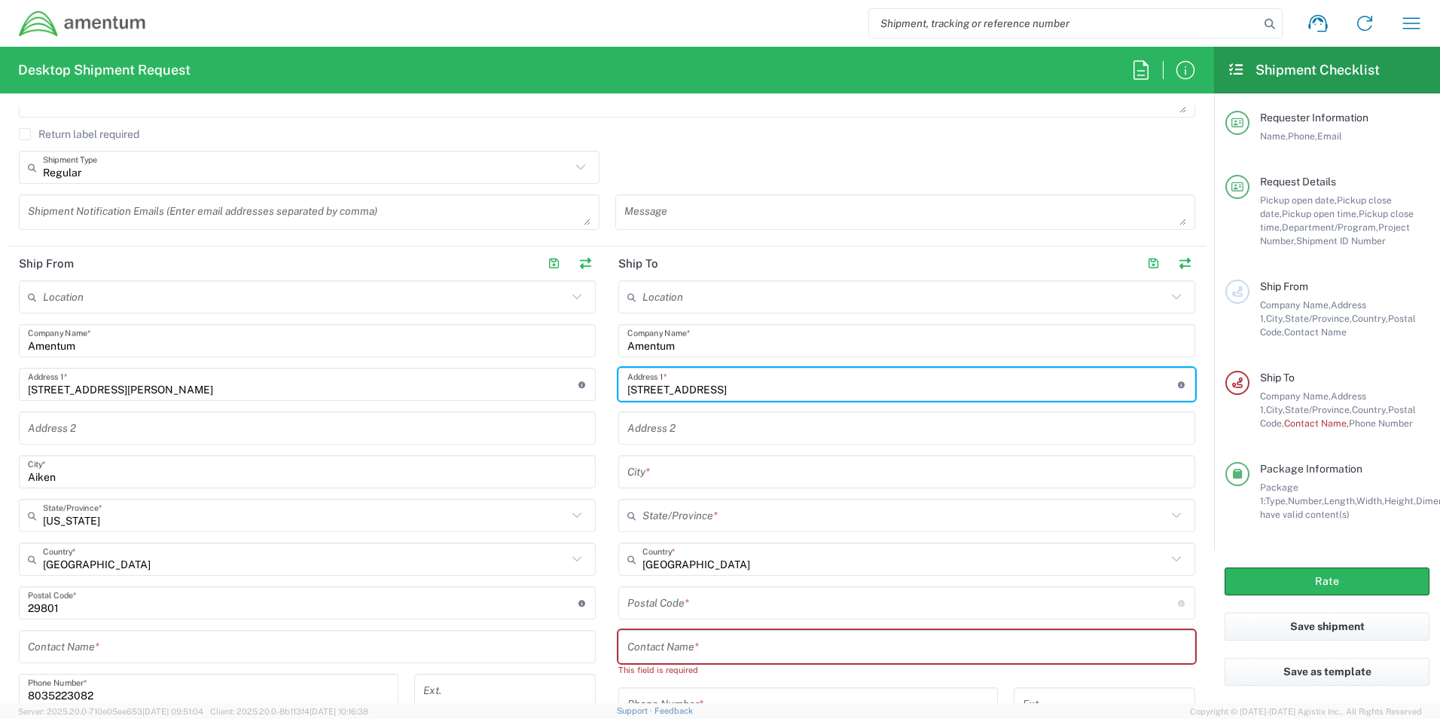
type input "[STREET_ADDRESS]"
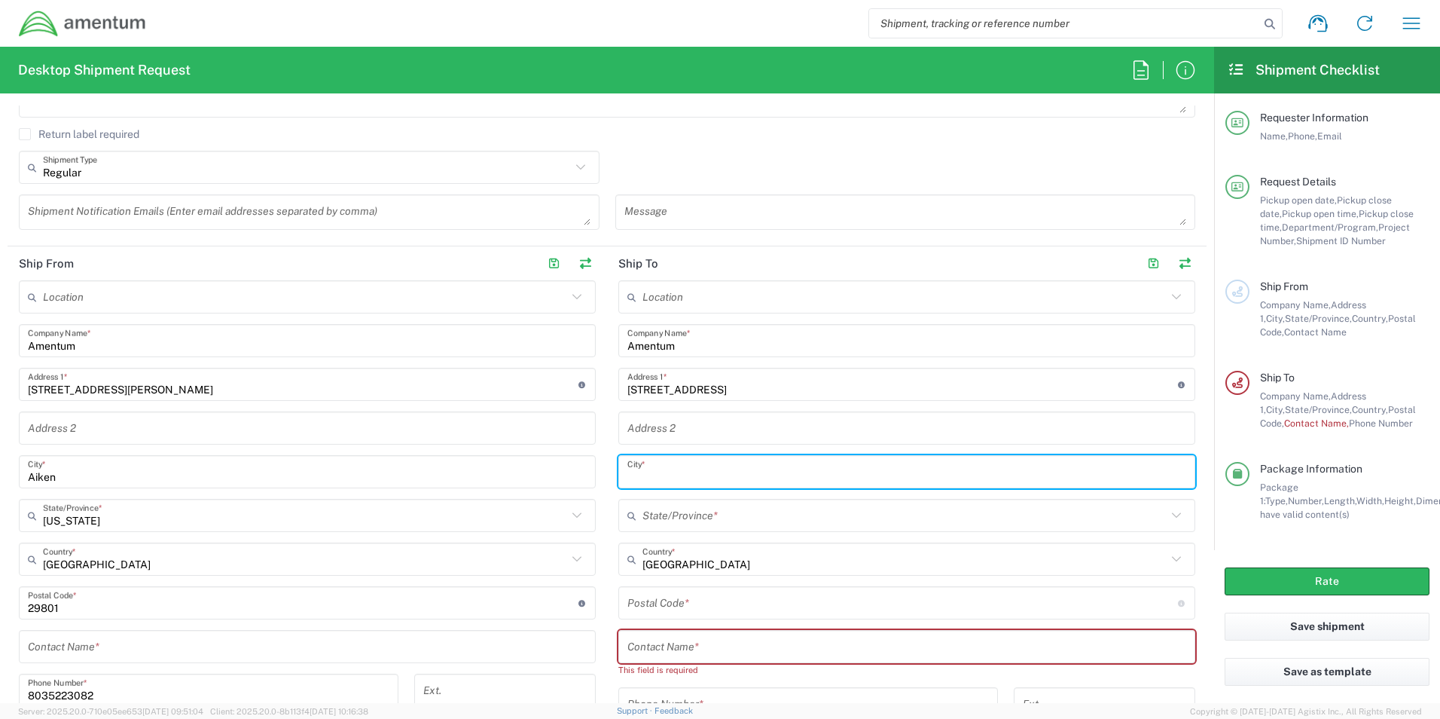
click at [661, 471] on input "text" at bounding box center [906, 472] width 559 height 26
type input "Corvallis"
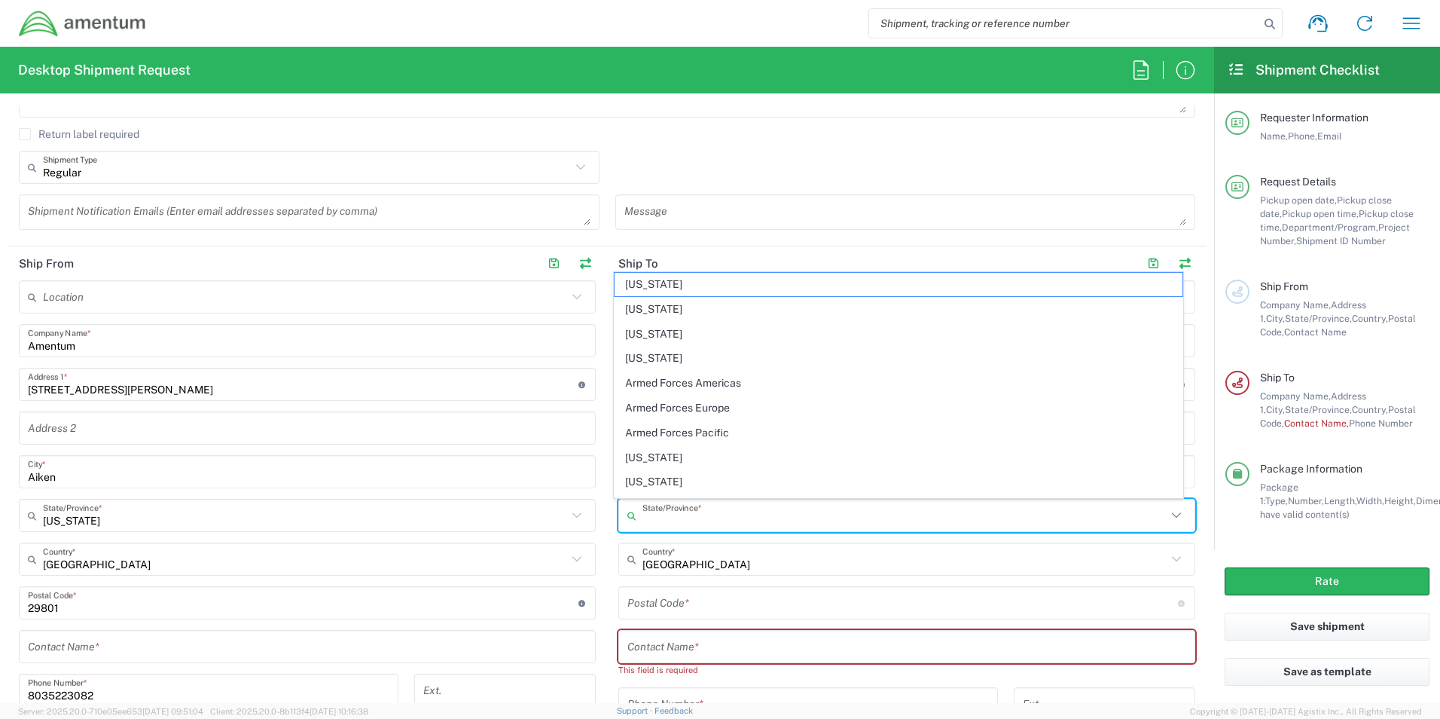
click at [655, 518] on input "text" at bounding box center [904, 515] width 524 height 26
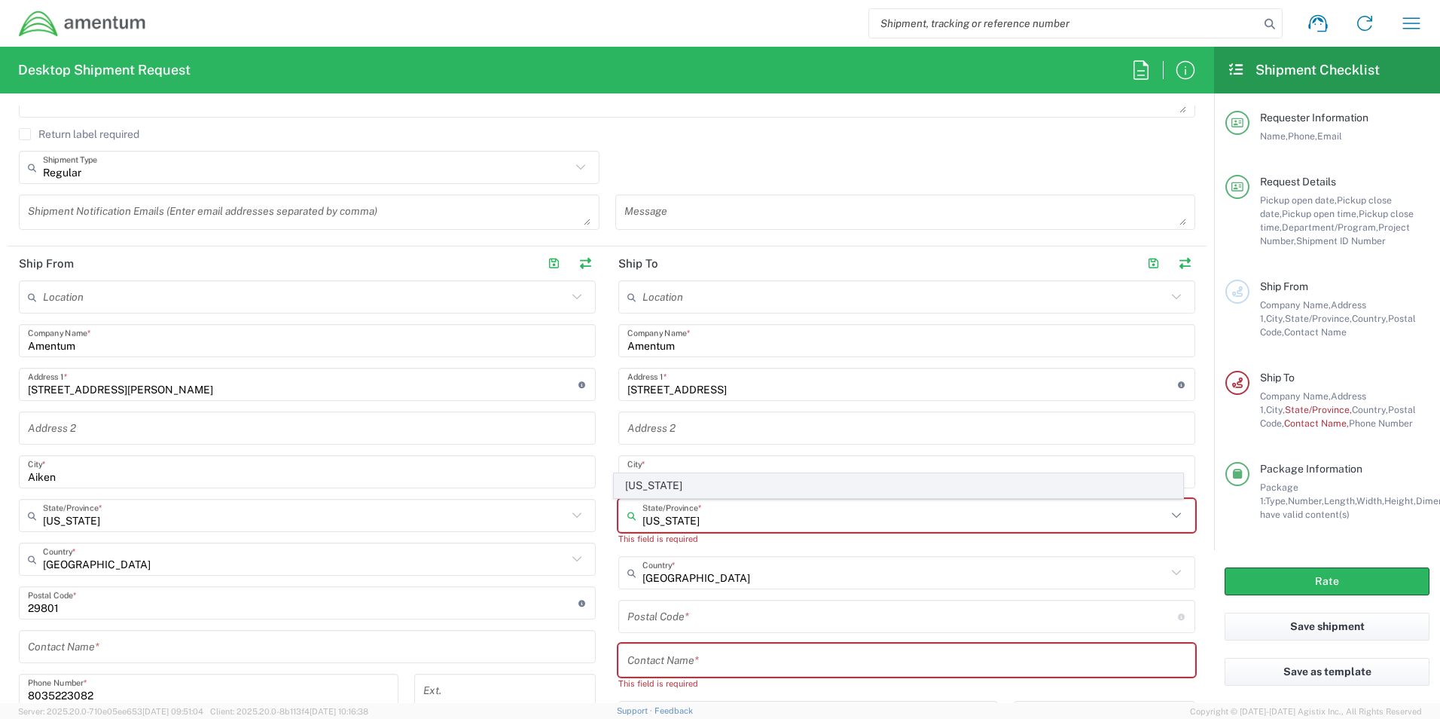
type input "[US_STATE]"
click at [645, 477] on span "[US_STATE]" at bounding box center [899, 485] width 569 height 23
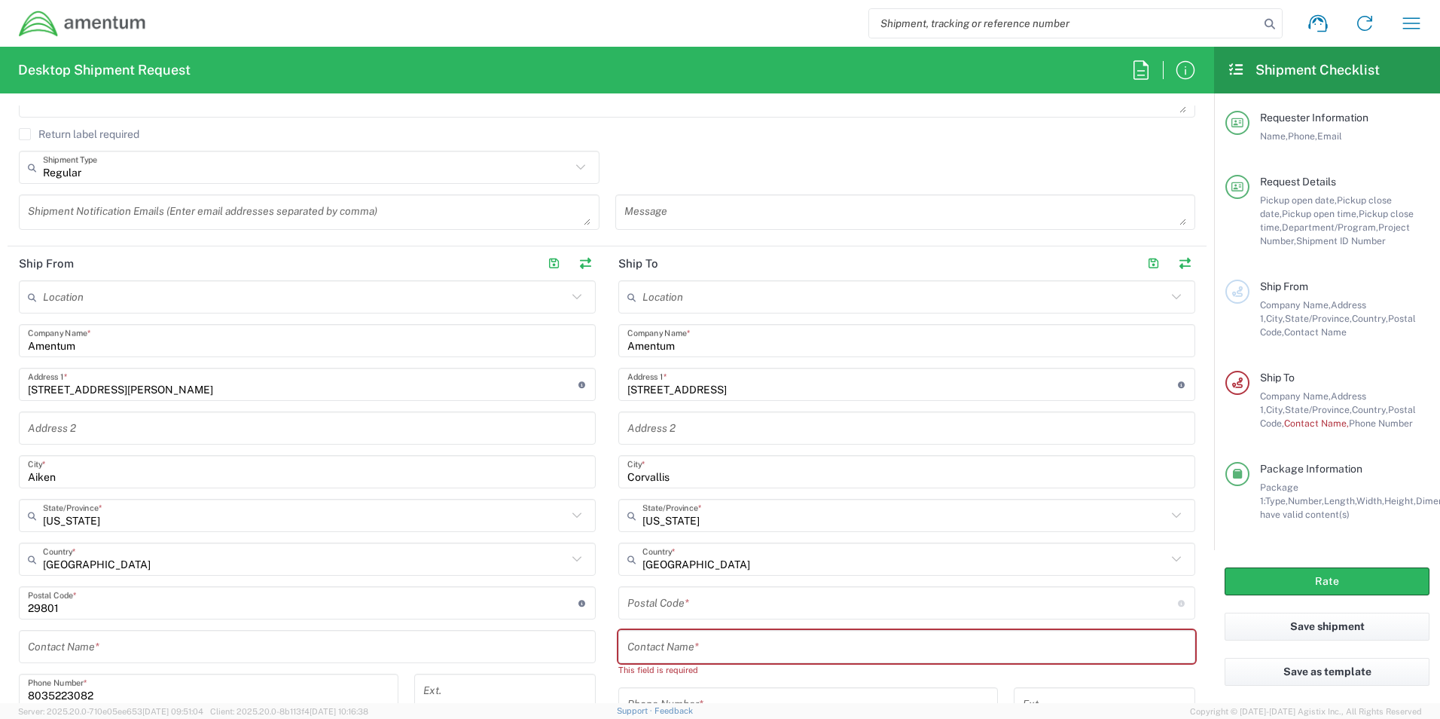
click at [674, 606] on input "undefined" at bounding box center [902, 603] width 551 height 26
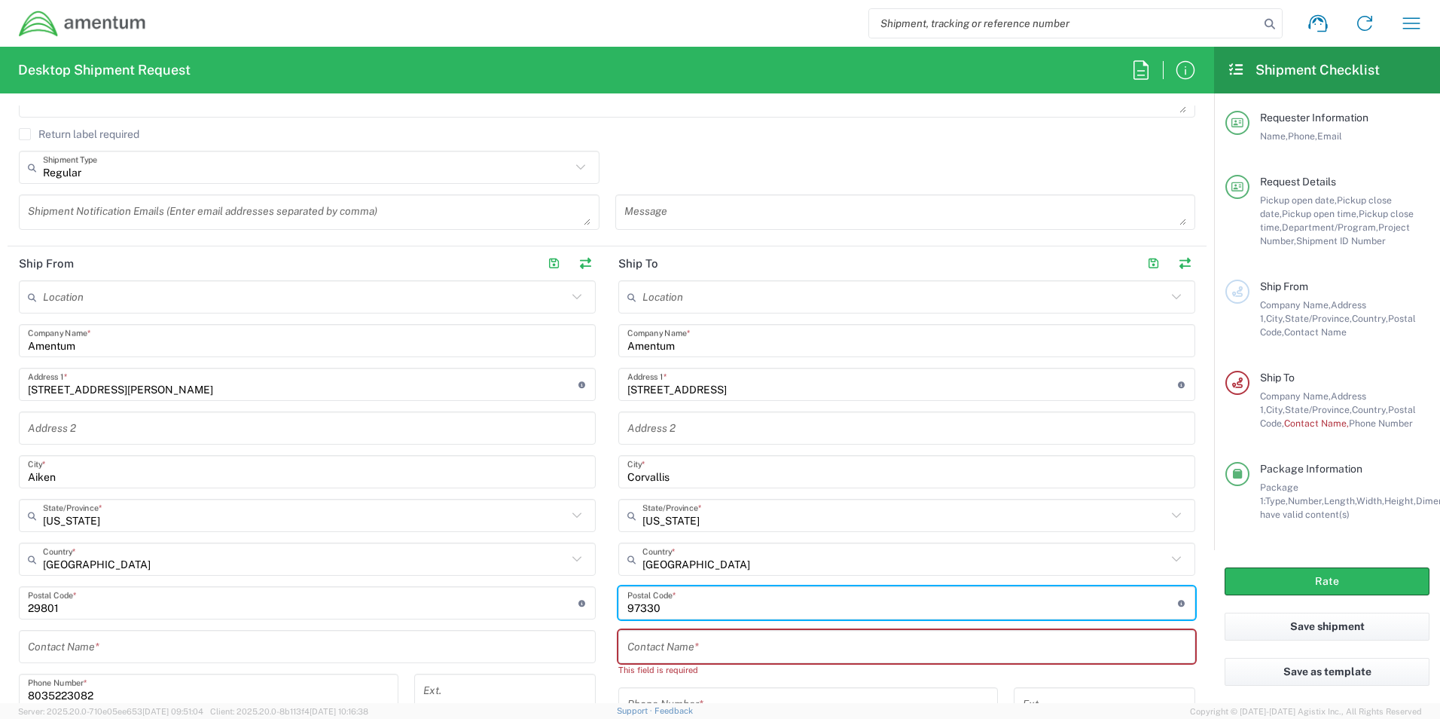
type input "97330"
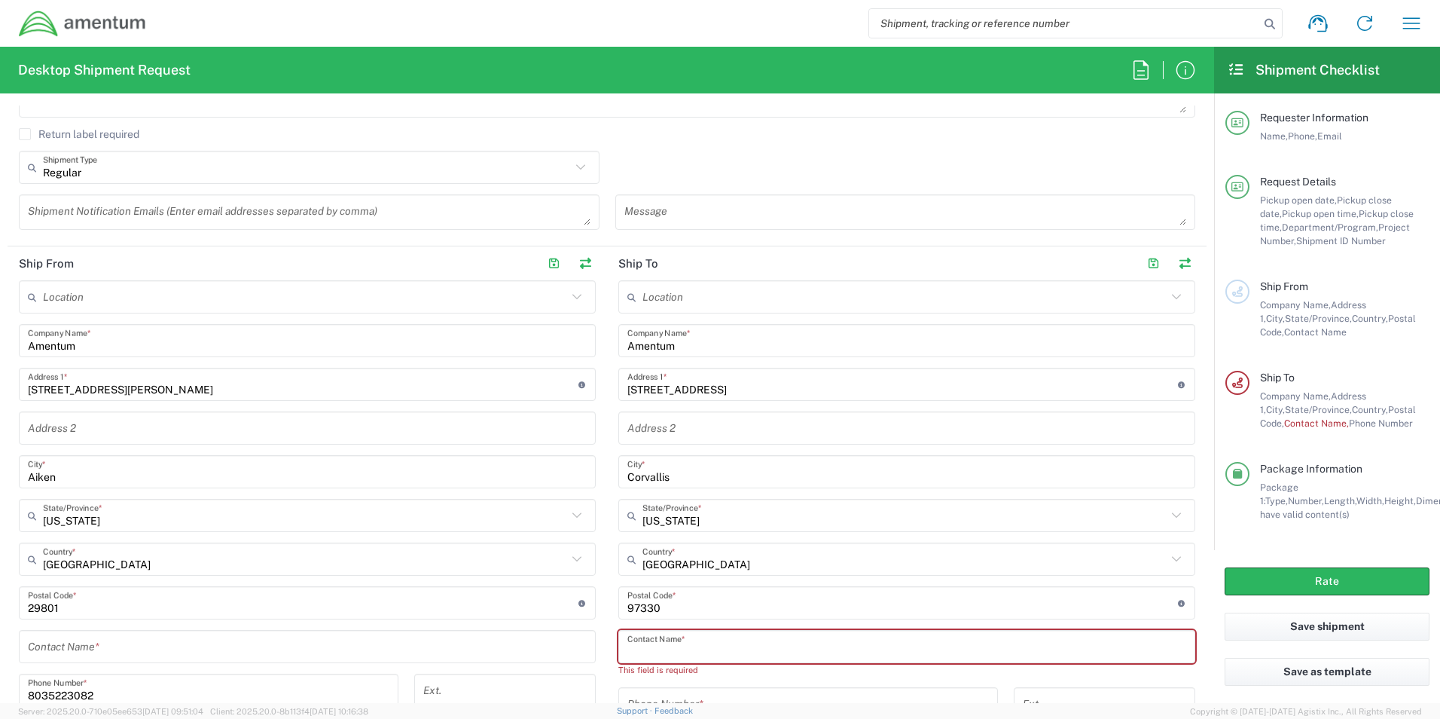
click at [660, 656] on input "text" at bounding box center [906, 646] width 559 height 26
click at [679, 651] on input "text" at bounding box center [906, 646] width 559 height 26
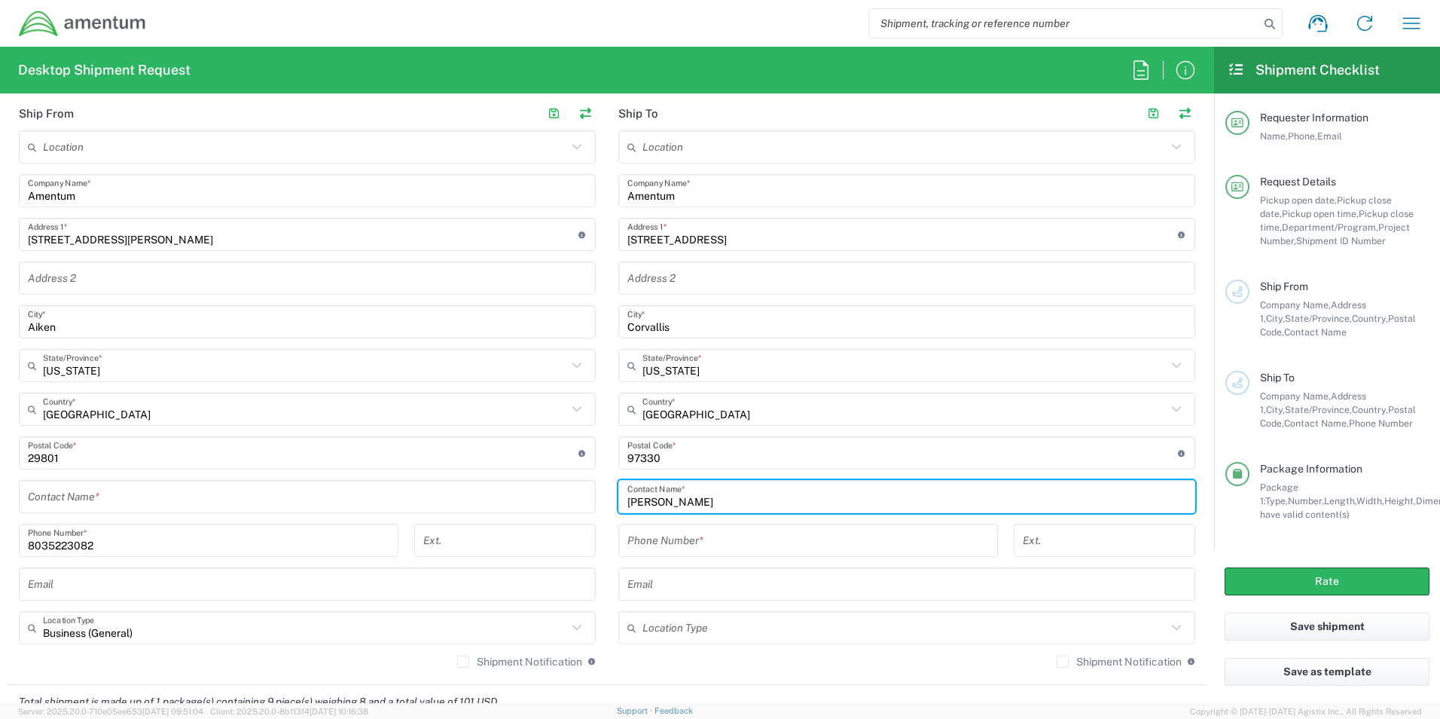
scroll to position [677, 0]
type input "[PERSON_NAME]"
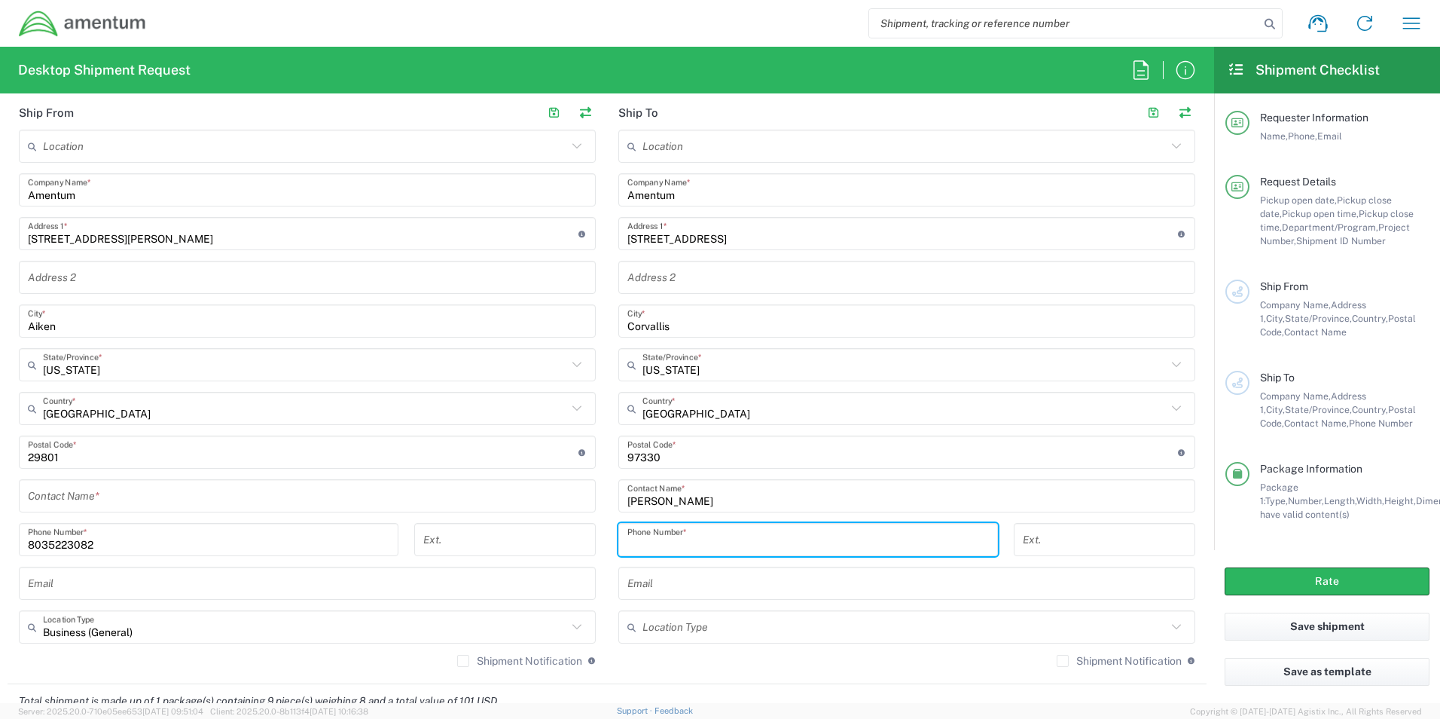
click at [717, 547] on input "tel" at bounding box center [808, 539] width 362 height 26
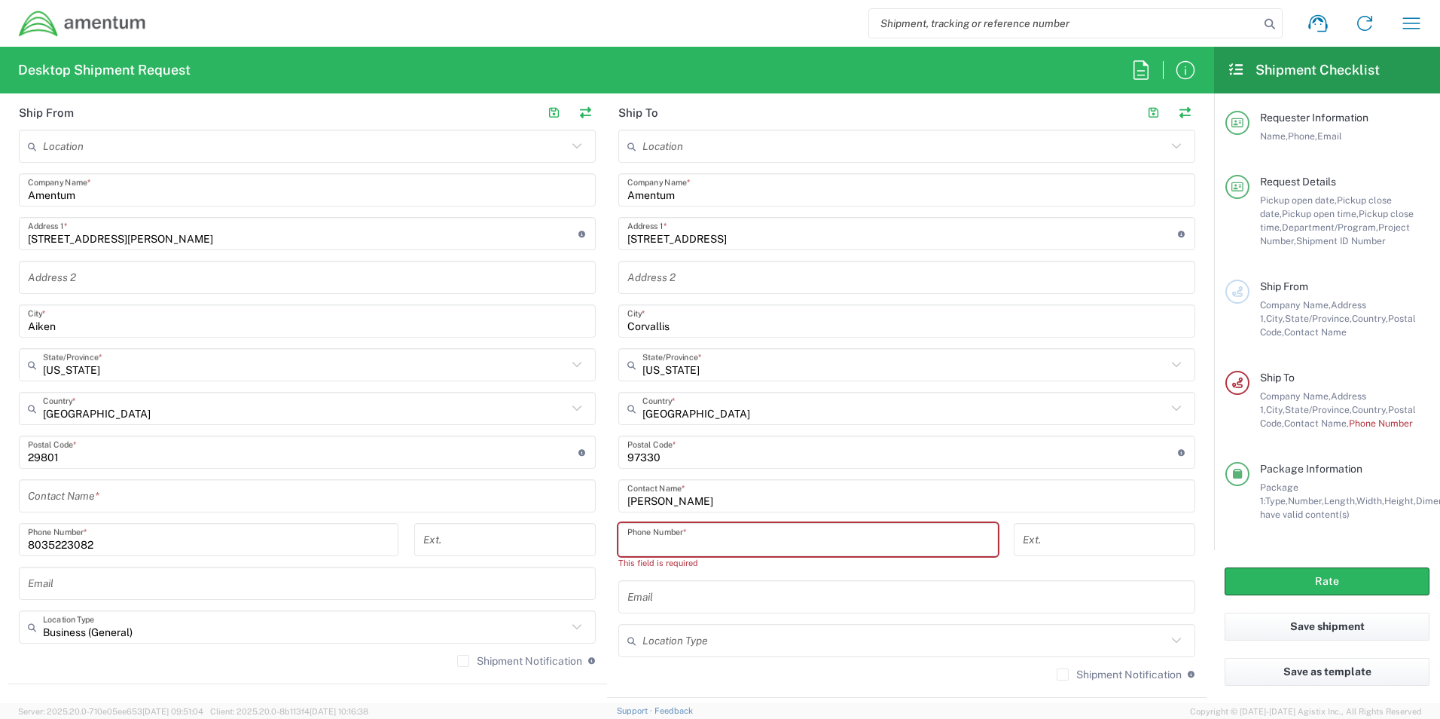
click at [645, 529] on input "tel" at bounding box center [808, 539] width 362 height 26
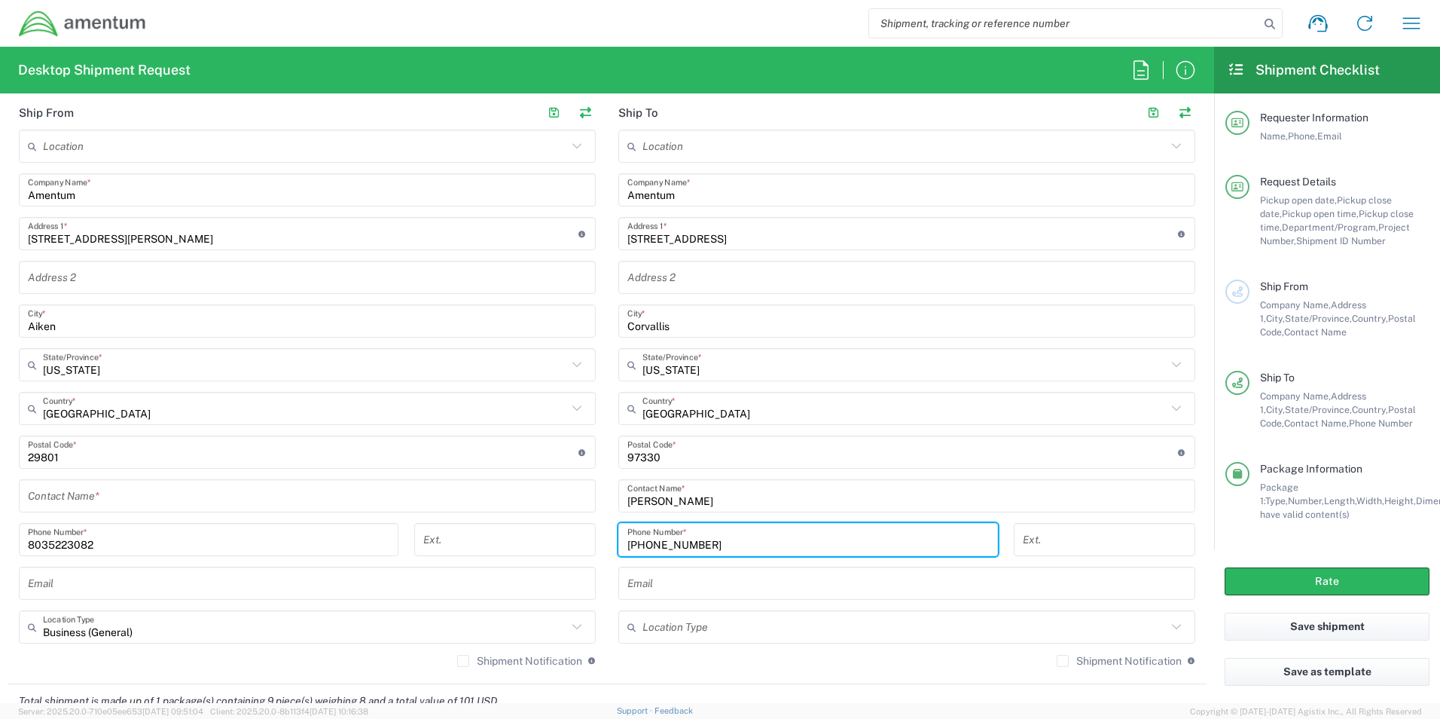
type input "[PHONE_NUMBER]"
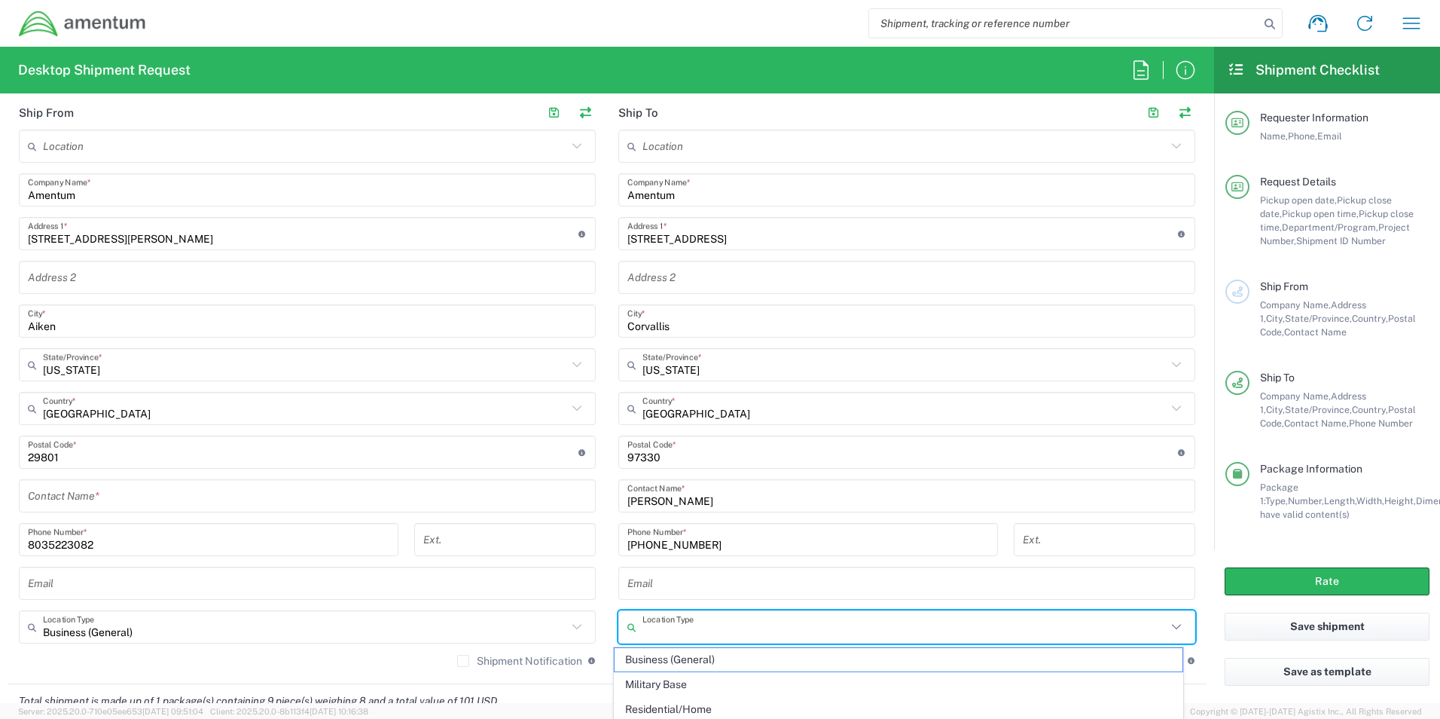
click at [765, 634] on input "text" at bounding box center [904, 627] width 524 height 26
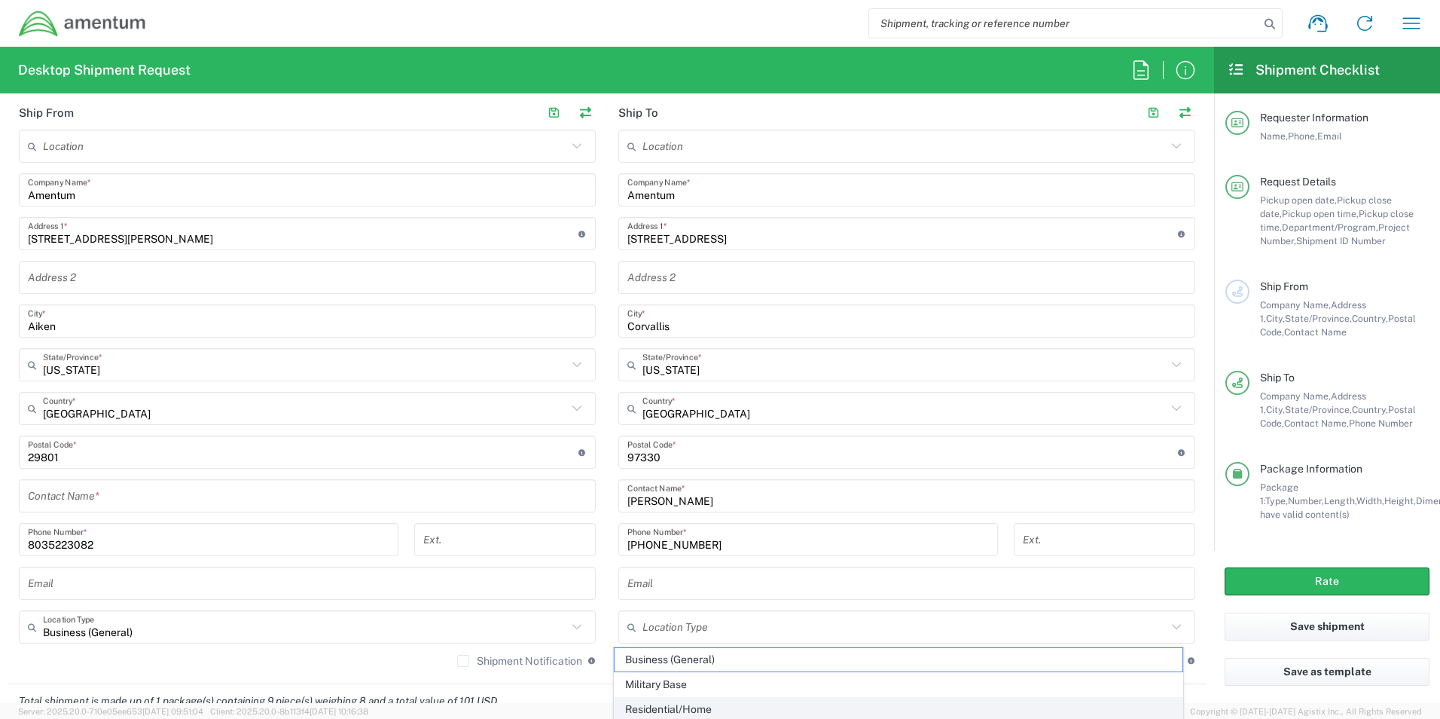
click at [695, 704] on span "Residential/Home" at bounding box center [899, 708] width 569 height 23
type input "Residential/Home"
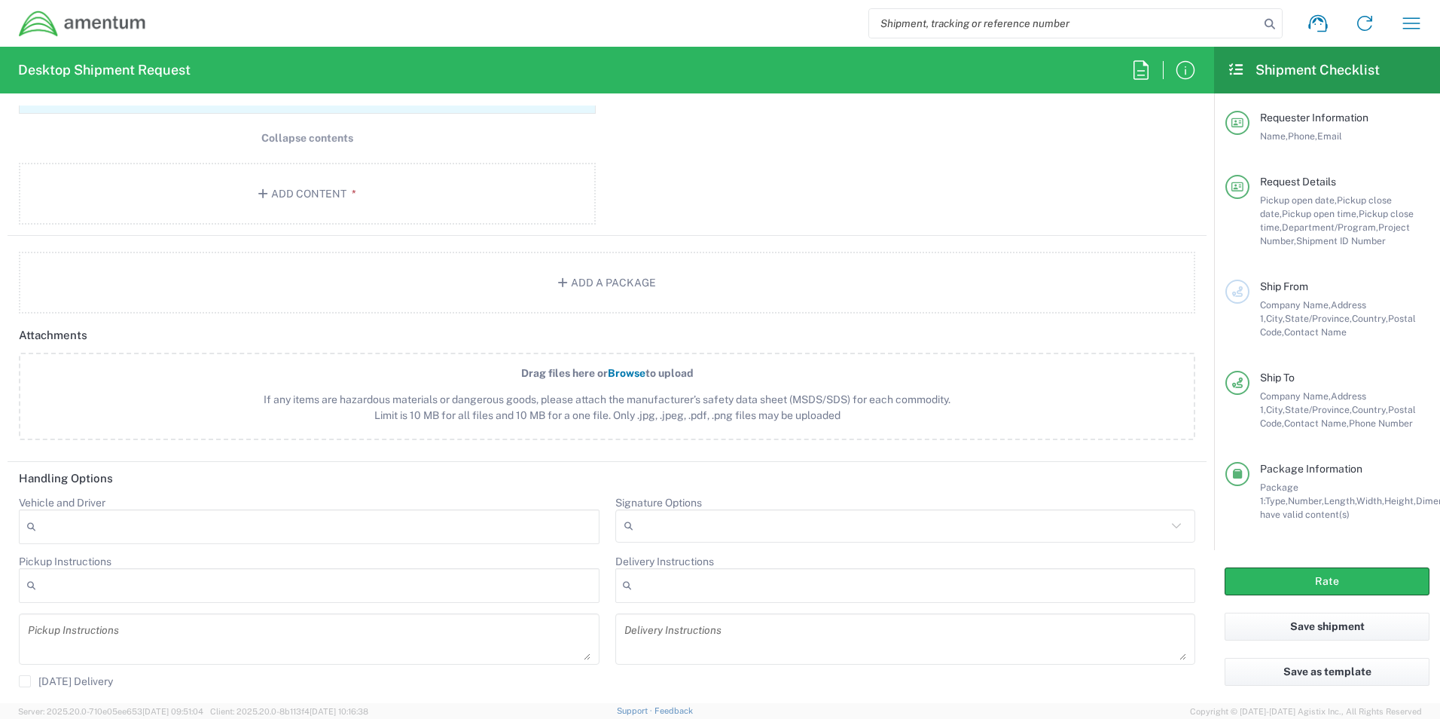
scroll to position [1882, 0]
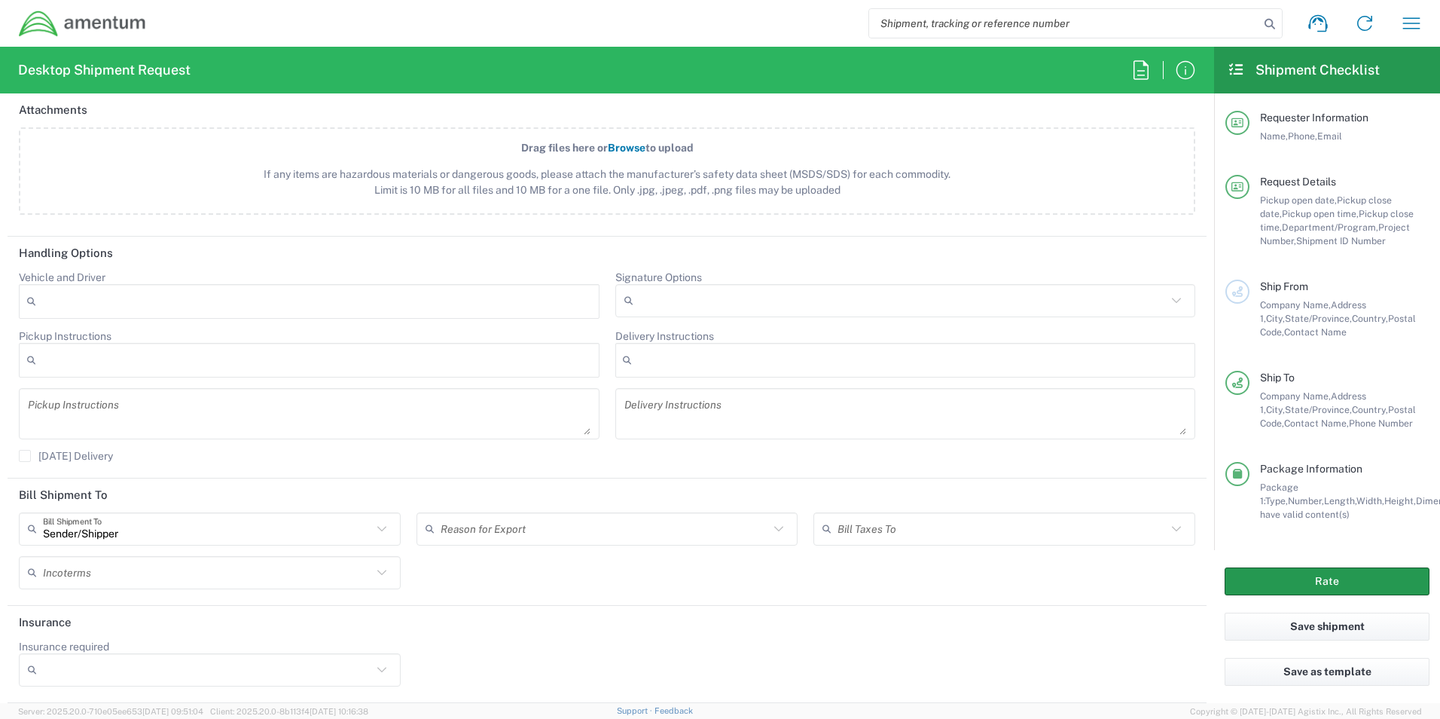
drag, startPoint x: 1303, startPoint y: 583, endPoint x: 1292, endPoint y: 582, distance: 11.3
click at [1300, 583] on button "Rate" at bounding box center [1327, 581] width 205 height 28
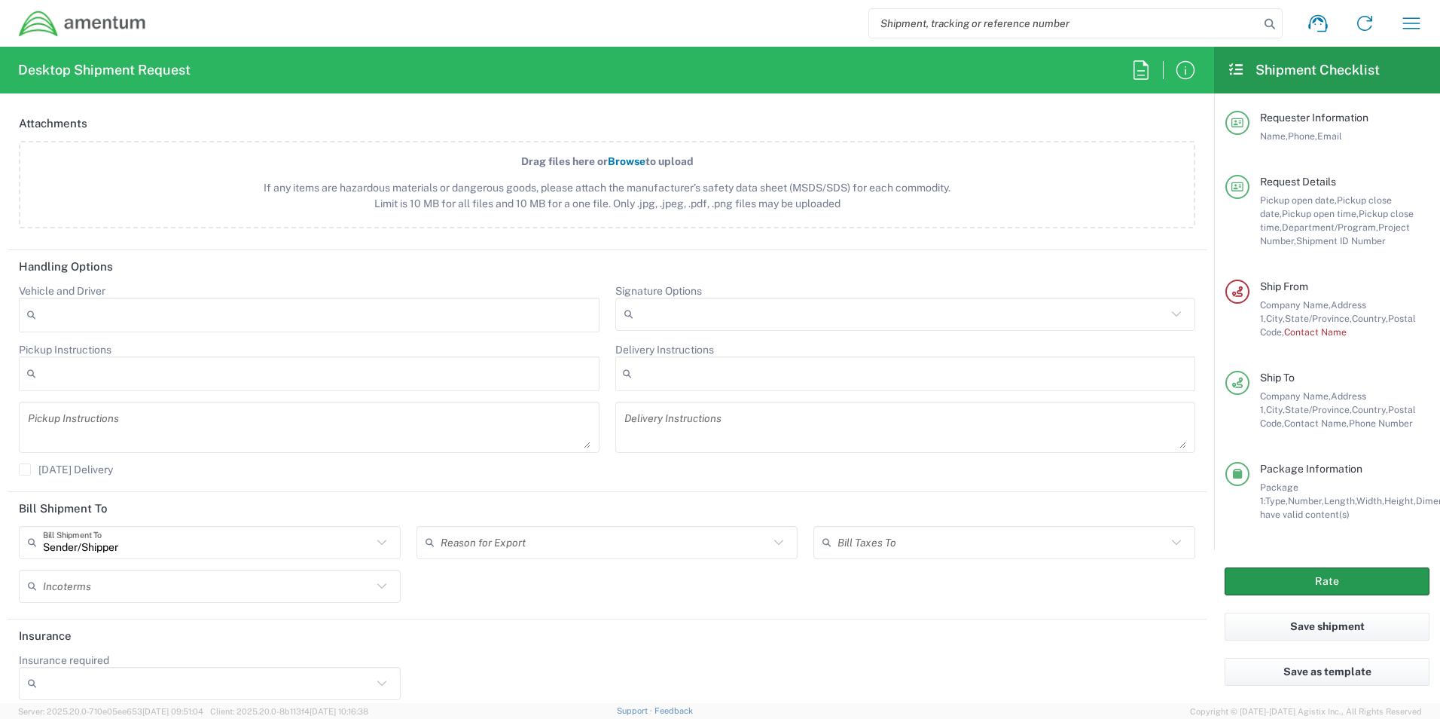
scroll to position [1896, 0]
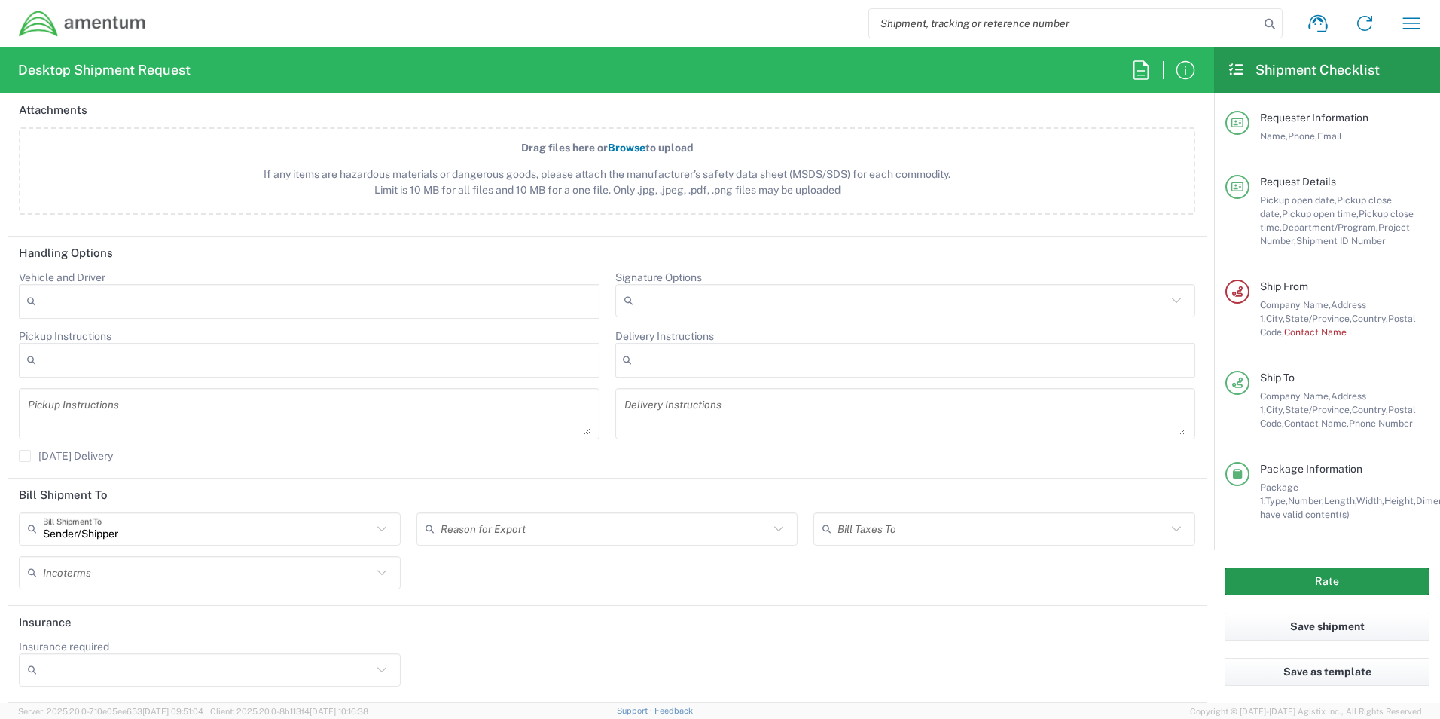
click at [1273, 582] on button "Rate" at bounding box center [1327, 581] width 205 height 28
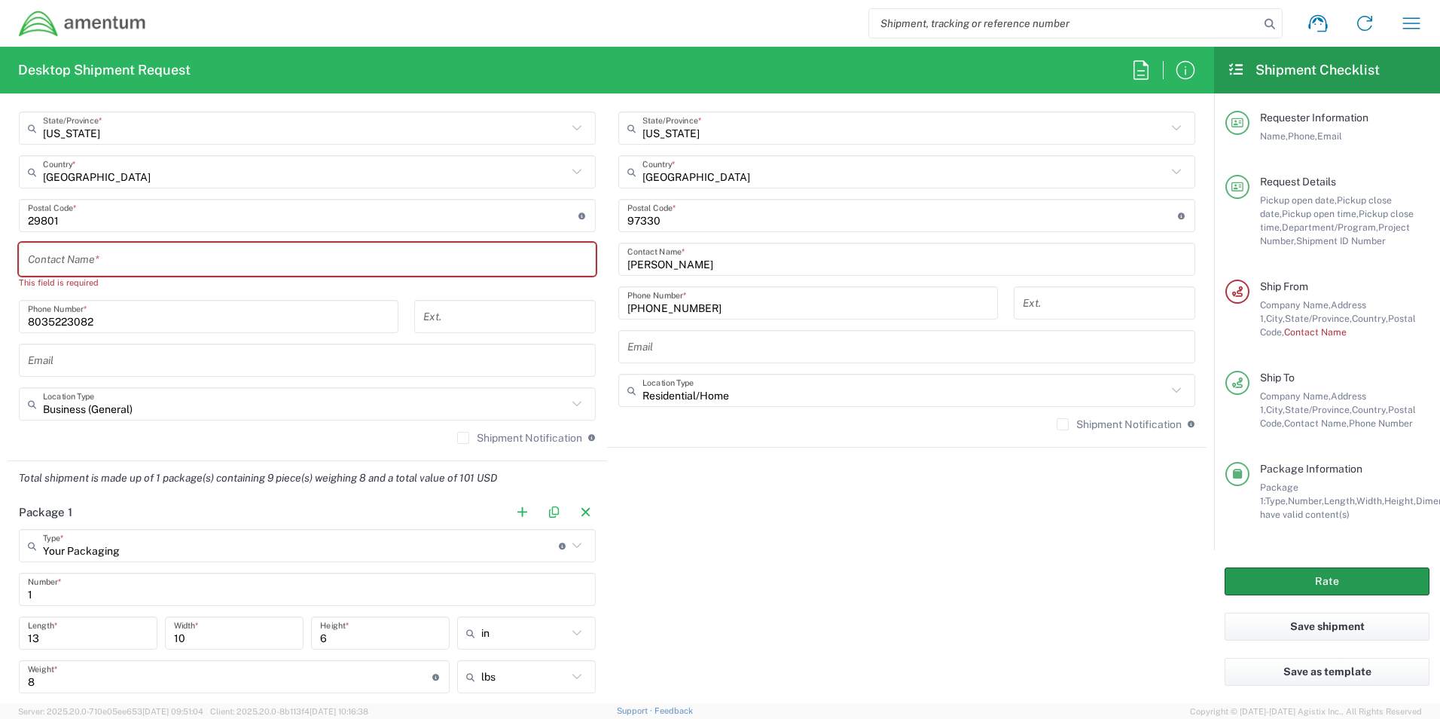
scroll to position [841, 0]
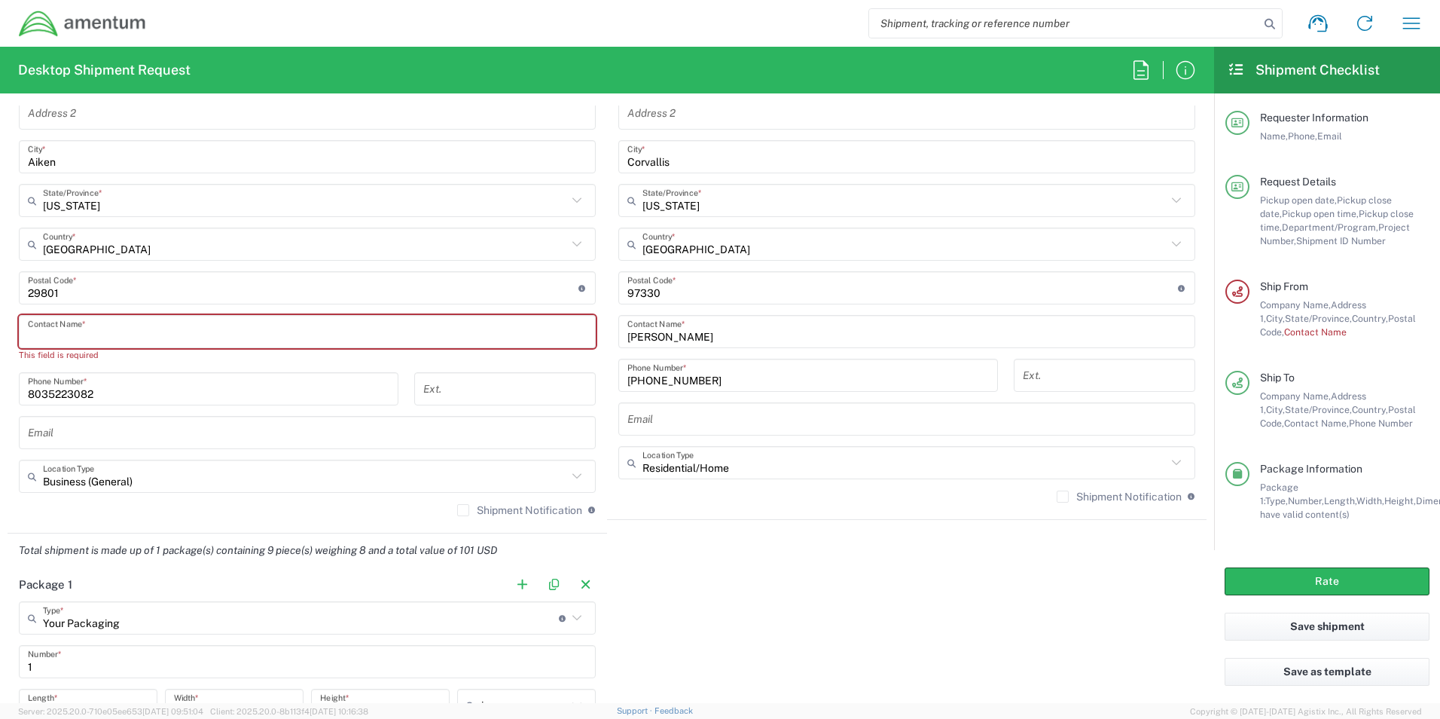
click at [68, 333] on input "text" at bounding box center [307, 332] width 559 height 26
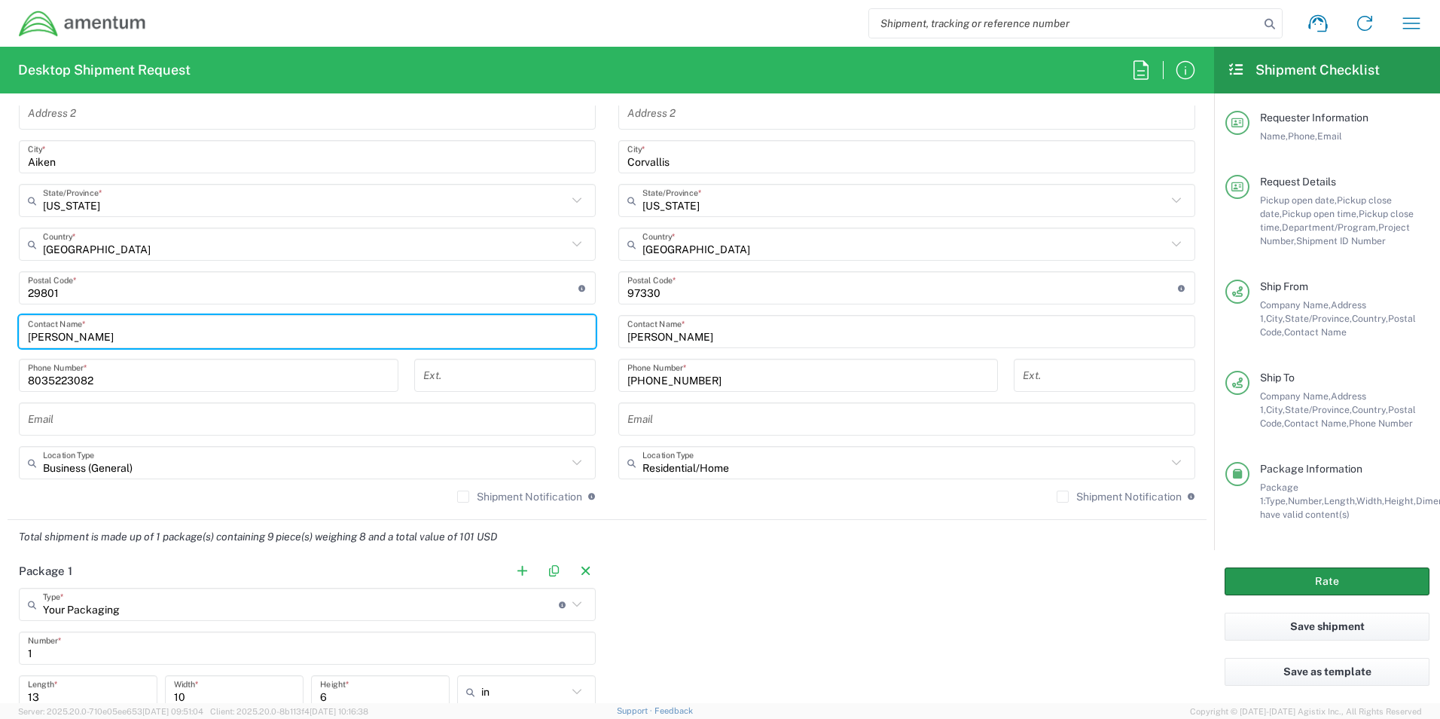
type input "[PERSON_NAME]"
click at [1251, 567] on button "Rate" at bounding box center [1327, 581] width 205 height 28
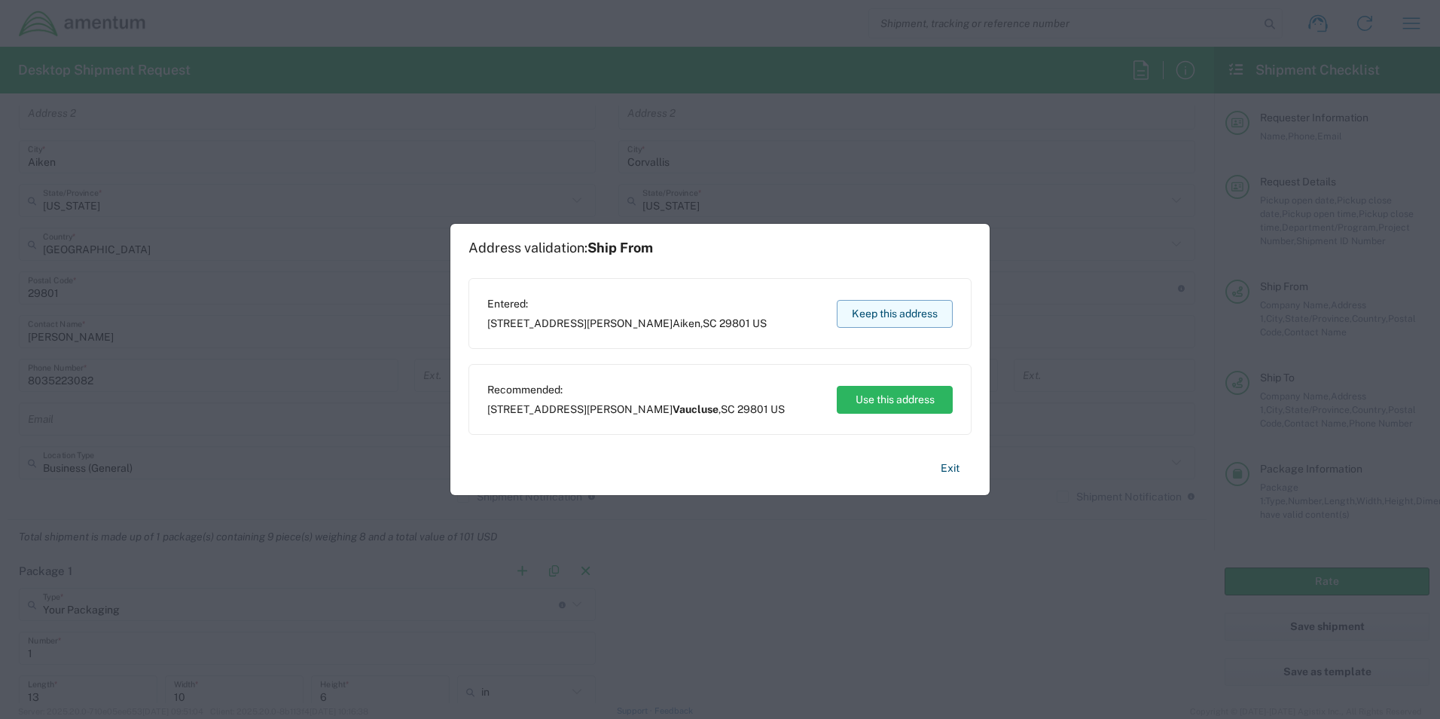
click at [901, 304] on button "Keep this address" at bounding box center [895, 314] width 116 height 28
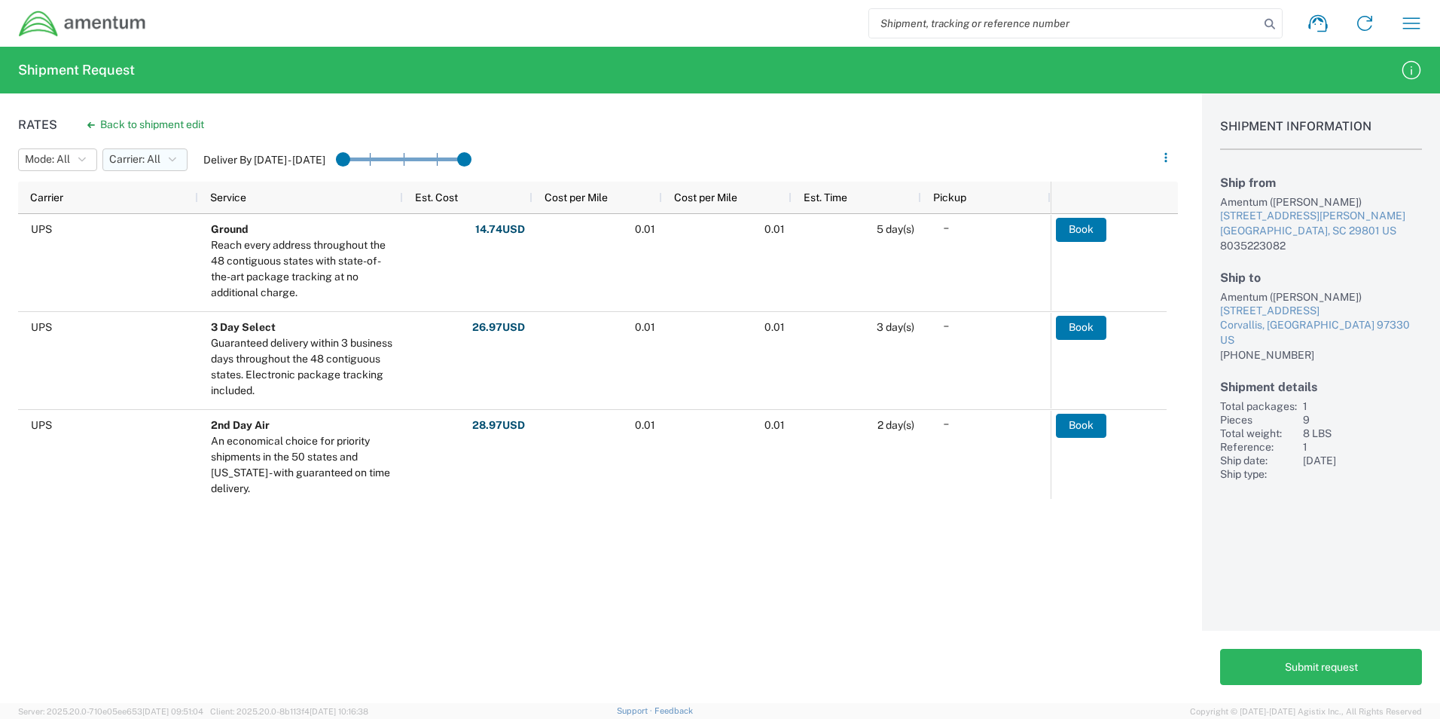
click at [172, 154] on icon "button" at bounding box center [173, 159] width 8 height 11
click at [158, 213] on span "FedEx Express" at bounding box center [191, 215] width 175 height 23
drag, startPoint x: 544, startPoint y: 157, endPoint x: 482, endPoint y: 162, distance: 62.0
click at [484, 163] on agx-slider-range-input at bounding box center [481, 160] width 136 height 26
drag, startPoint x: 510, startPoint y: 158, endPoint x: 484, endPoint y: 160, distance: 25.7
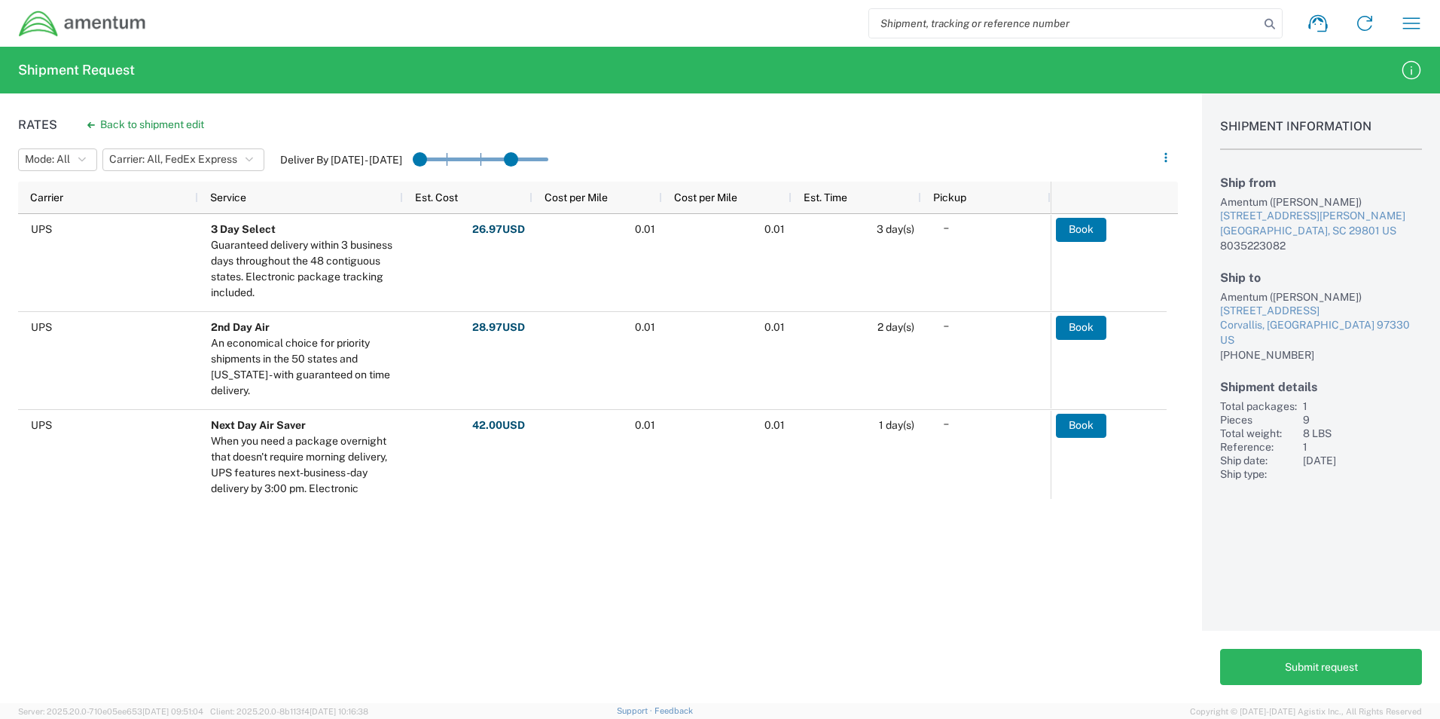
drag, startPoint x: 484, startPoint y: 160, endPoint x: 514, endPoint y: 161, distance: 30.2
click at [250, 163] on icon "button" at bounding box center [250, 159] width 8 height 11
click at [165, 218] on span "FedEx Express" at bounding box center [191, 215] width 175 height 23
click at [80, 160] on icon "button" at bounding box center [82, 159] width 8 height 11
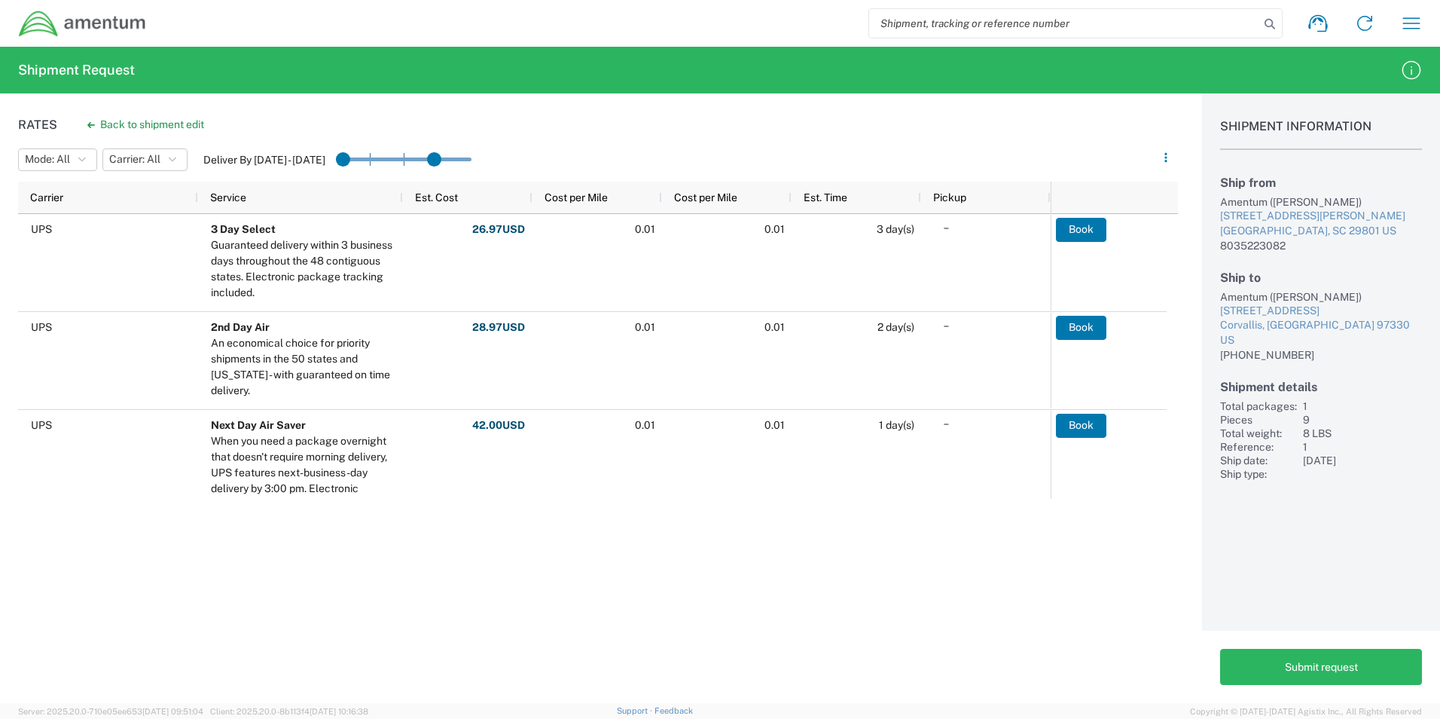
click at [27, 64] on h2 "Shipment Request" at bounding box center [76, 70] width 117 height 18
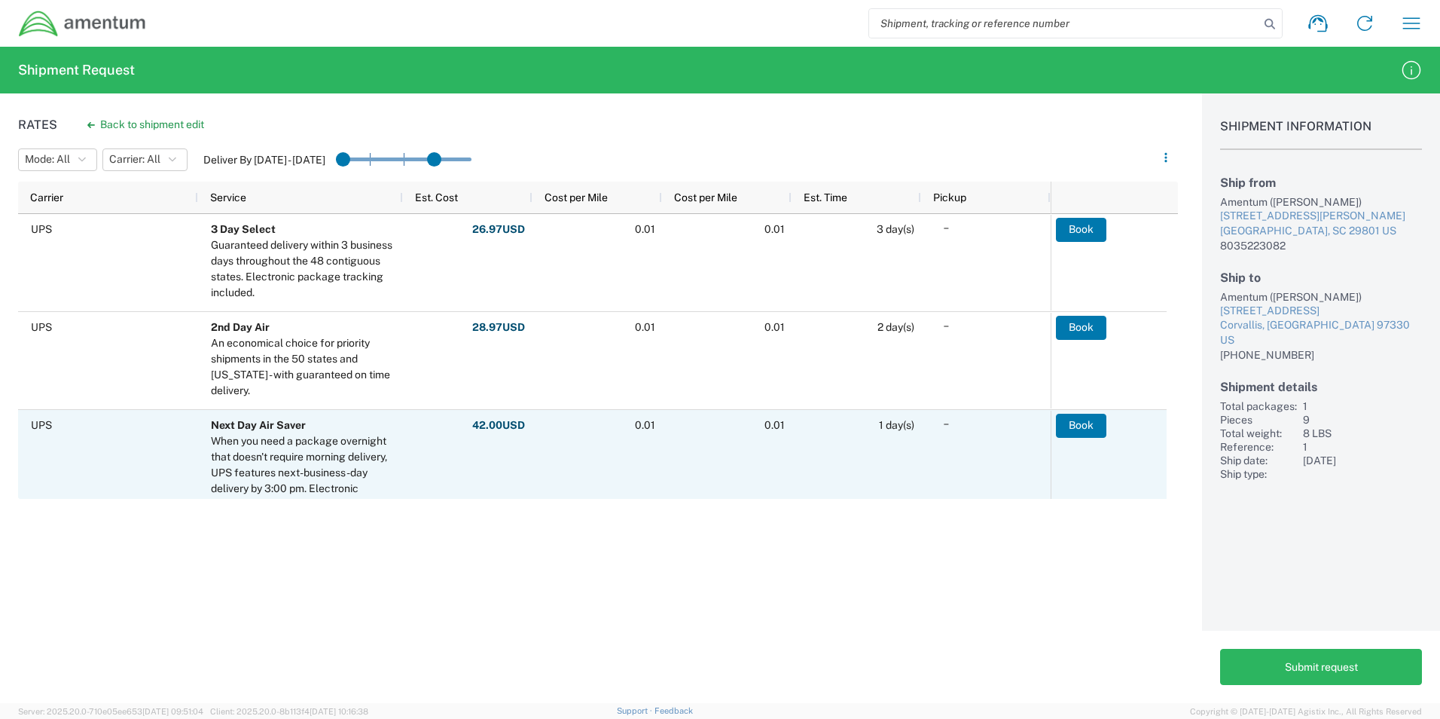
click at [667, 468] on div "0.01" at bounding box center [727, 466] width 130 height 113
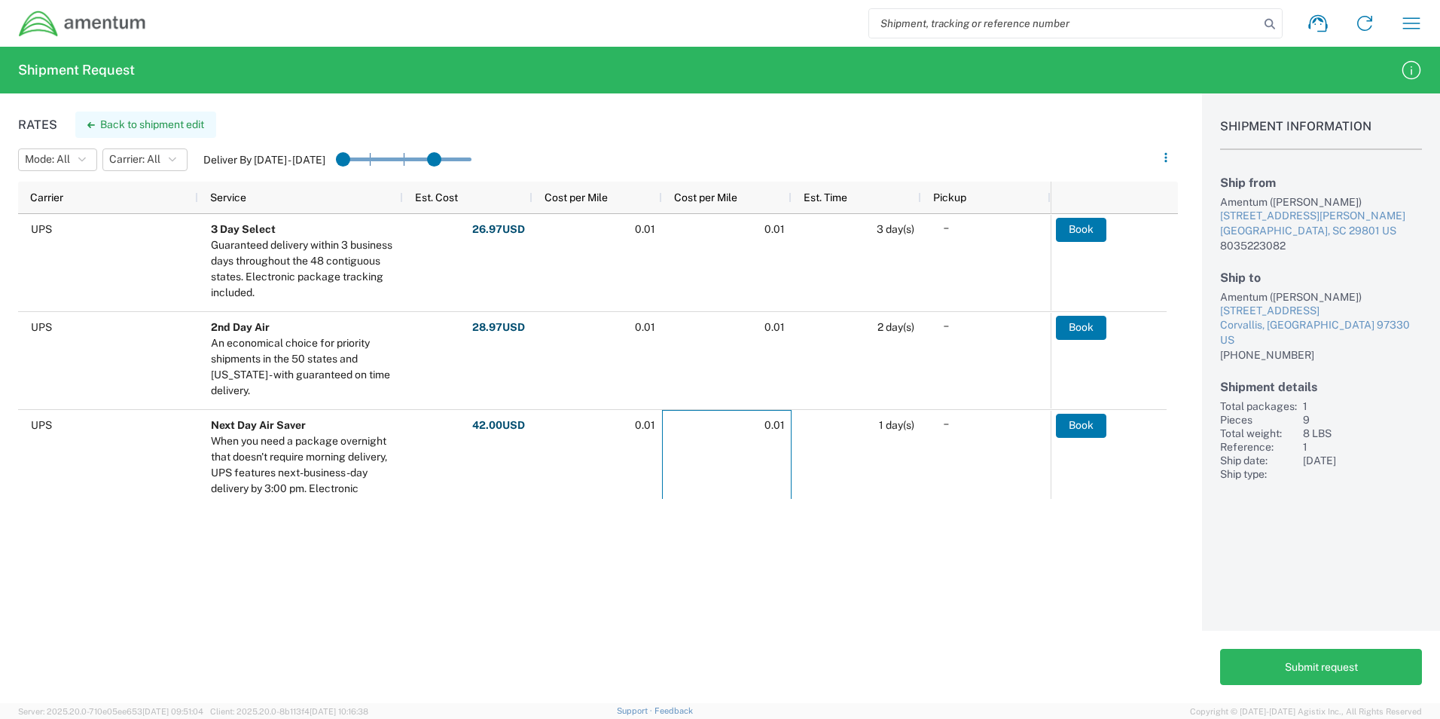
click at [97, 117] on button "Back to shipment edit" at bounding box center [145, 124] width 141 height 26
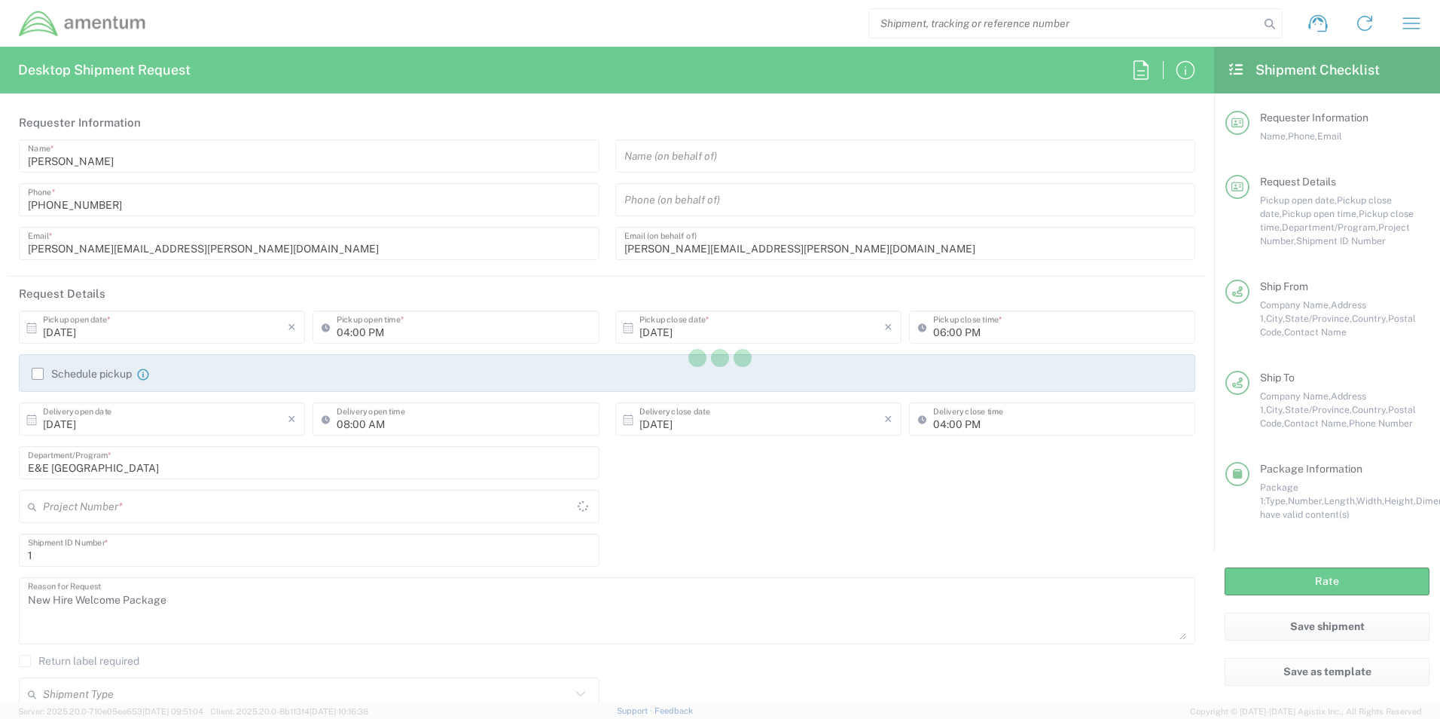
type input "[US_STATE]"
type input "Your Packaging"
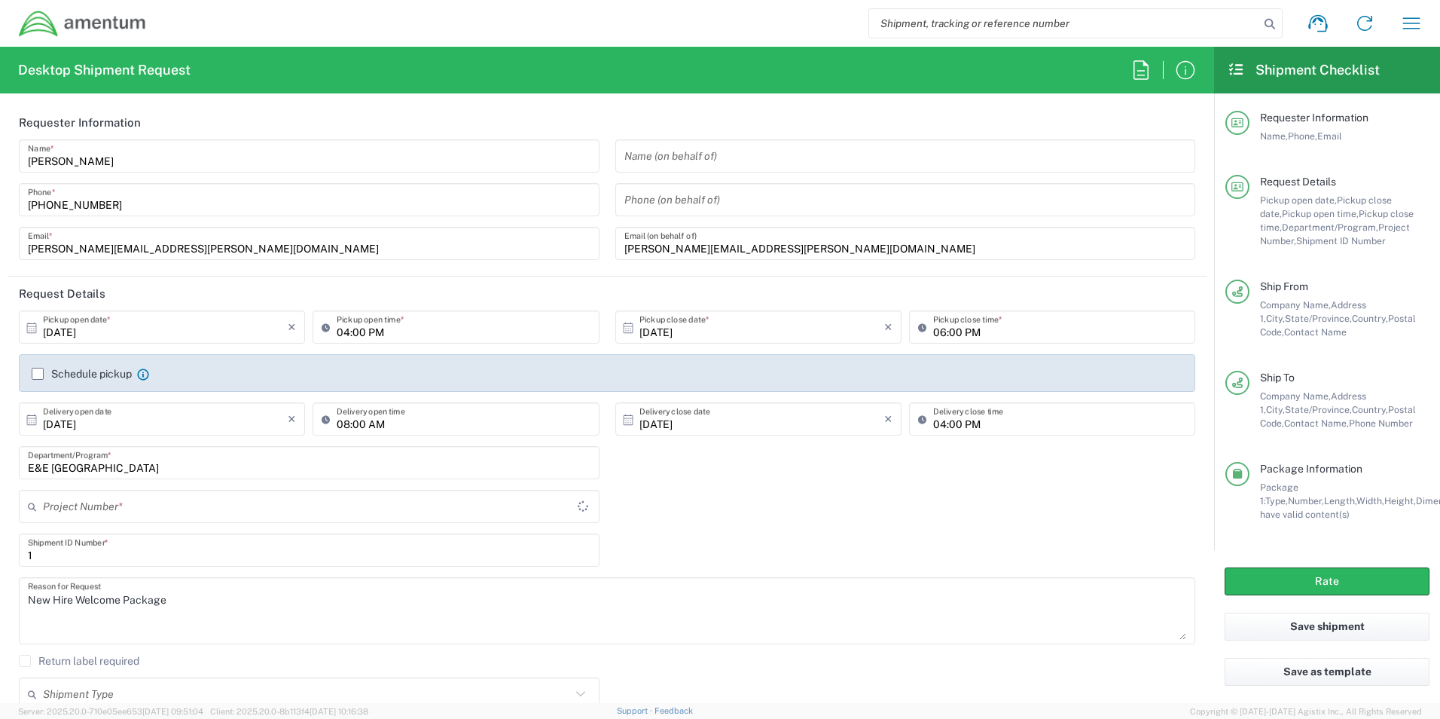
type input "OVHD.100599.00000"
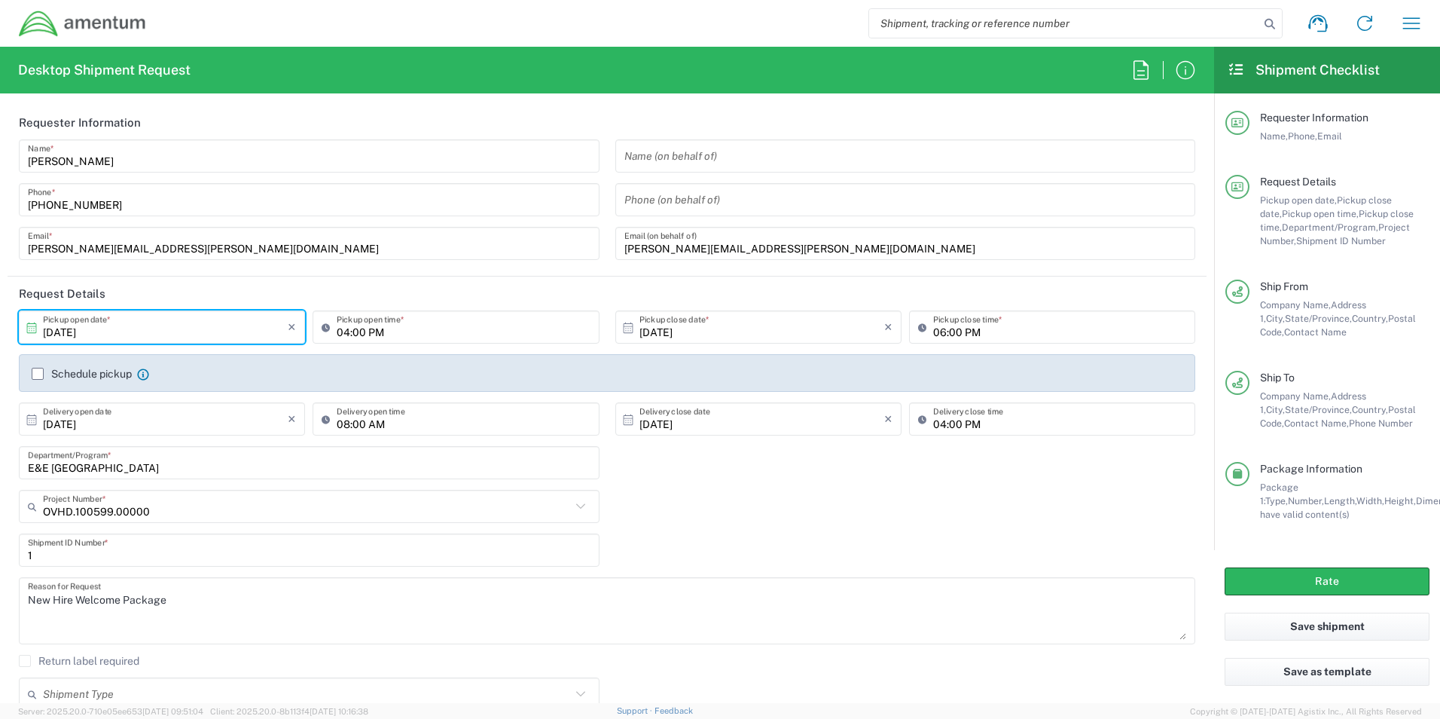
click at [160, 327] on input "[DATE]" at bounding box center [165, 327] width 245 height 26
click at [242, 356] on span "›" at bounding box center [240, 355] width 23 height 18
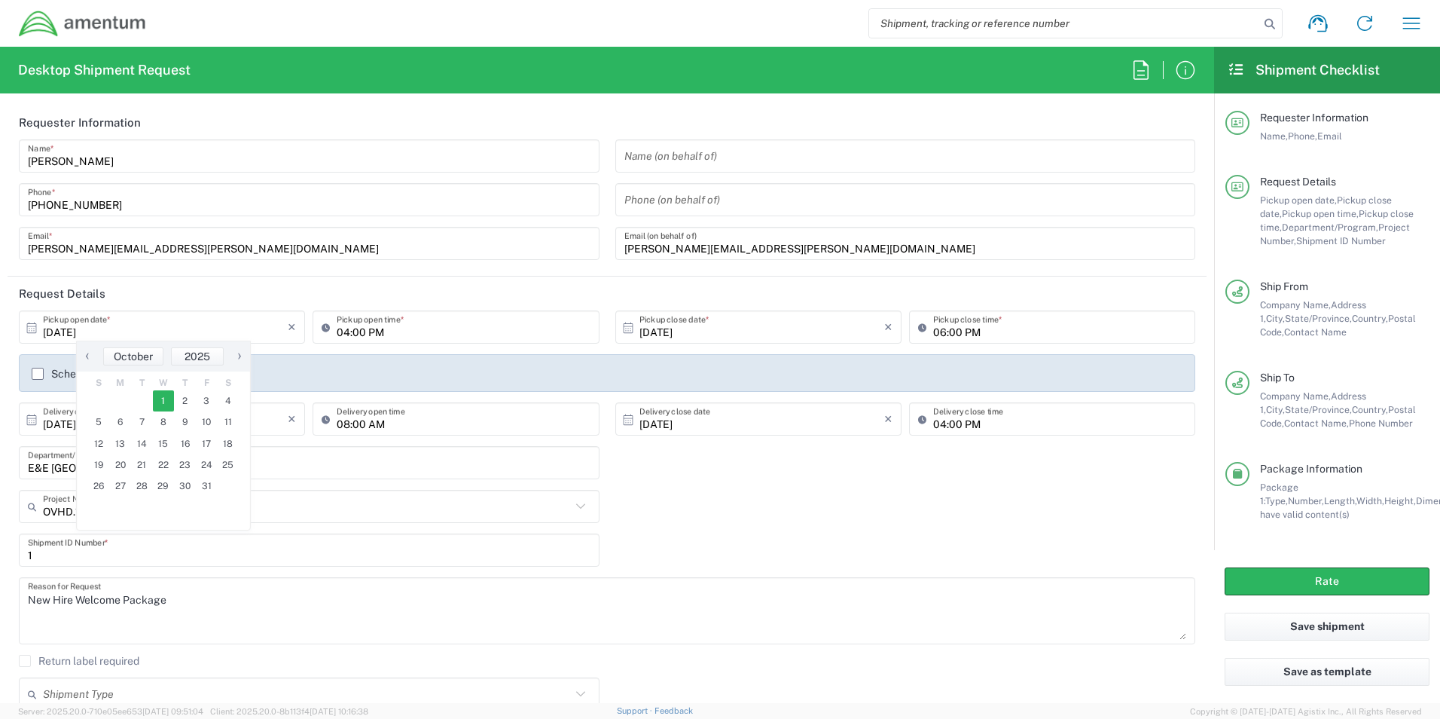
click at [163, 398] on span "1" at bounding box center [164, 400] width 22 height 21
type input "[DATE]"
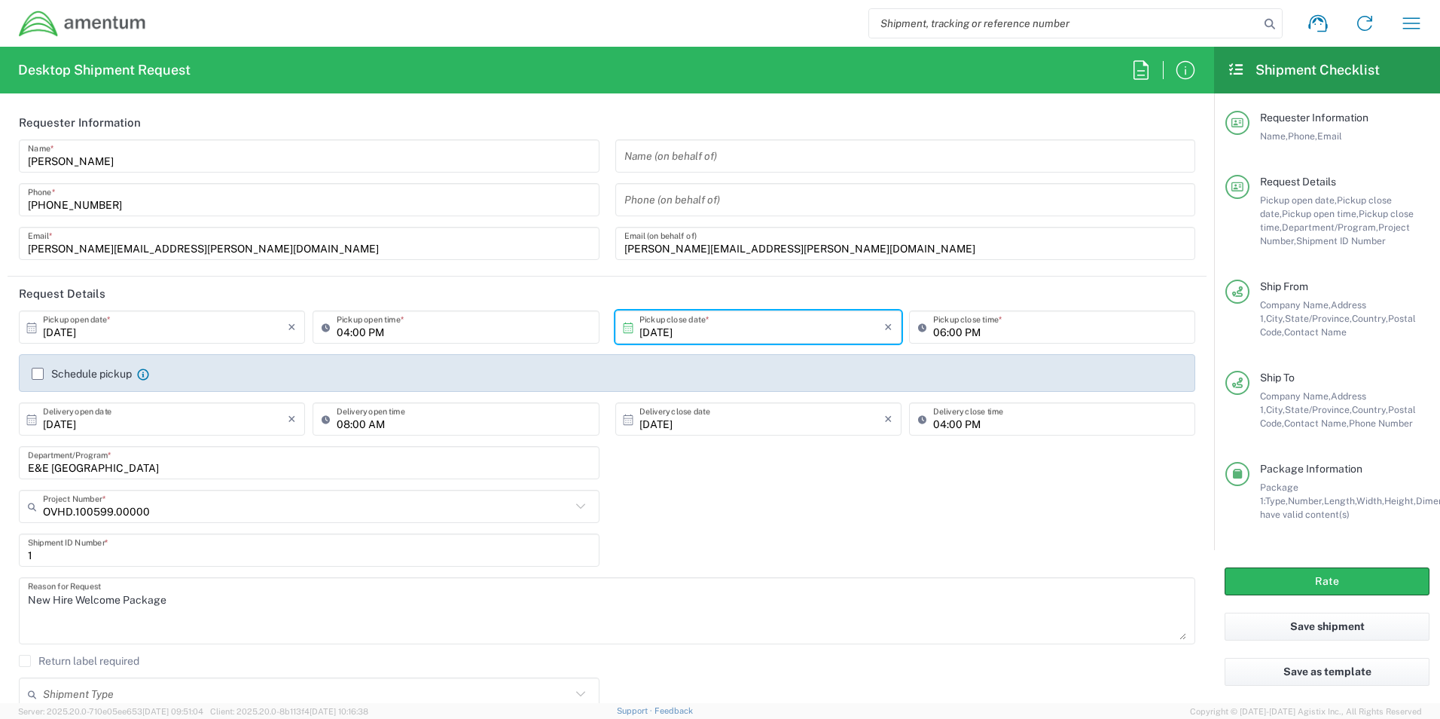
click at [429, 324] on input "04:00 PM" at bounding box center [463, 327] width 253 height 26
type input "01:00 PM"
click at [987, 331] on input "06:00 PM" at bounding box center [1059, 327] width 253 height 26
click at [937, 328] on input "06:00 PM" at bounding box center [1059, 327] width 253 height 26
click at [978, 329] on input "04:00 PM" at bounding box center [1059, 327] width 253 height 26
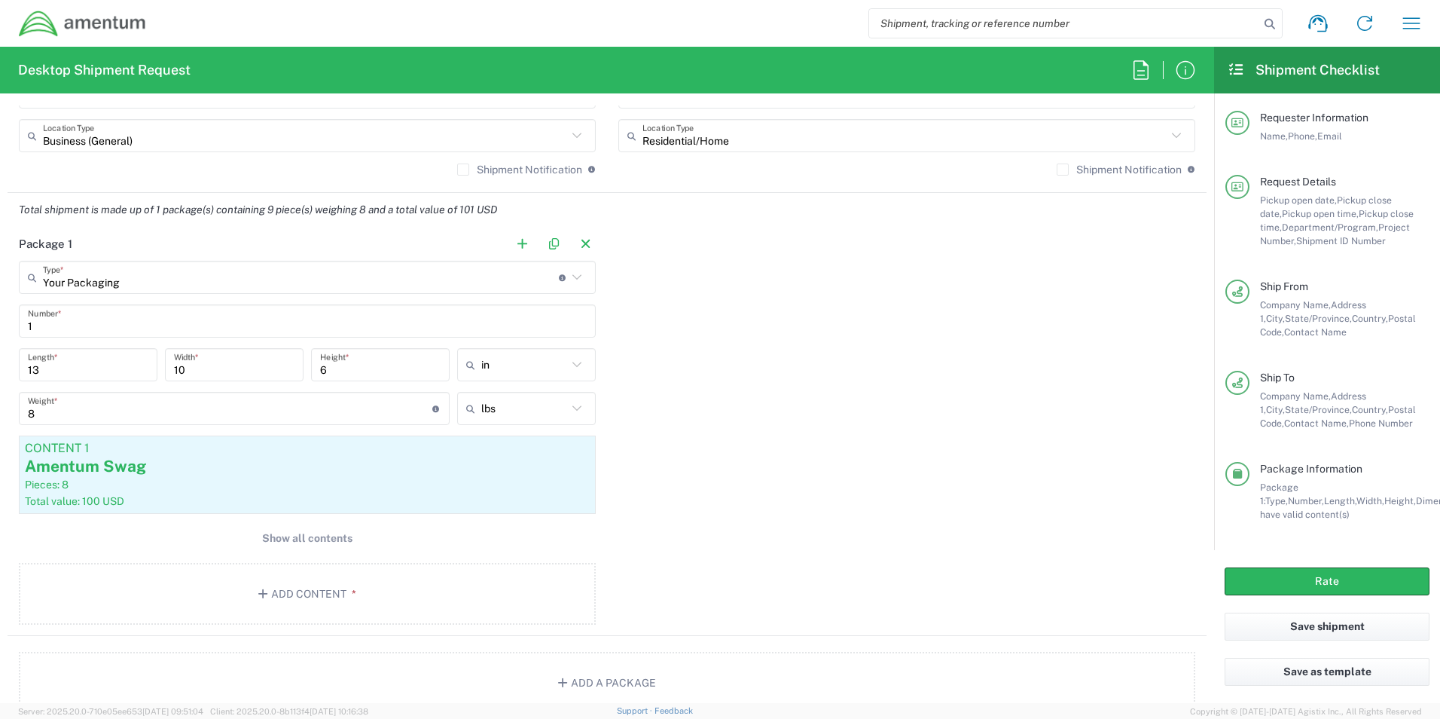
scroll to position [1205, 0]
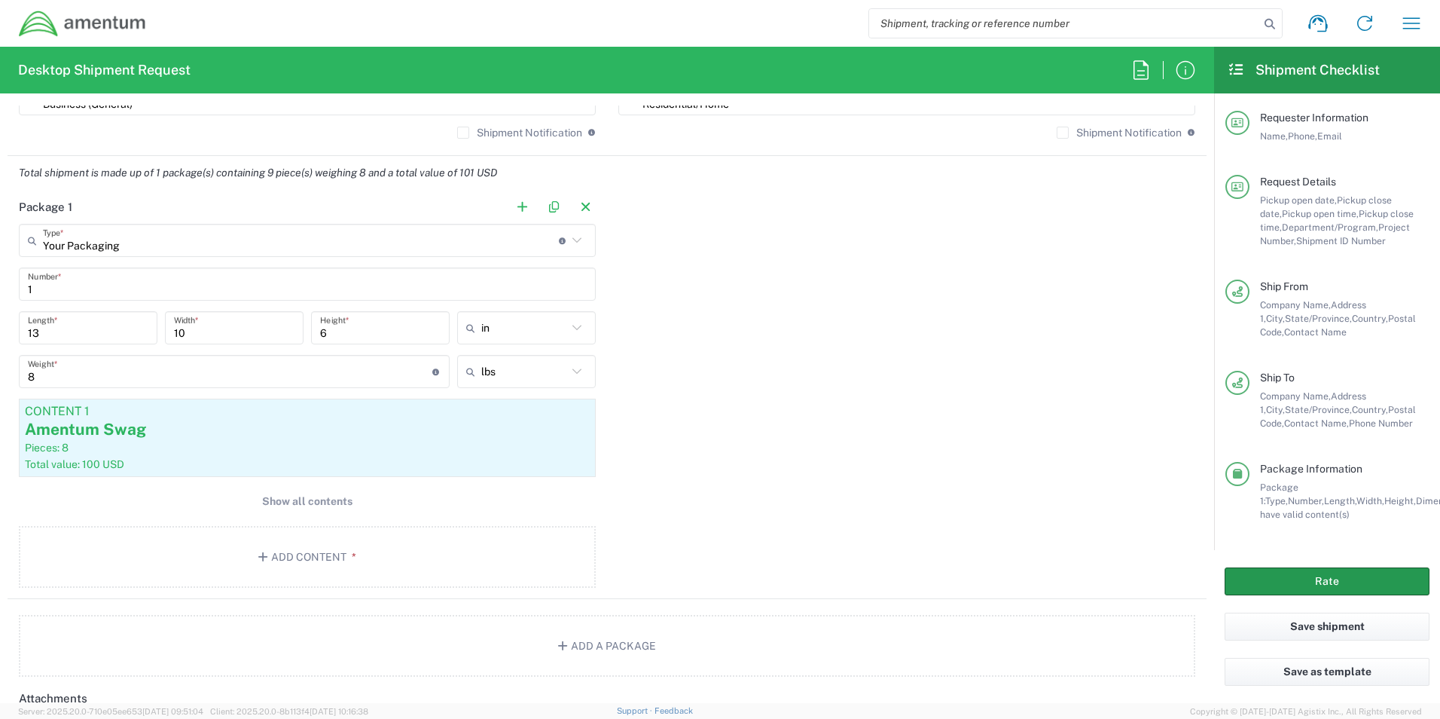
type input "04:00 PM"
click at [1289, 583] on button "Rate" at bounding box center [1327, 581] width 205 height 28
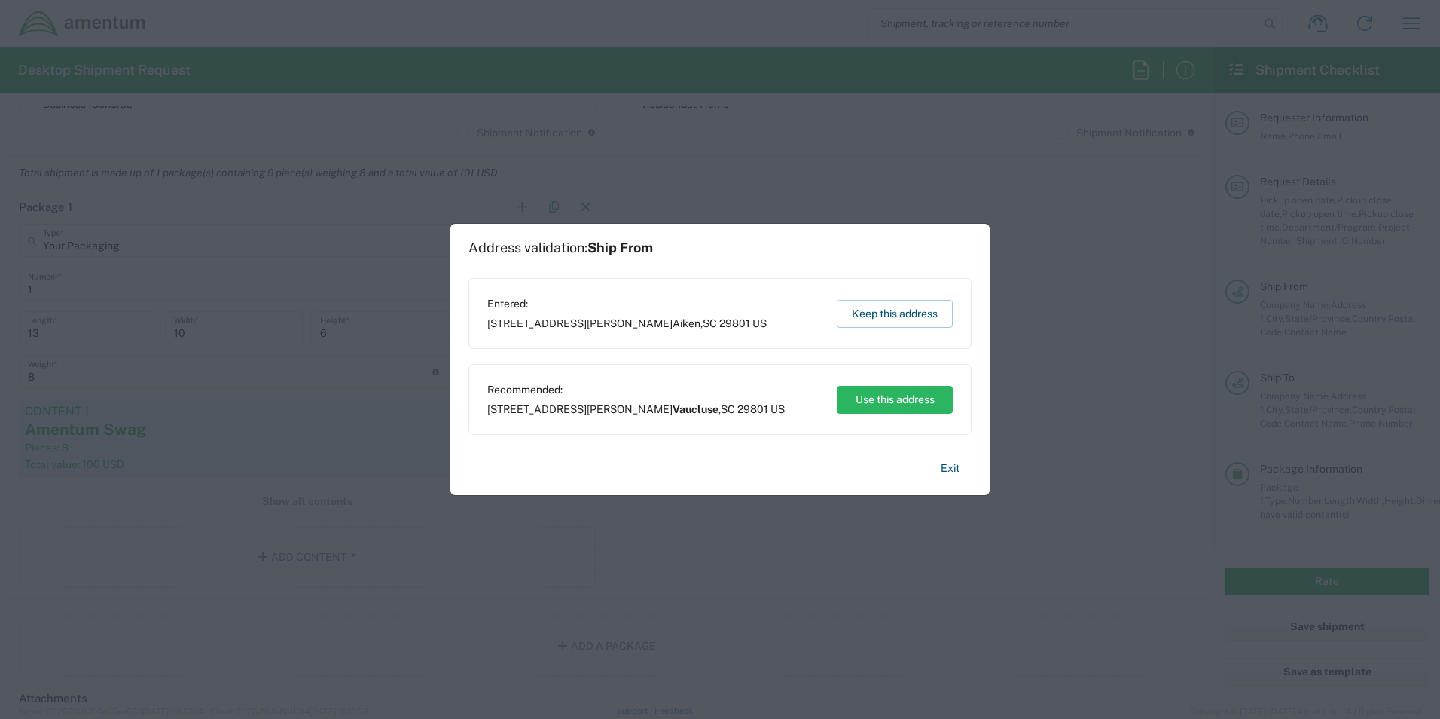
click at [553, 330] on div "Entered: [STREET_ADDRESS][PERSON_NAME] Keep this address" at bounding box center [719, 313] width 503 height 71
click at [844, 315] on button "Keep this address" at bounding box center [895, 314] width 116 height 28
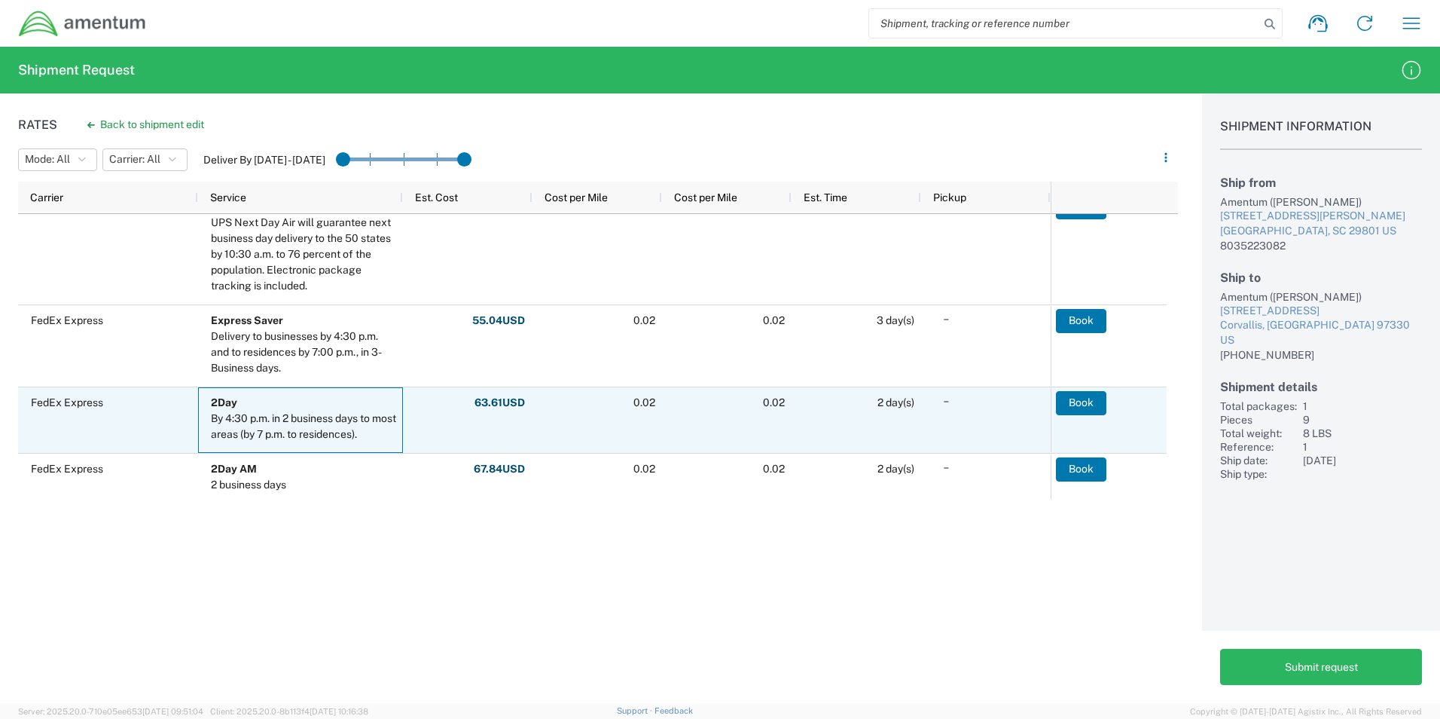
drag, startPoint x: 219, startPoint y: 405, endPoint x: 311, endPoint y: 406, distance: 91.9
click at [219, 406] on b "2Day" at bounding box center [224, 402] width 26 height 12
click at [1072, 401] on button "Book" at bounding box center [1081, 403] width 50 height 24
